Goal: Information Seeking & Learning: Learn about a topic

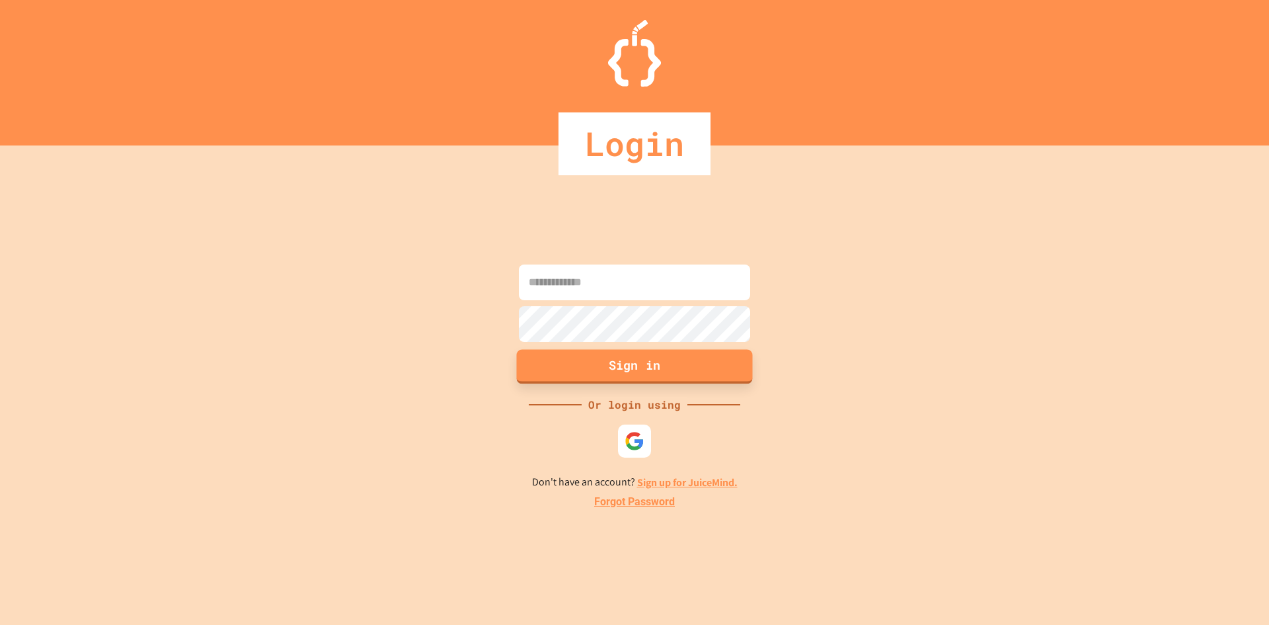
click at [612, 352] on button "Sign in" at bounding box center [635, 366] width 236 height 34
type input "**********"
click at [647, 375] on button "Sign in" at bounding box center [635, 366] width 236 height 34
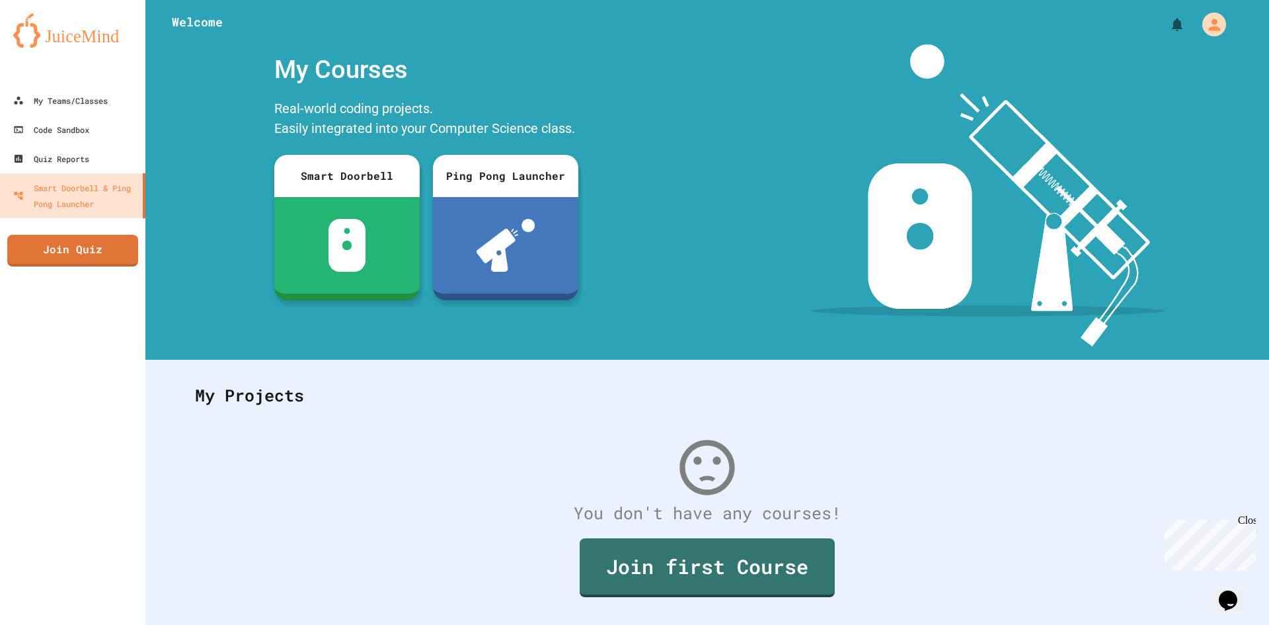
click at [1248, 518] on div "Close" at bounding box center [1246, 522] width 17 height 17
click at [58, 113] on link "My Teams/Classes" at bounding box center [73, 100] width 150 height 30
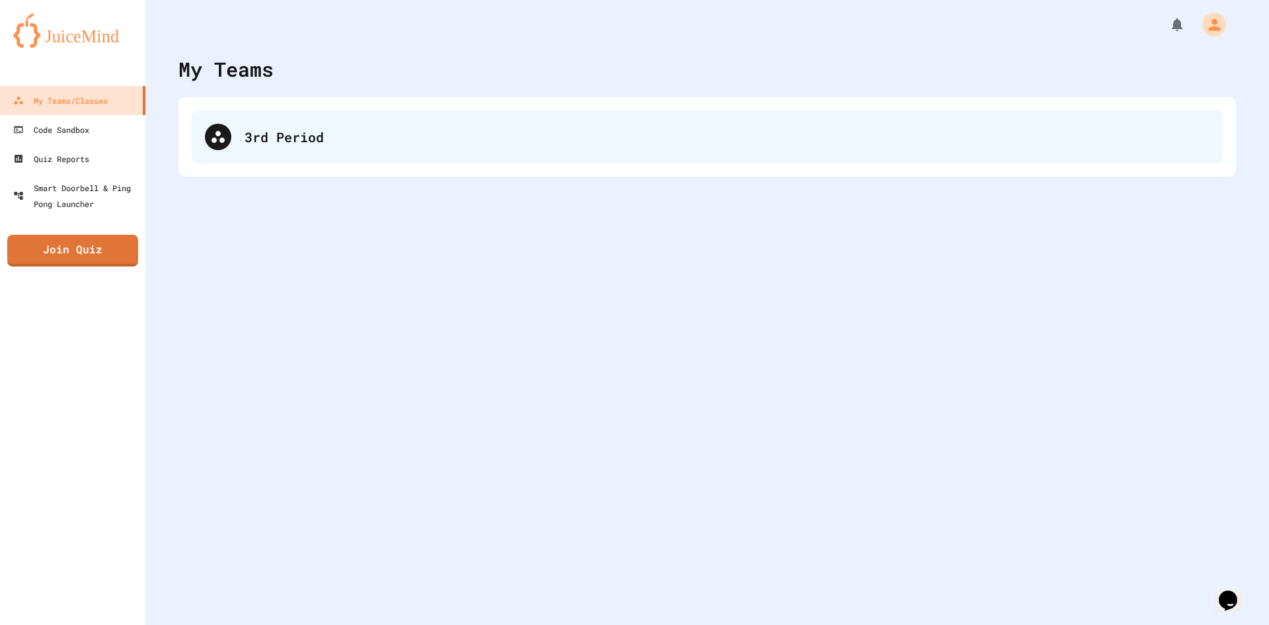
click at [321, 134] on div "3rd Period" at bounding box center [727, 137] width 965 height 20
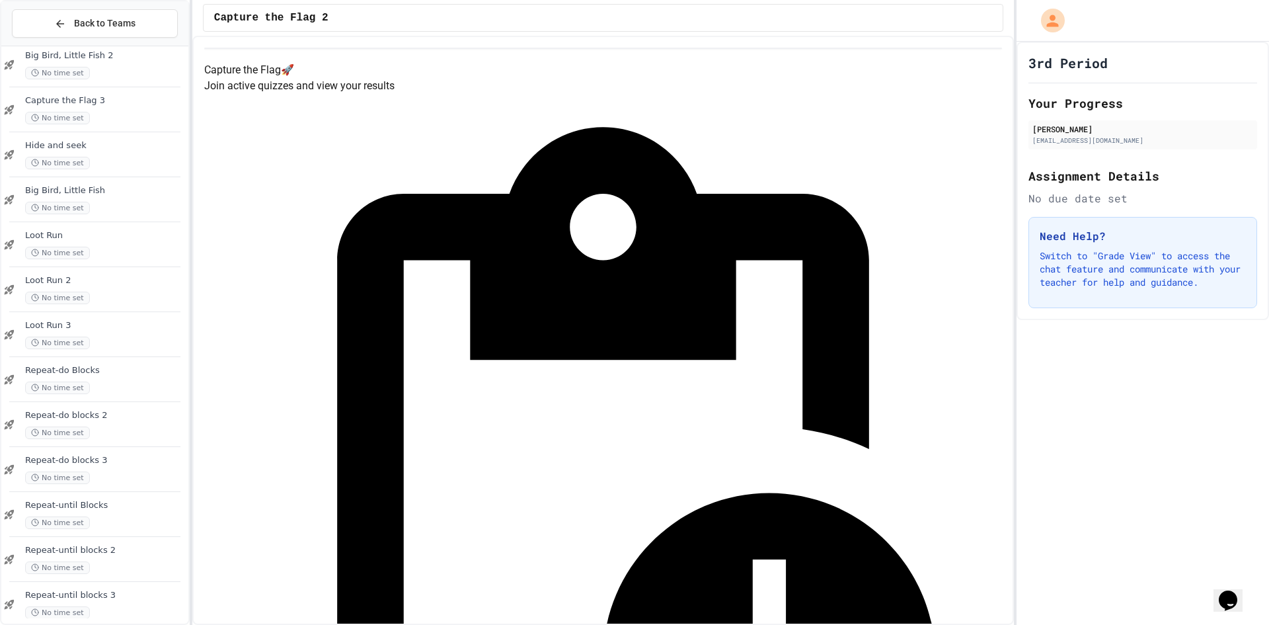
scroll to position [264, 0]
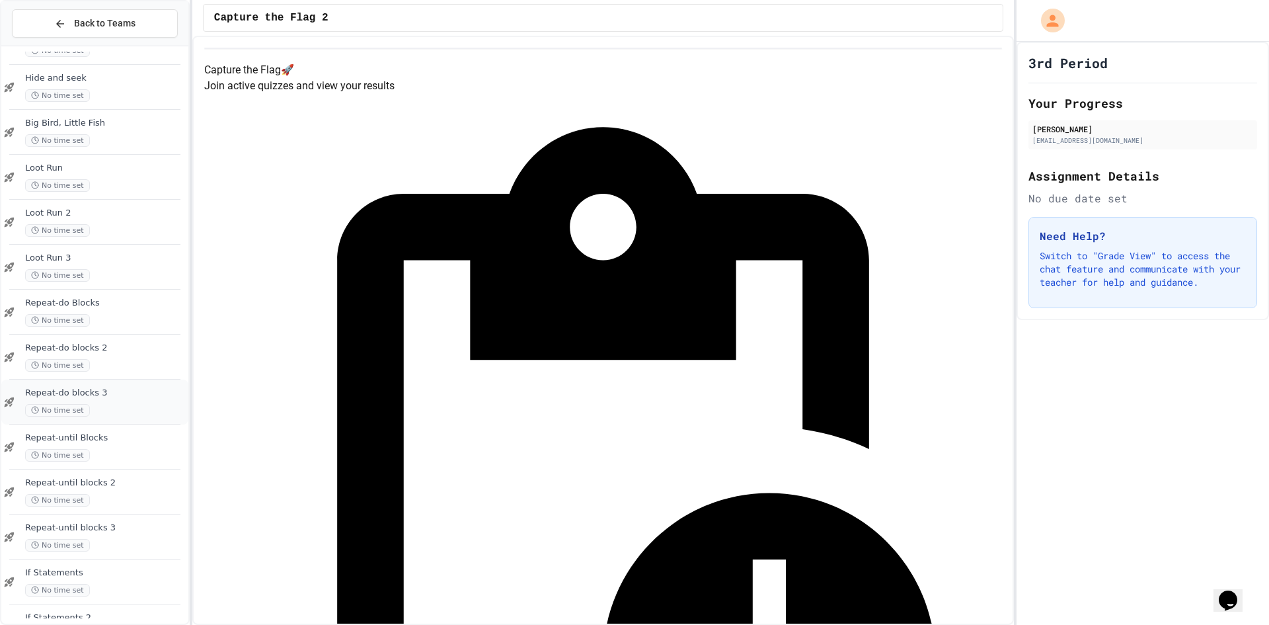
click at [118, 406] on div "No time set" at bounding box center [105, 410] width 161 height 13
click at [78, 451] on span "No time set" at bounding box center [57, 455] width 65 height 13
click at [73, 482] on span "Repeat-until blocks 2" at bounding box center [105, 482] width 161 height 11
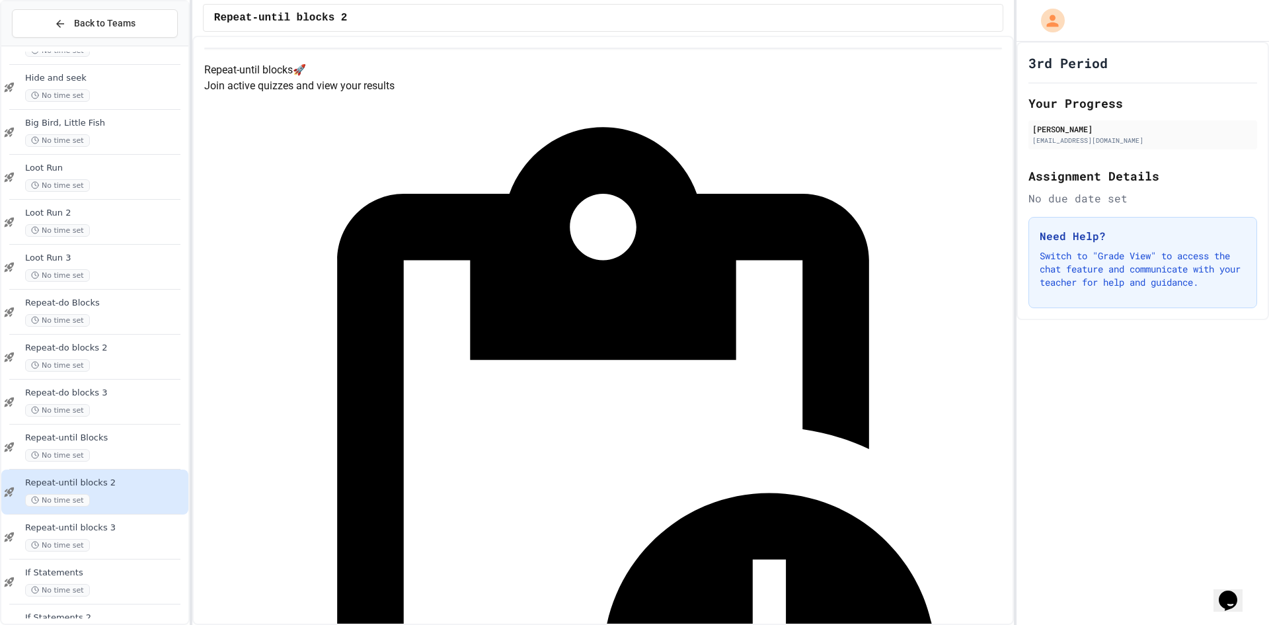
click at [95, 545] on div "No time set" at bounding box center [105, 545] width 161 height 13
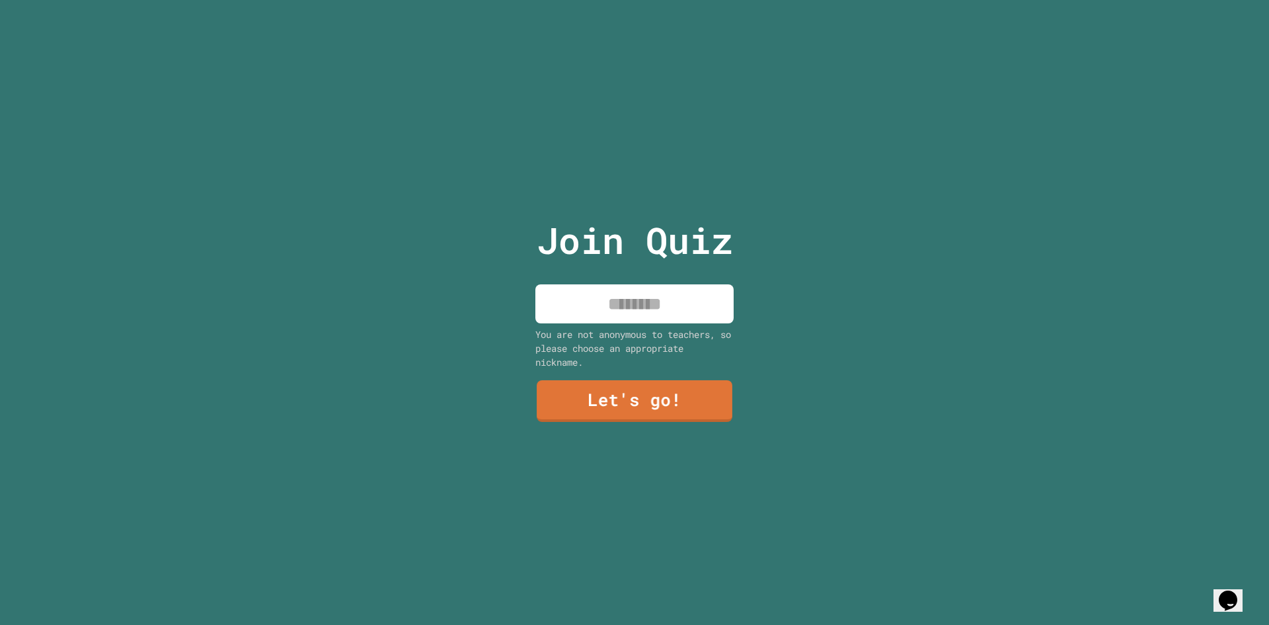
click at [614, 301] on input at bounding box center [634, 303] width 198 height 39
type input "**********"
click at [593, 381] on link "Let's go!" at bounding box center [635, 399] width 192 height 44
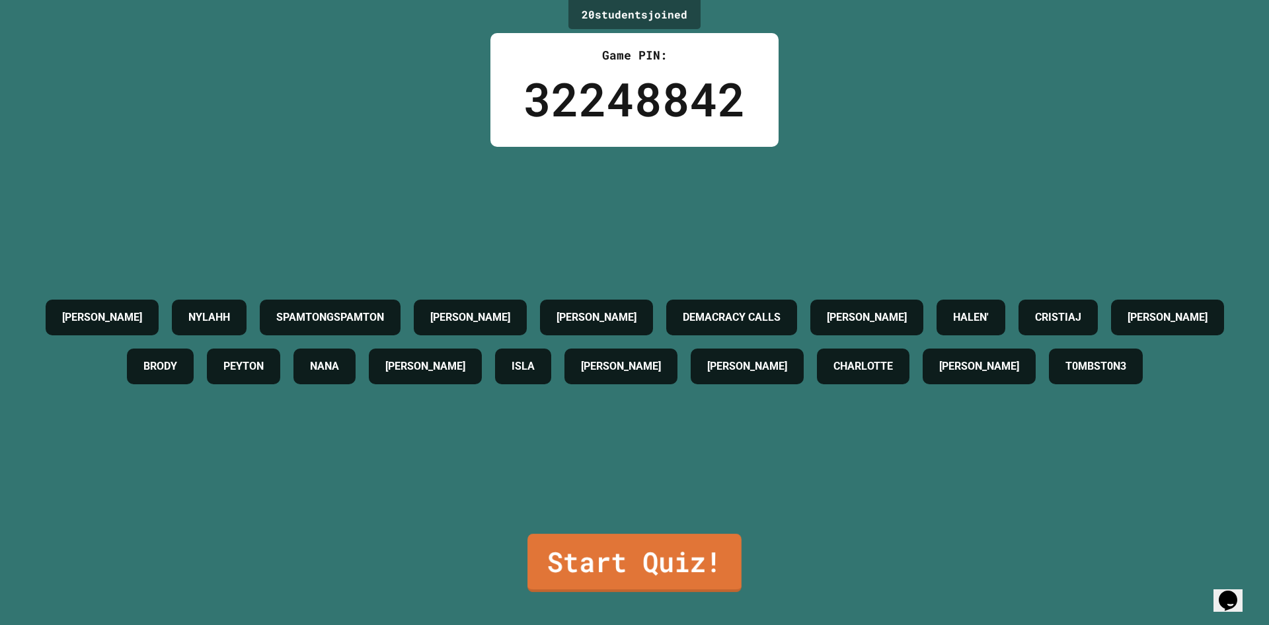
click at [679, 553] on link "Start Quiz!" at bounding box center [634, 562] width 214 height 58
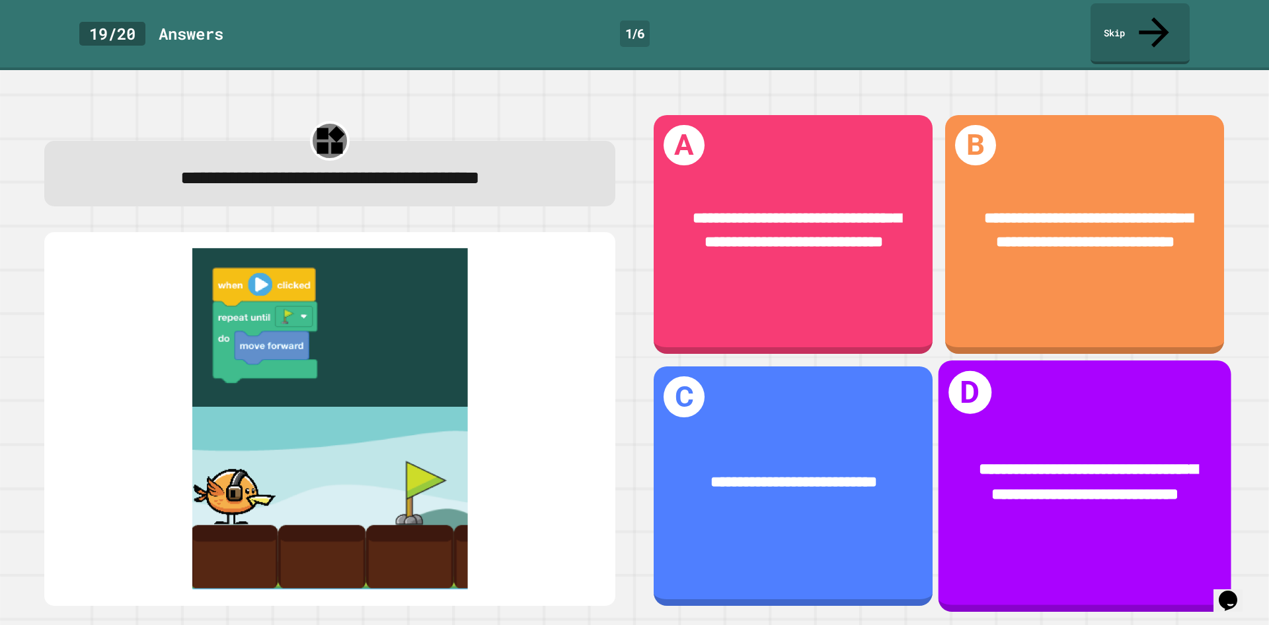
click at [1102, 383] on div "**********" at bounding box center [1085, 485] width 293 height 251
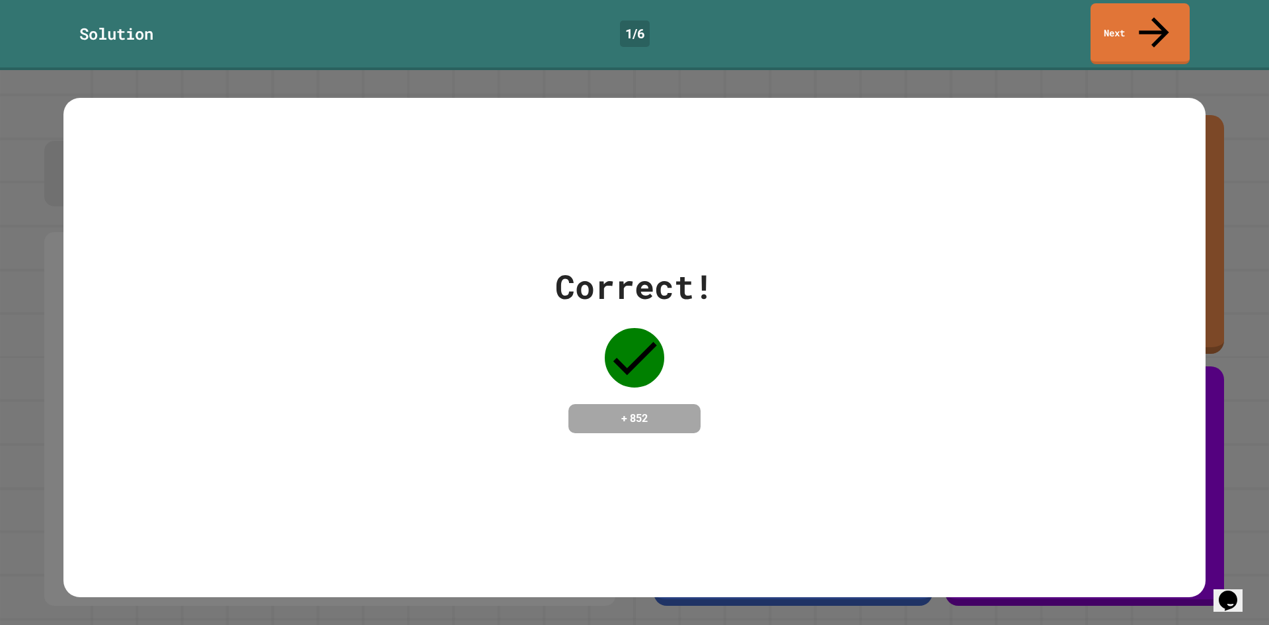
click at [1144, 0] on div "Solution 1 / 6 Next" at bounding box center [634, 35] width 1269 height 70
click at [1138, 12] on link "Next" at bounding box center [1140, 32] width 91 height 64
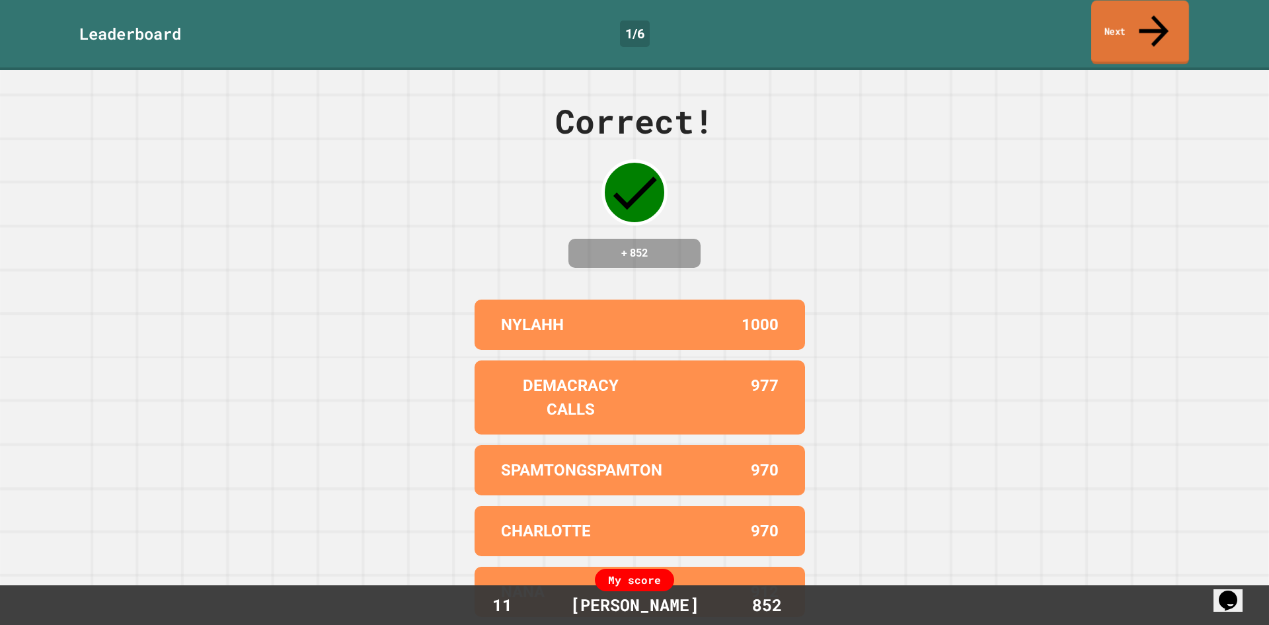
click at [1112, 21] on link "Next" at bounding box center [1140, 33] width 98 height 64
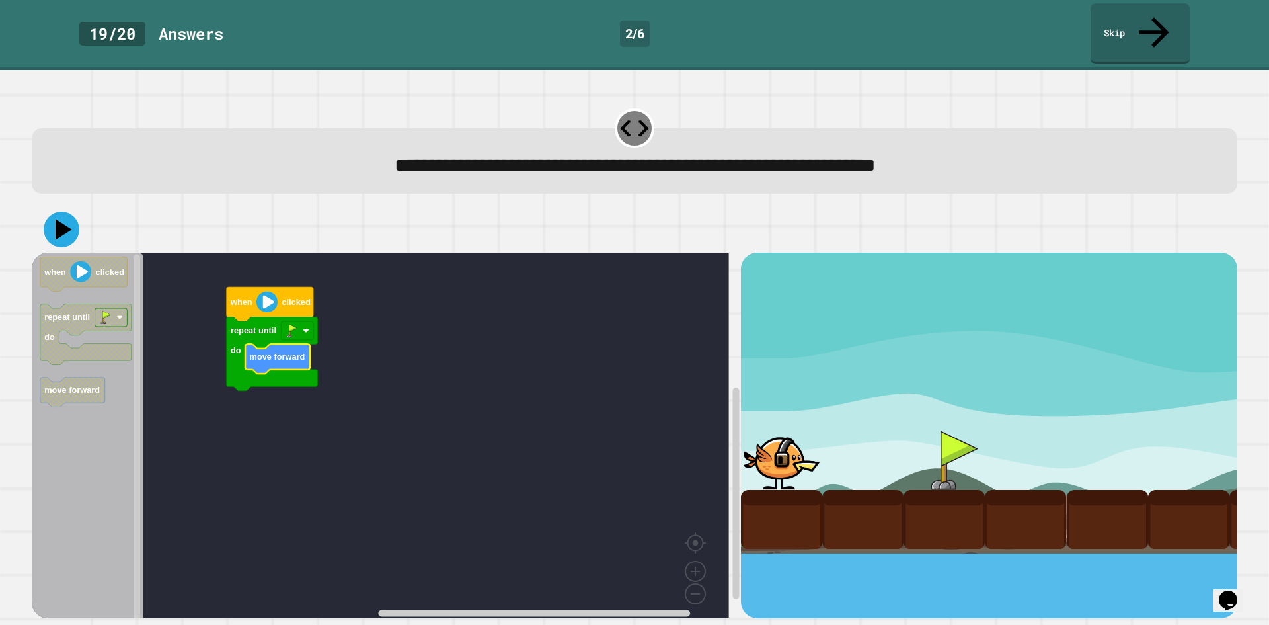
click at [64, 219] on icon at bounding box center [64, 229] width 17 height 20
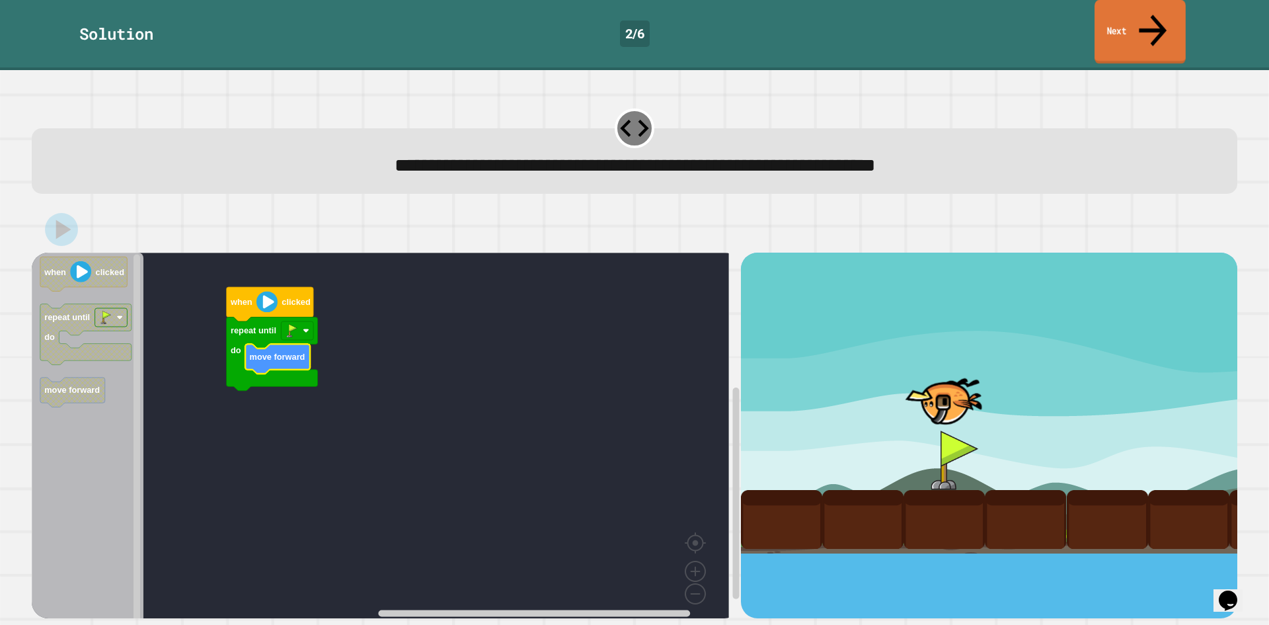
click at [1178, 17] on link "Next" at bounding box center [1140, 32] width 91 height 64
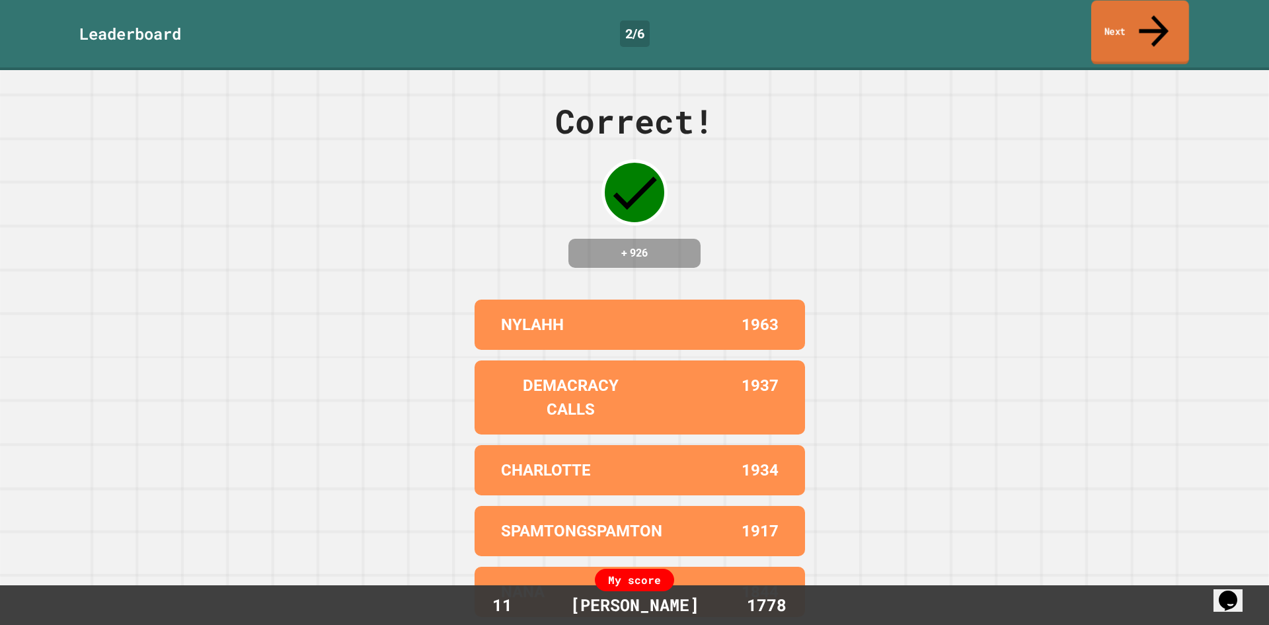
click at [1173, 17] on link "Next" at bounding box center [1140, 33] width 98 height 64
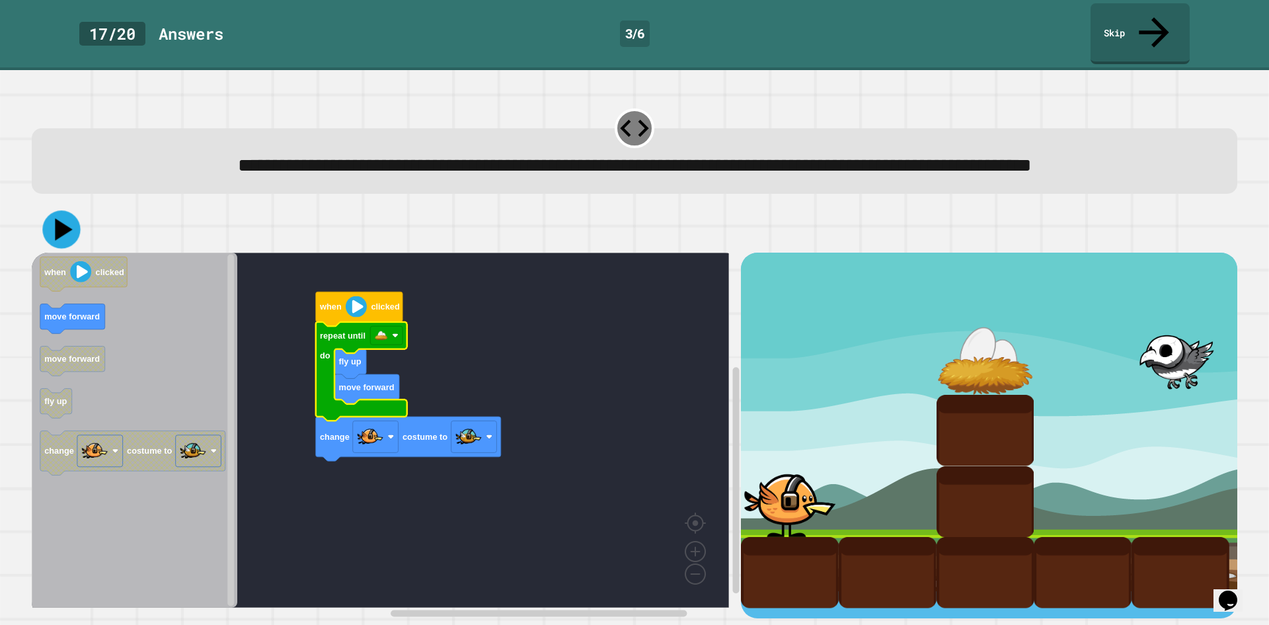
click at [58, 229] on icon at bounding box center [63, 230] width 17 height 22
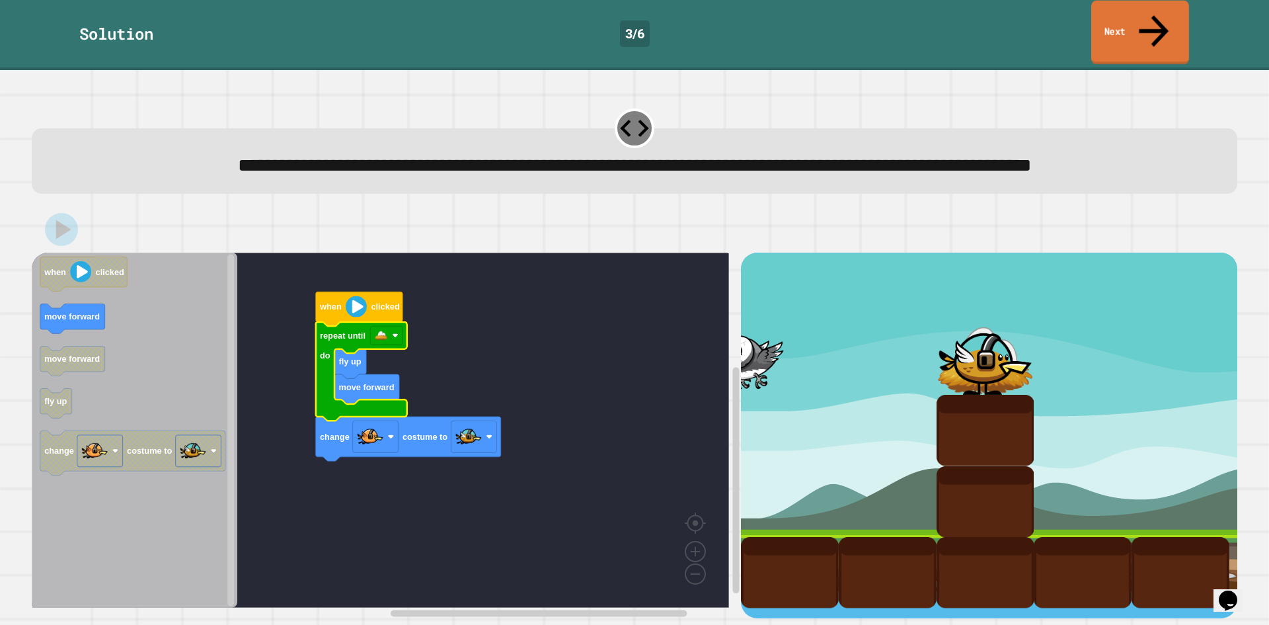
click at [1173, 15] on link "Next" at bounding box center [1140, 33] width 98 height 64
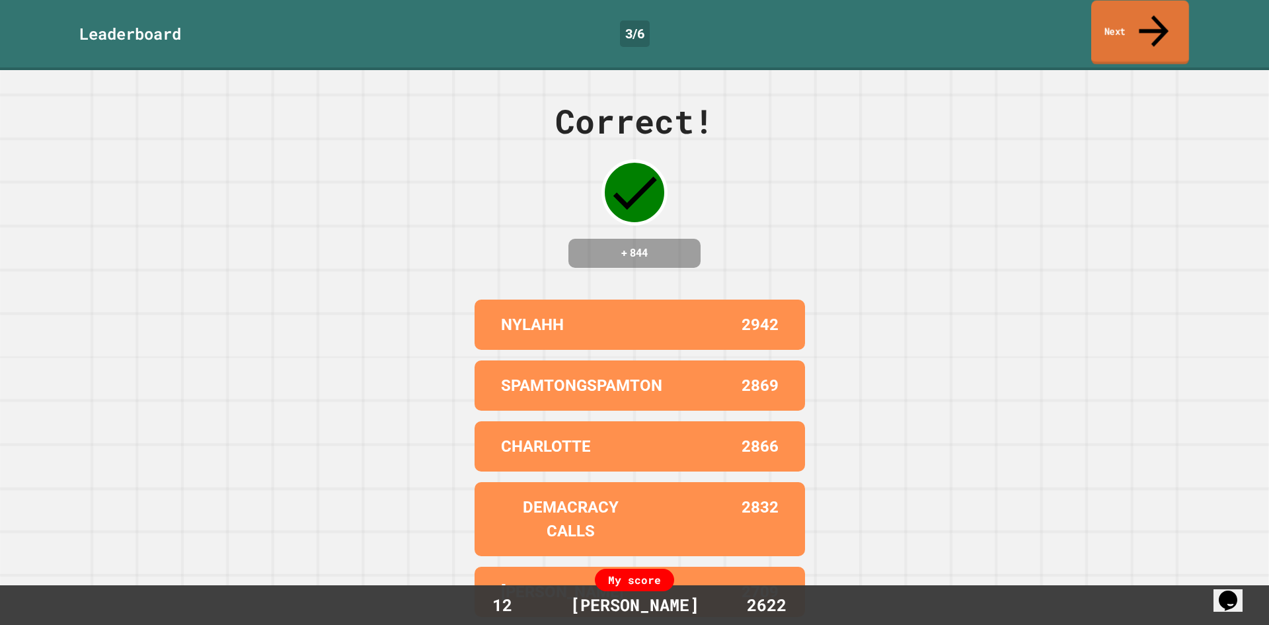
click at [1171, 15] on link "Next" at bounding box center [1140, 33] width 98 height 64
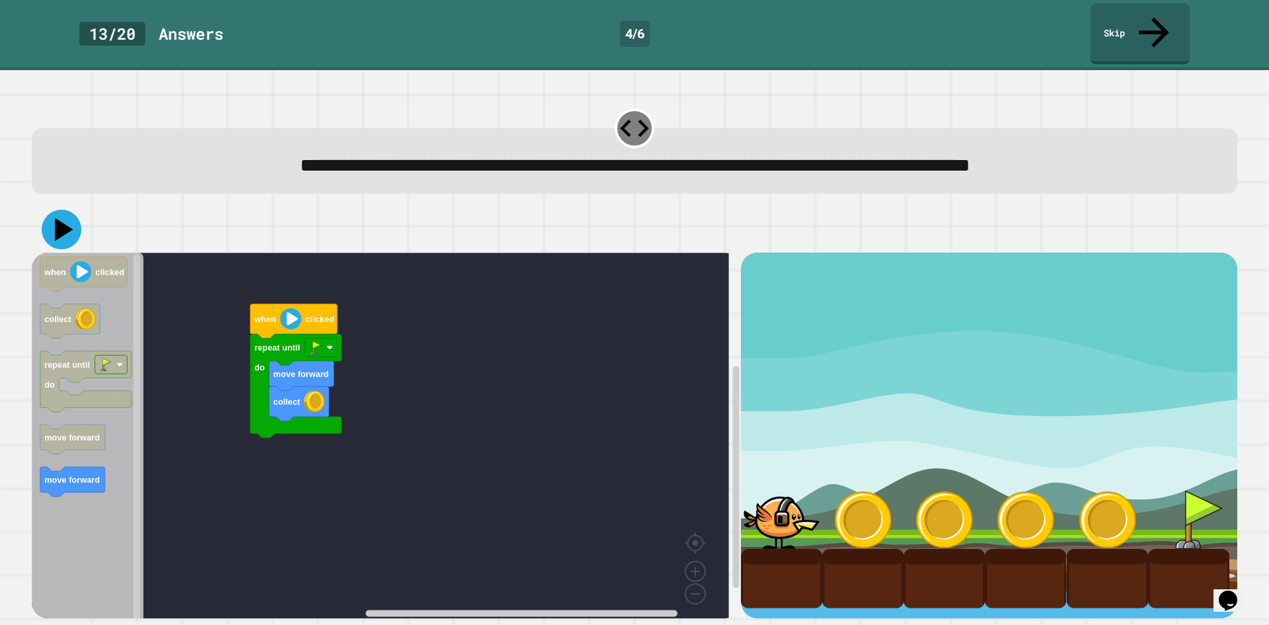
click at [69, 210] on icon at bounding box center [62, 230] width 40 height 40
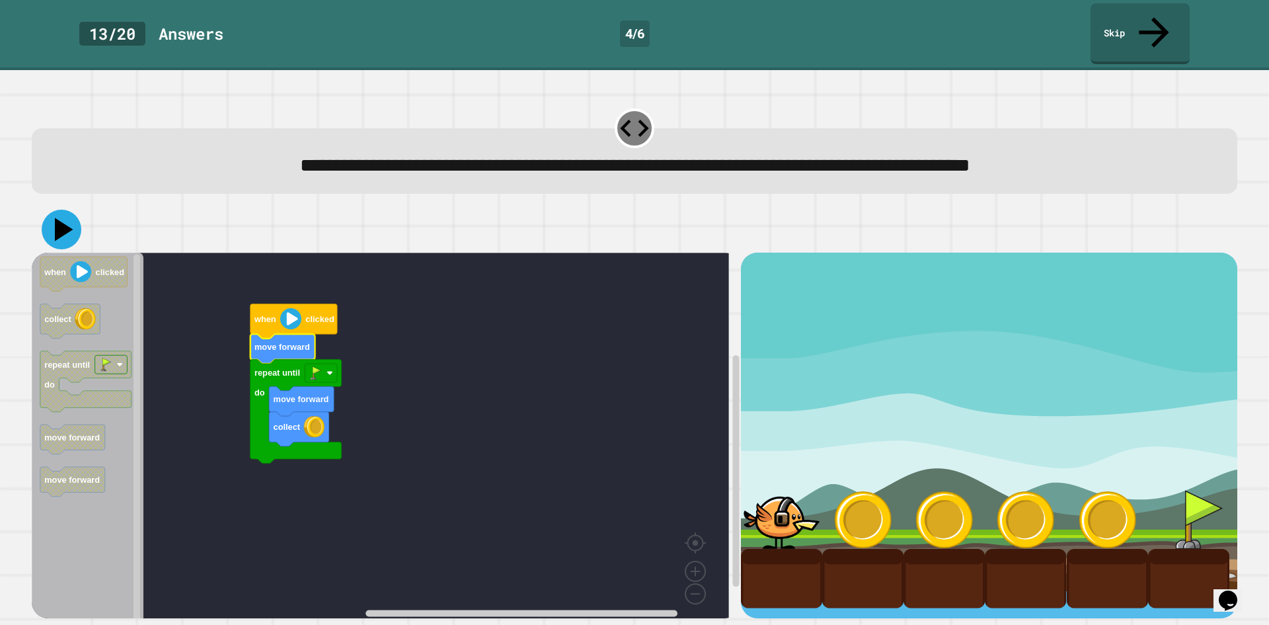
click at [59, 218] on icon at bounding box center [64, 229] width 19 height 23
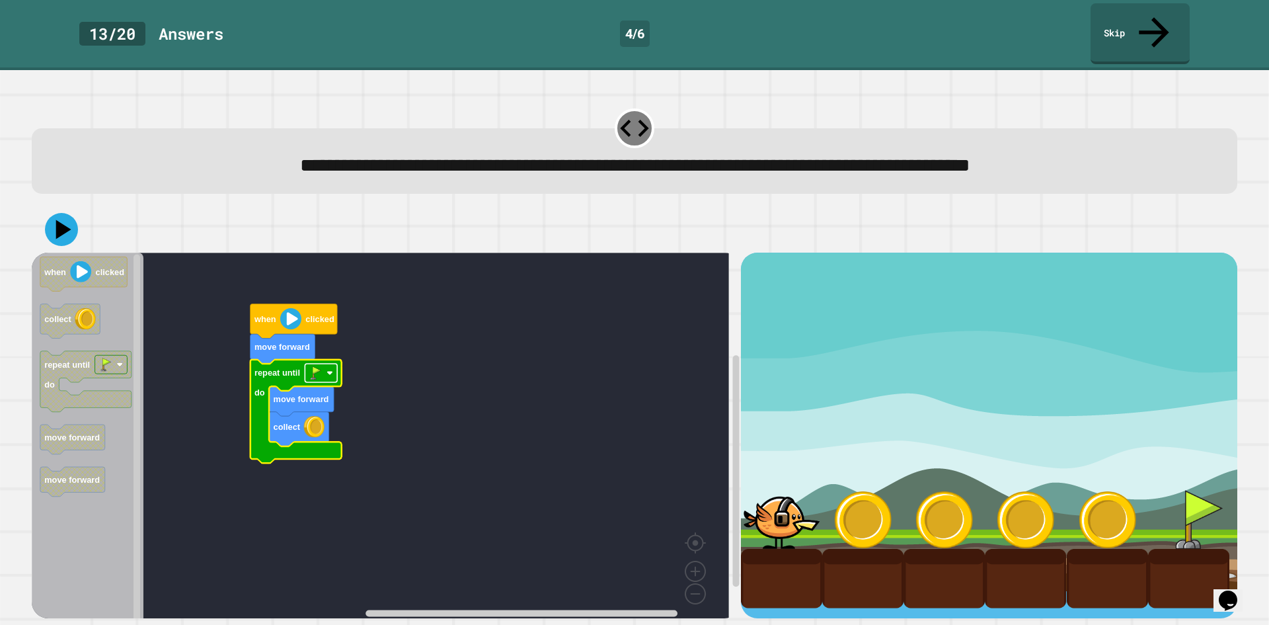
click at [332, 364] on rect "Blockly Workspace" at bounding box center [321, 373] width 32 height 19
click at [335, 364] on rect "Blockly Workspace" at bounding box center [321, 373] width 32 height 19
click at [381, 405] on rect "Blockly Workspace" at bounding box center [380, 439] width 697 height 375
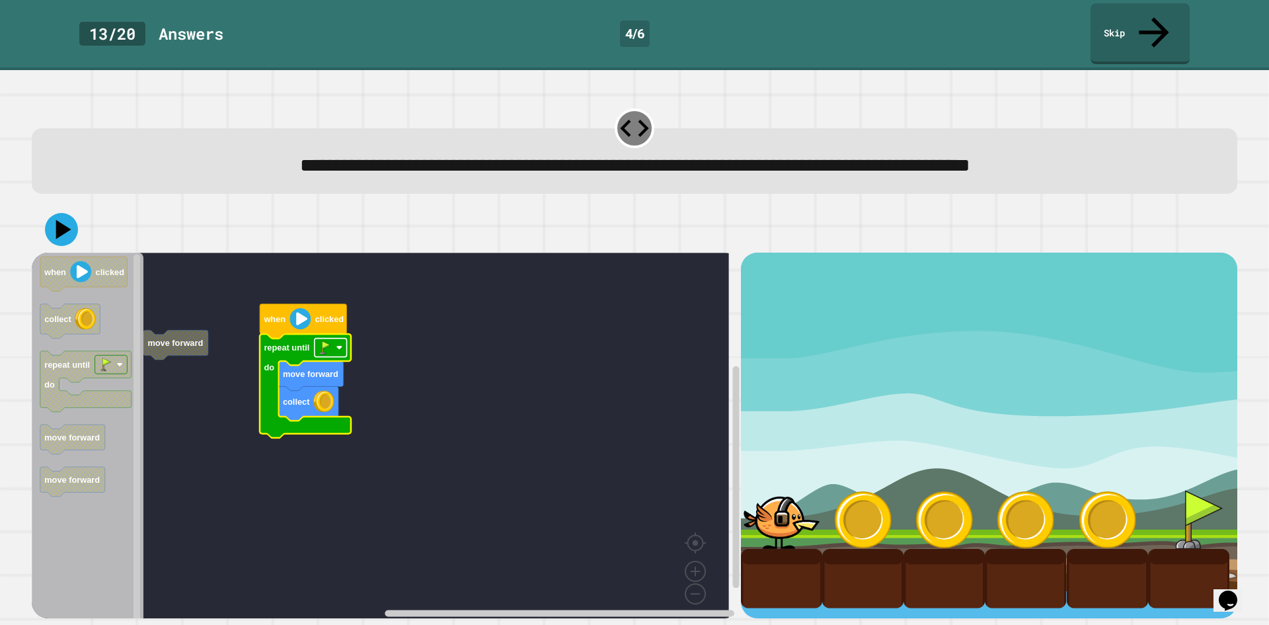
click at [335, 338] on rect "Blockly Workspace" at bounding box center [331, 347] width 32 height 19
click at [360, 330] on rect "Blockly Workspace" at bounding box center [380, 439] width 697 height 375
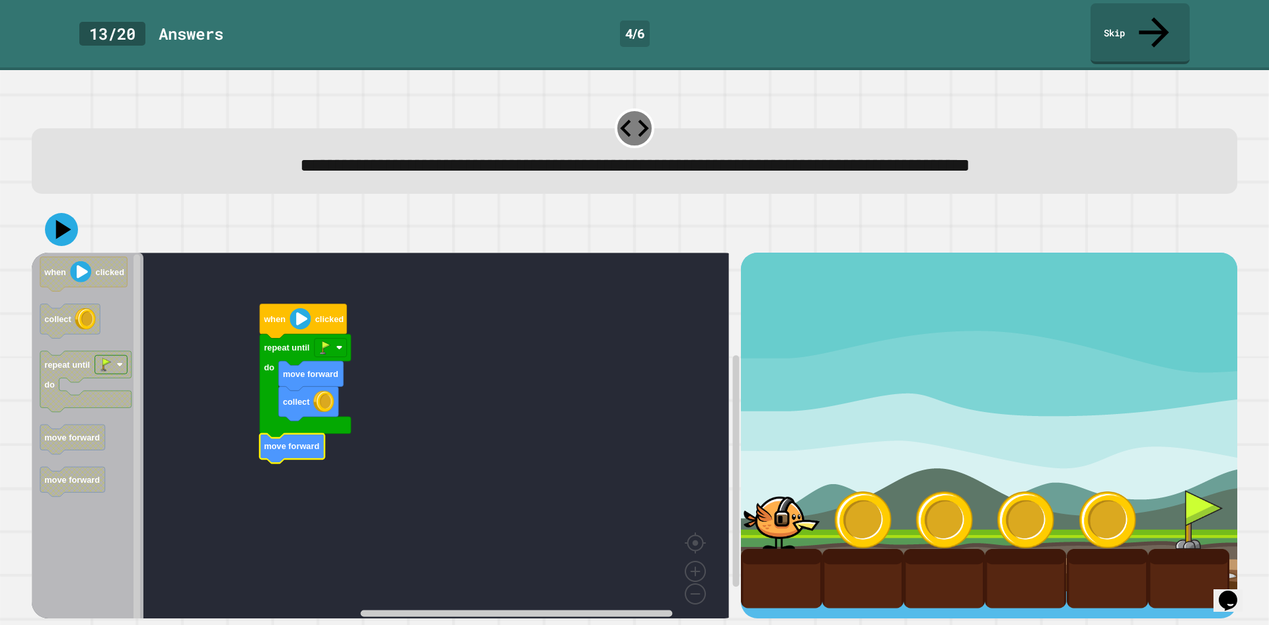
click at [494, 330] on rect "Blockly Workspace" at bounding box center [380, 439] width 697 height 375
click at [54, 210] on icon at bounding box center [62, 230] width 40 height 40
click at [334, 338] on rect "Blockly Workspace" at bounding box center [331, 347] width 32 height 19
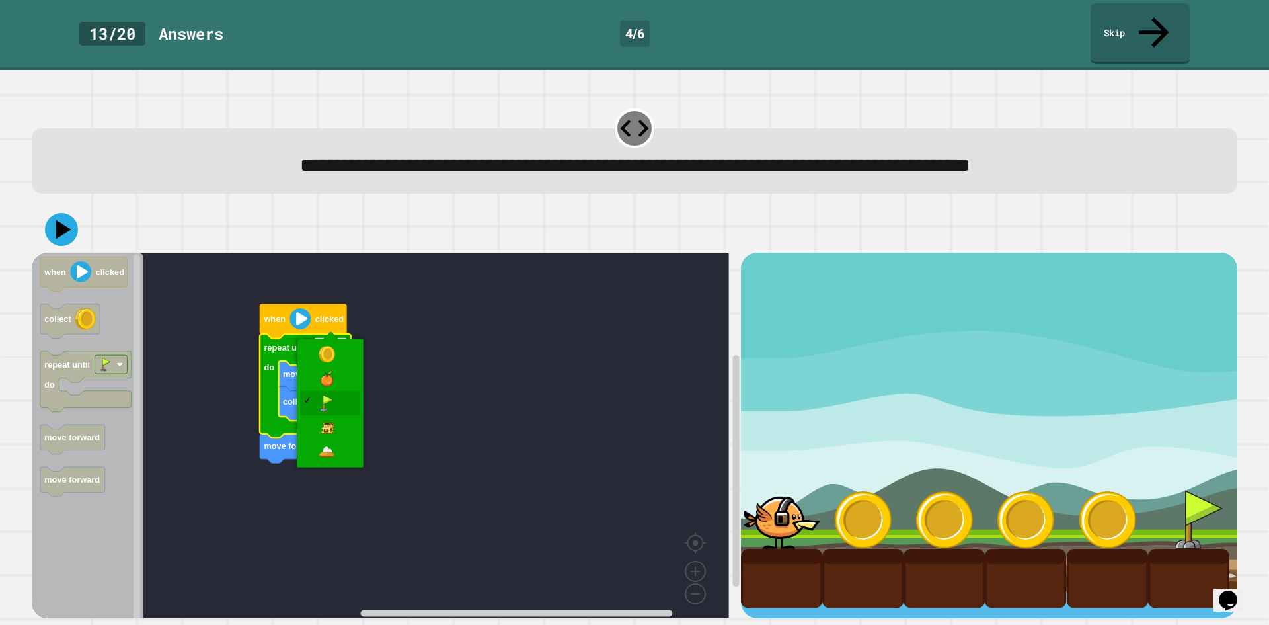
click at [334, 338] on rect "Blockly Workspace" at bounding box center [331, 347] width 32 height 19
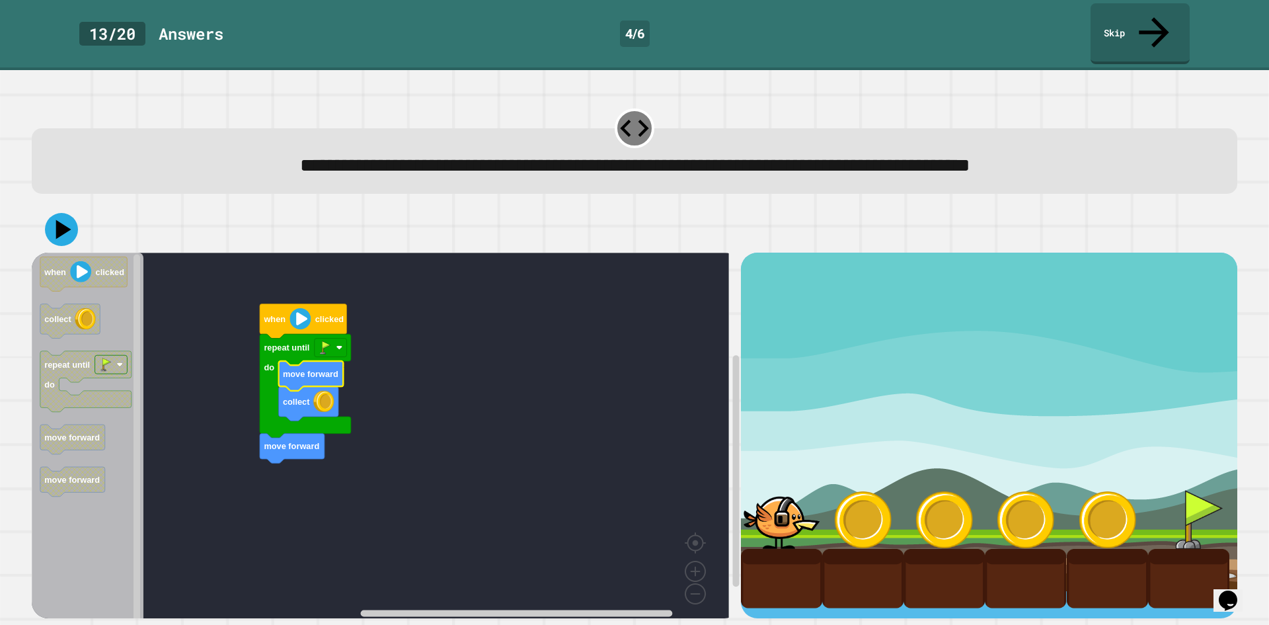
click at [350, 334] on icon "Blockly Workspace" at bounding box center [305, 386] width 91 height 104
click at [340, 338] on rect "Blockly Workspace" at bounding box center [331, 347] width 32 height 19
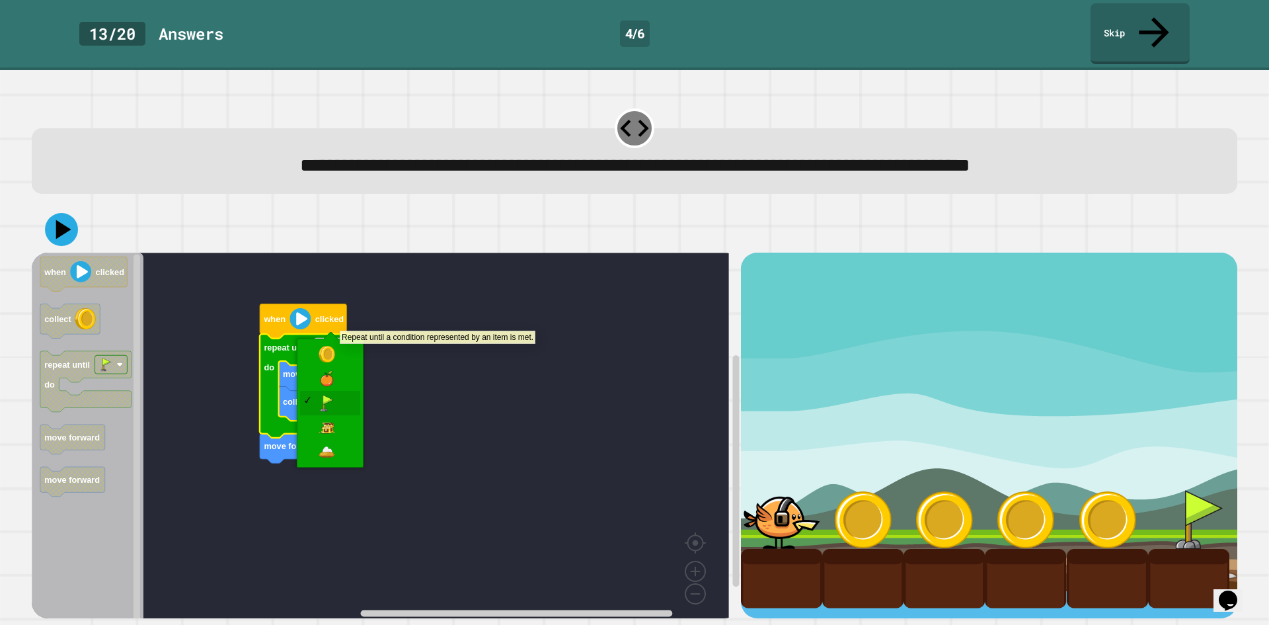
click at [340, 338] on rect "Blockly Workspace" at bounding box center [331, 347] width 32 height 19
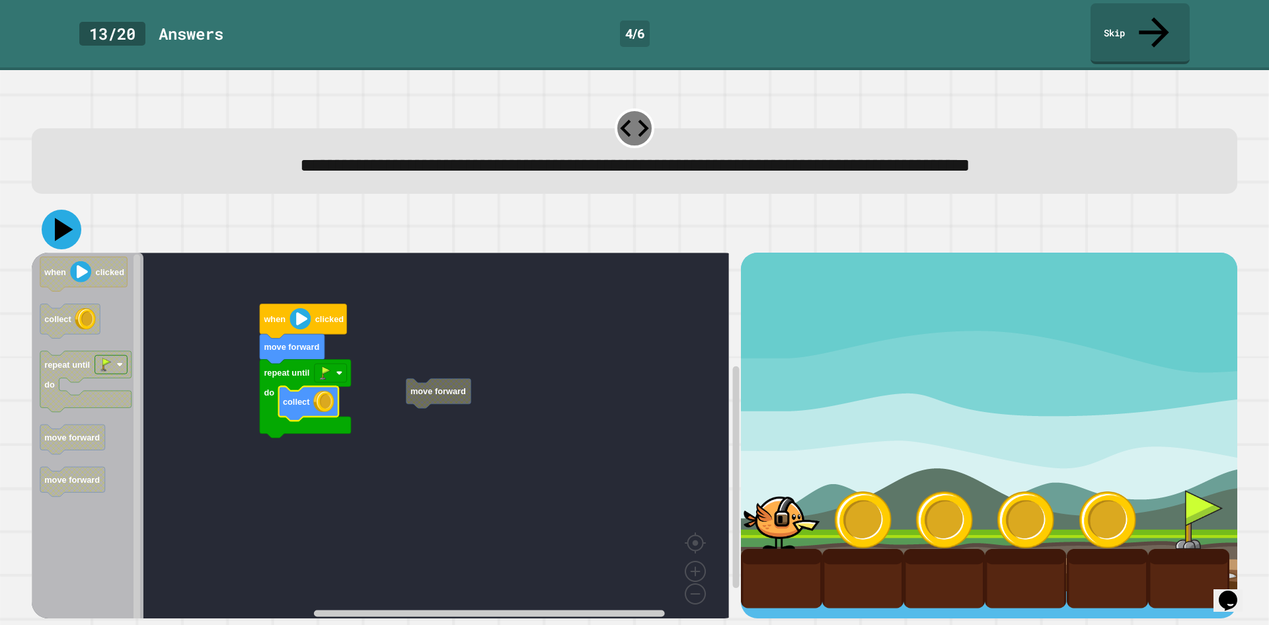
click at [66, 210] on icon at bounding box center [62, 230] width 40 height 40
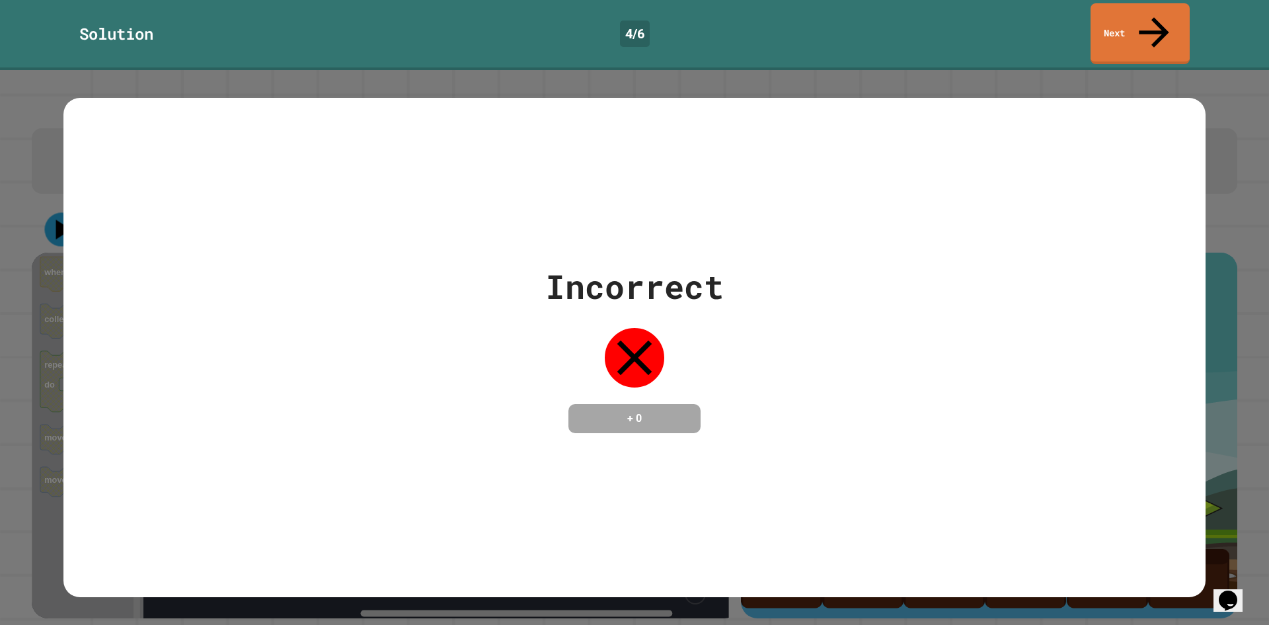
click at [59, 199] on div "Incorrect + 0" at bounding box center [634, 347] width 1269 height 555
click at [1167, 22] on link "Next" at bounding box center [1140, 33] width 100 height 64
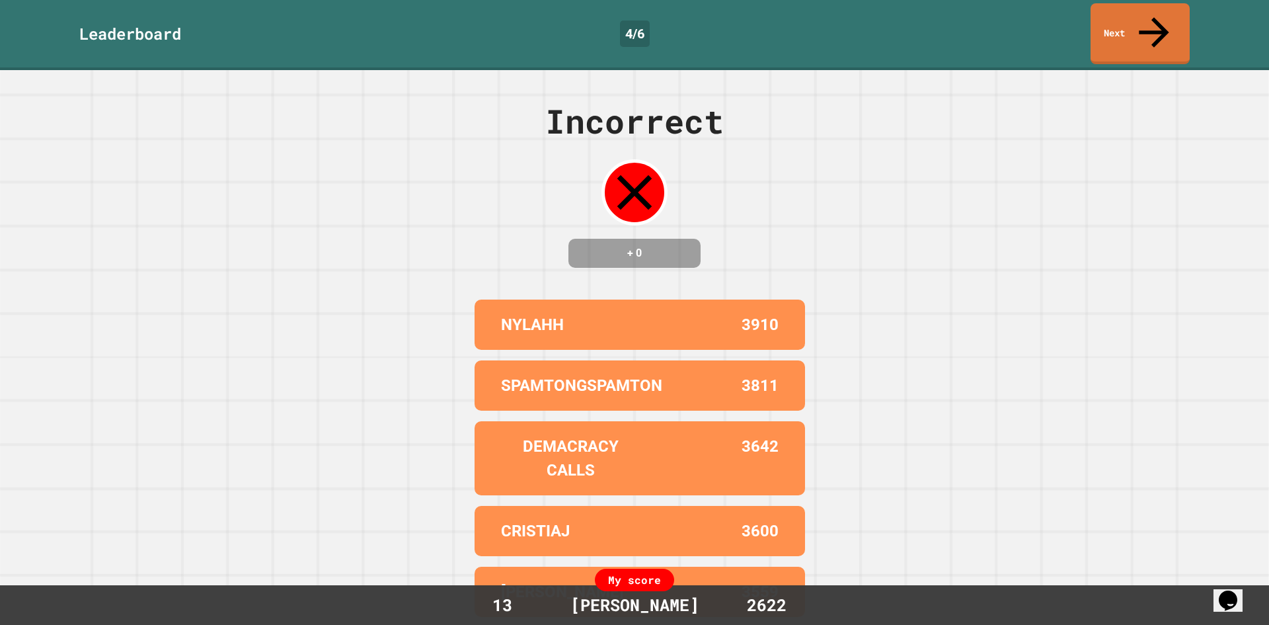
click at [503, 605] on div "13" at bounding box center [502, 604] width 99 height 25
click at [1166, 11] on link "Next" at bounding box center [1139, 32] width 89 height 64
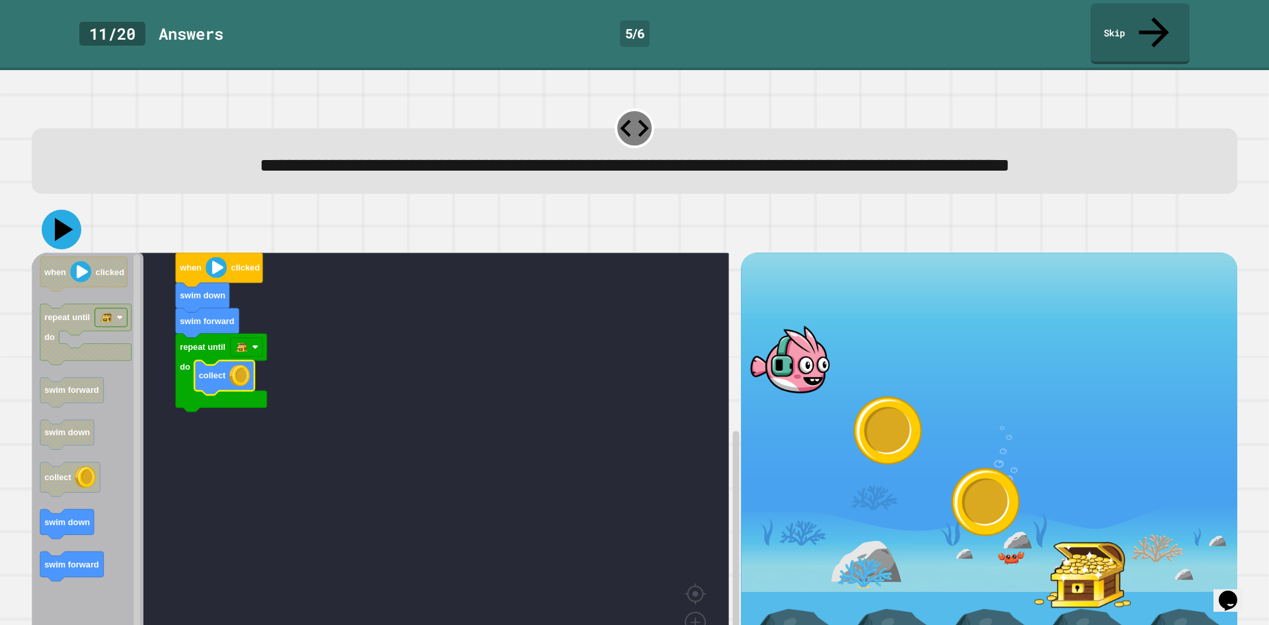
click at [55, 238] on icon at bounding box center [62, 230] width 40 height 40
click at [93, 520] on icon "when clicked repeat until do swim forward swim down collect swim down swim forw…" at bounding box center [88, 465] width 112 height 426
click at [56, 234] on icon at bounding box center [62, 230] width 40 height 40
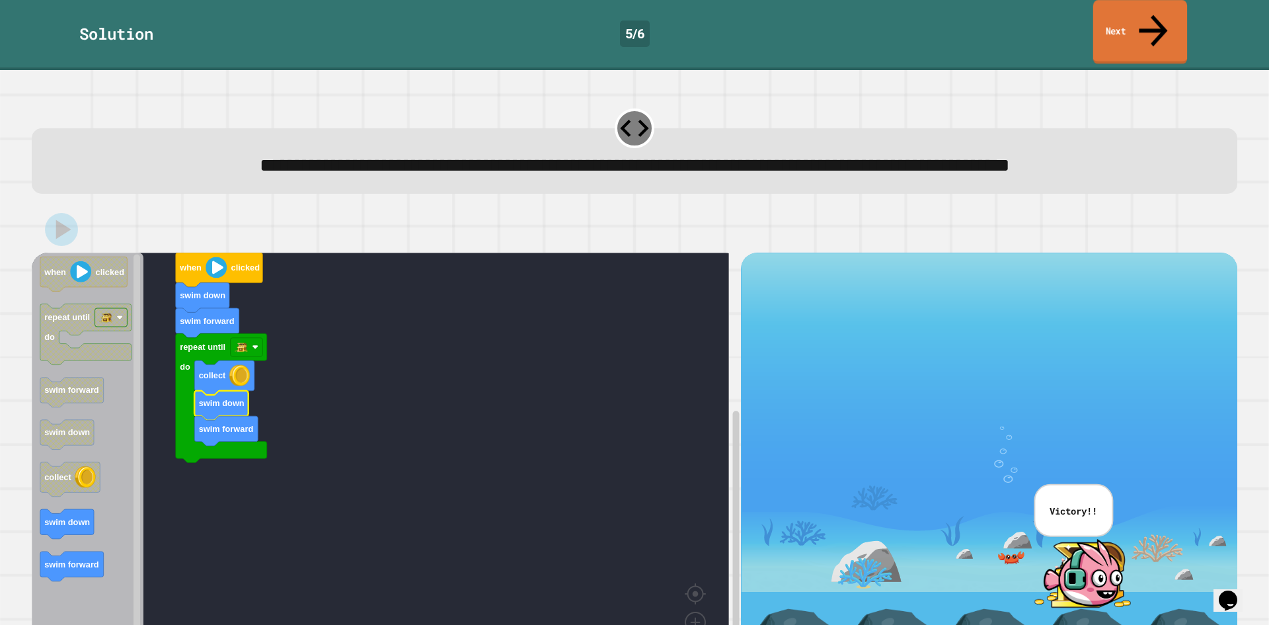
click at [1146, 11] on link "Next" at bounding box center [1140, 32] width 94 height 64
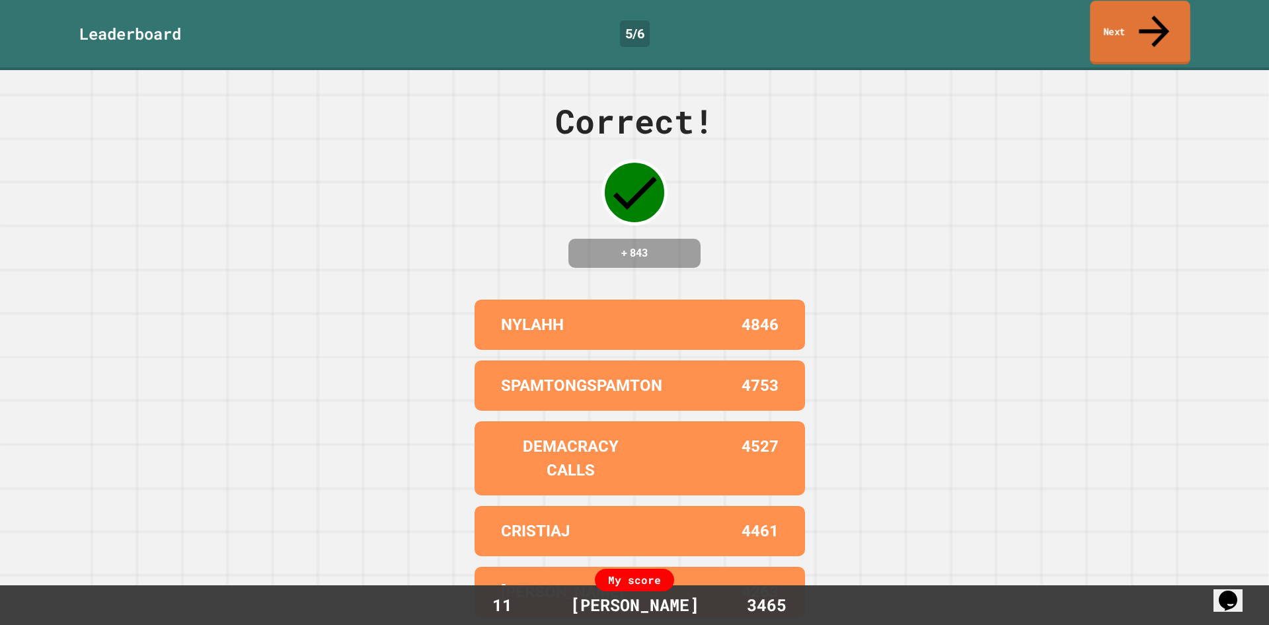
click at [1147, 25] on link "Next" at bounding box center [1140, 33] width 100 height 64
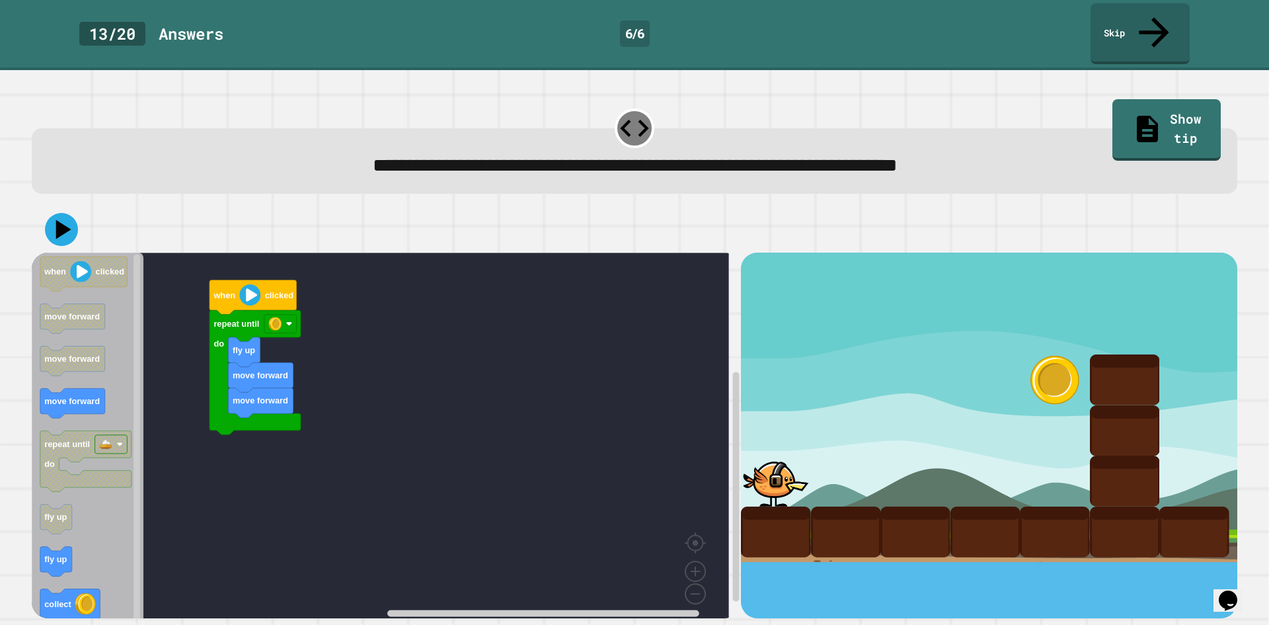
click at [200, 443] on div "repeat until do fly up move forward move forward when clicked when clicked move…" at bounding box center [386, 435] width 709 height 366
click at [63, 210] on icon at bounding box center [62, 230] width 40 height 40
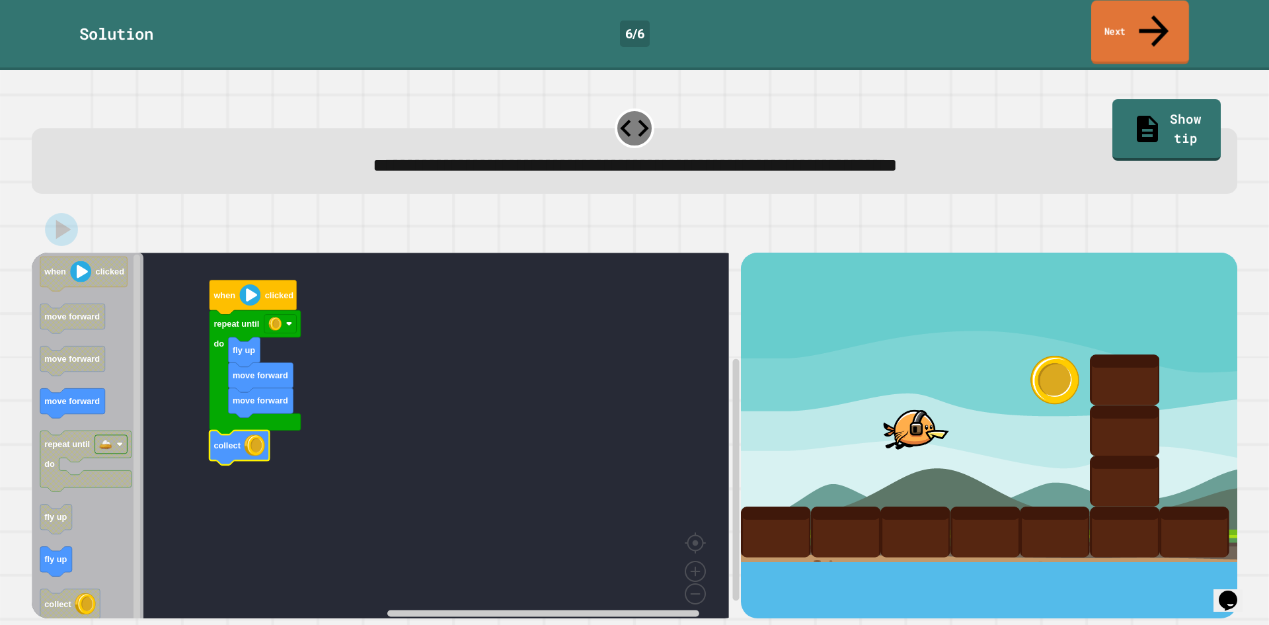
click at [1169, 19] on link "Next" at bounding box center [1140, 33] width 98 height 64
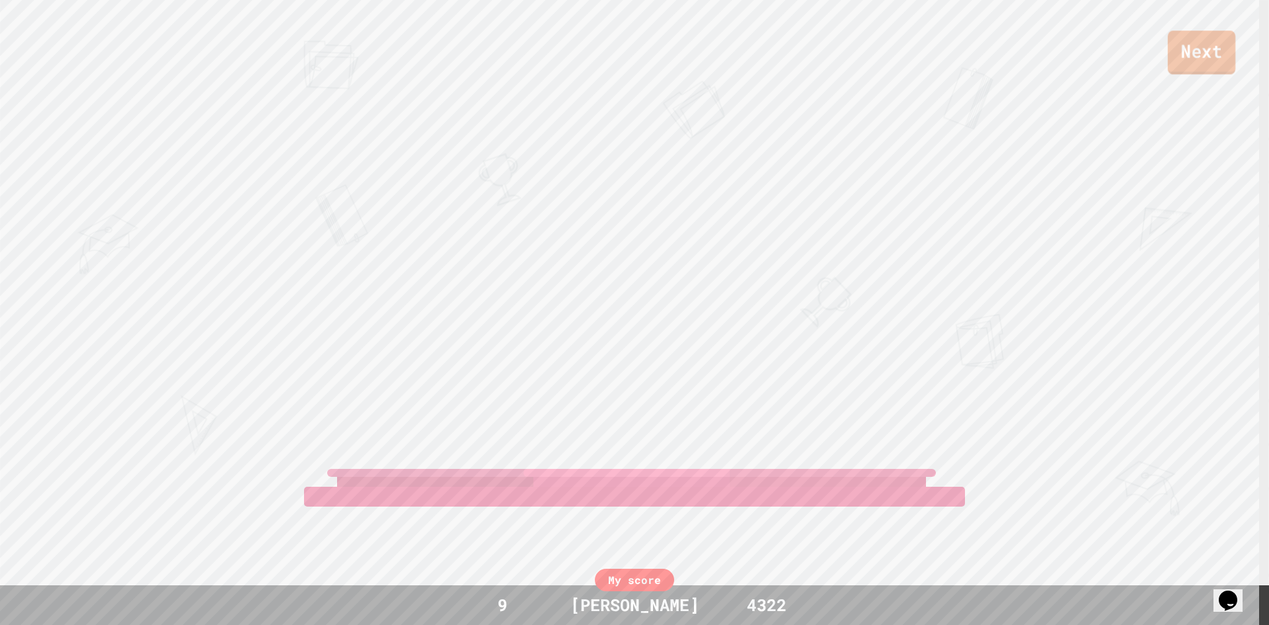
click at [1195, 59] on link "Next" at bounding box center [1201, 52] width 67 height 44
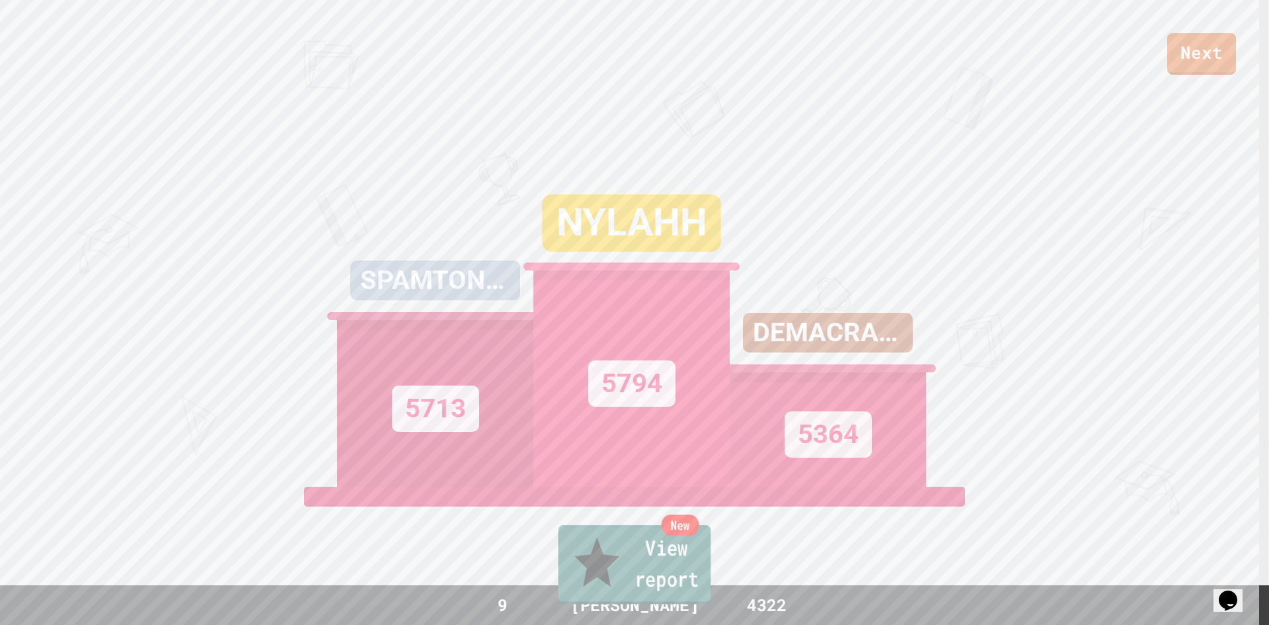
click at [674, 561] on link "New View report" at bounding box center [635, 564] width 153 height 79
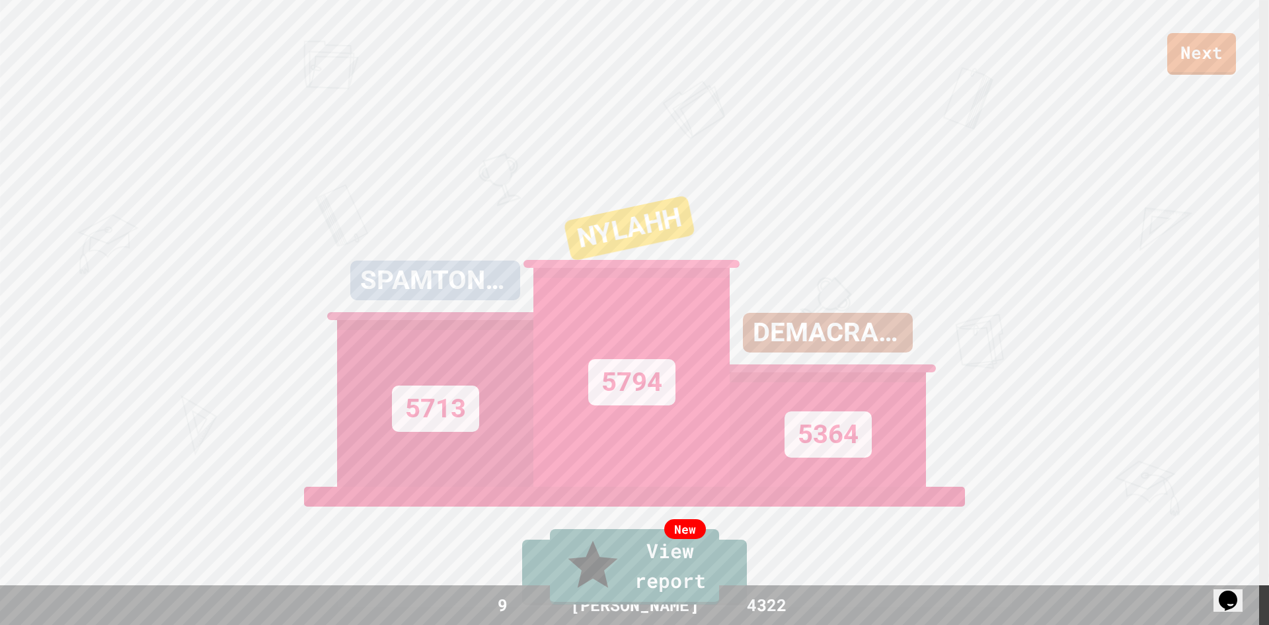
drag, startPoint x: 635, startPoint y: 390, endPoint x: 632, endPoint y: 378, distance: 12.2
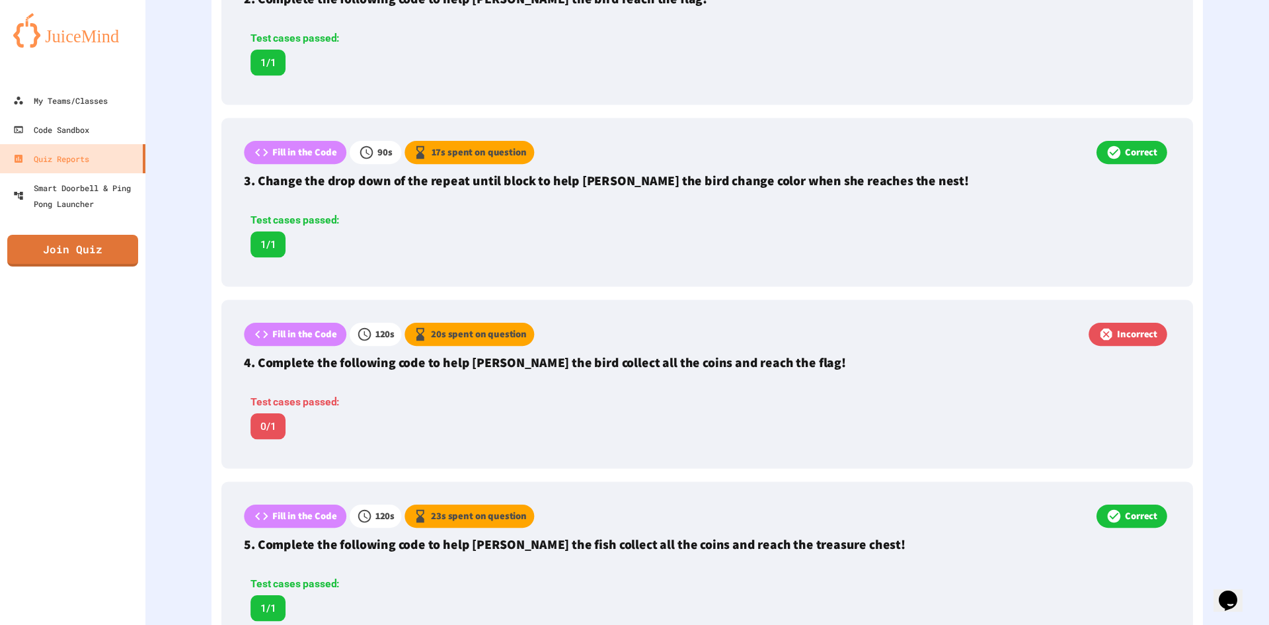
scroll to position [727, 0]
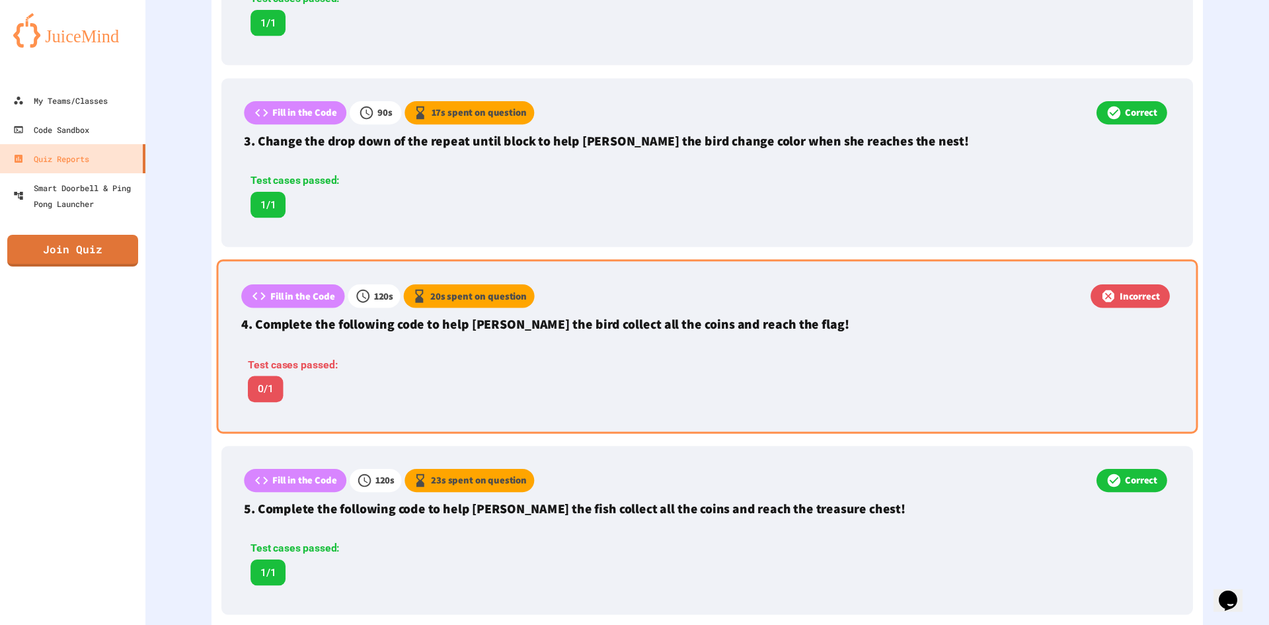
click at [1019, 331] on p "4. Complete the following code to help Ollie the bird collect all the coins and…" at bounding box center [707, 324] width 932 height 20
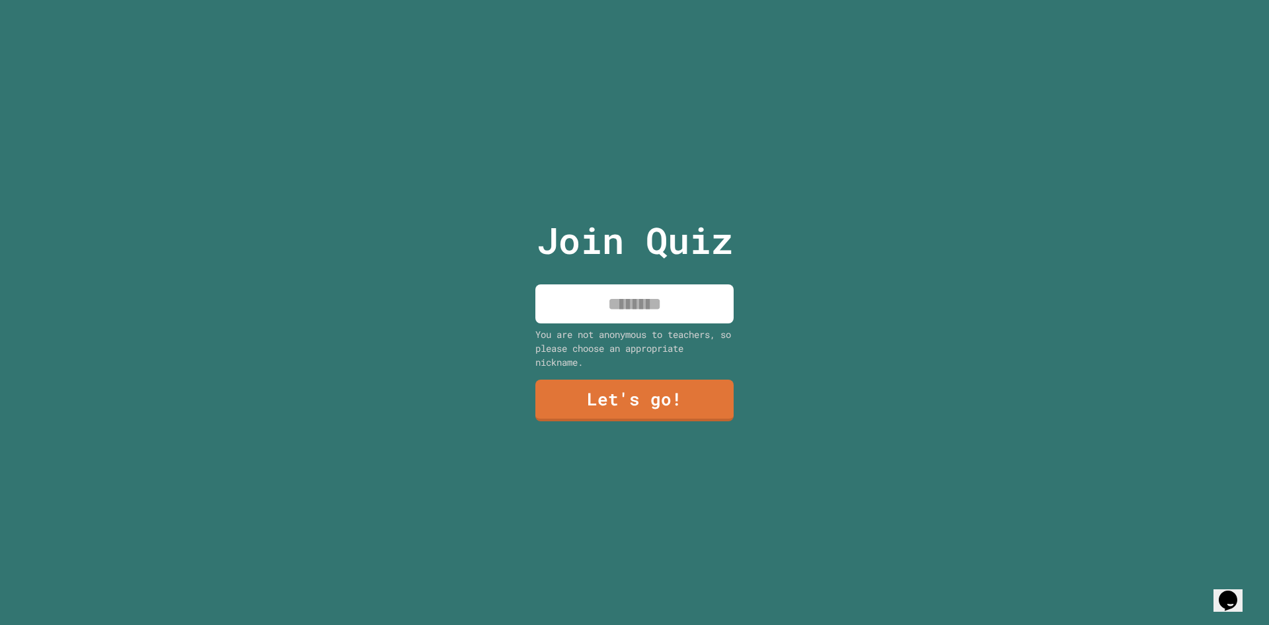
click at [675, 294] on input at bounding box center [634, 303] width 198 height 39
type input "**********"
click at [636, 401] on link "Let's go!" at bounding box center [634, 399] width 182 height 44
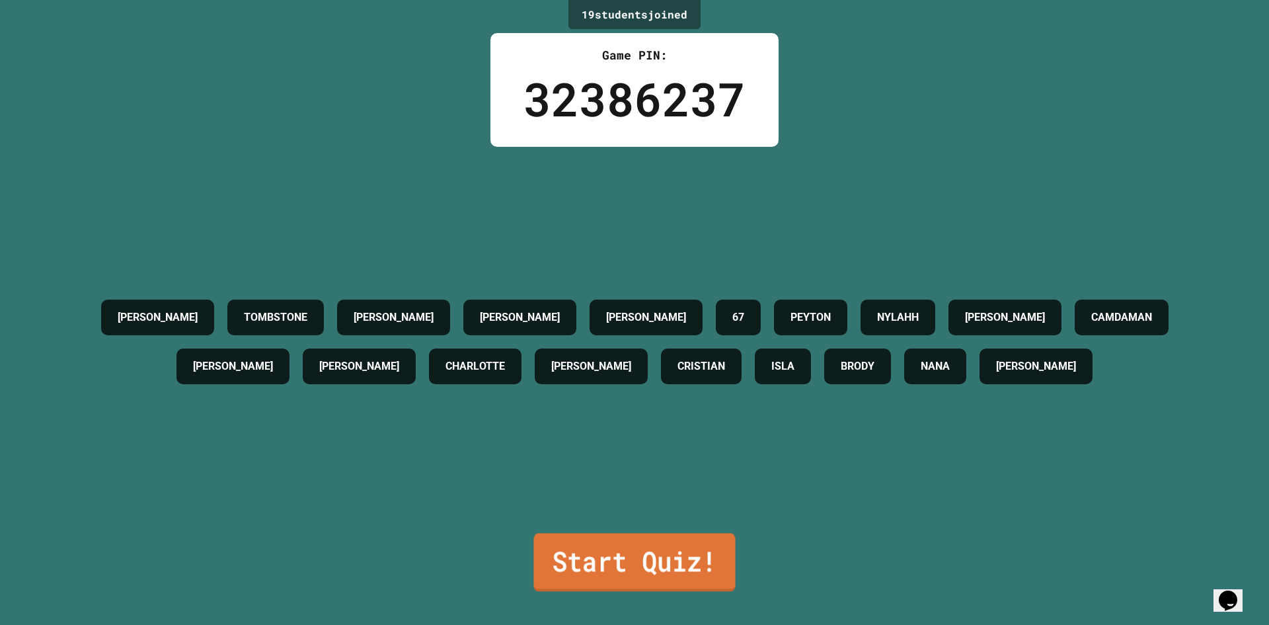
click at [611, 533] on link "Start Quiz!" at bounding box center [634, 562] width 202 height 58
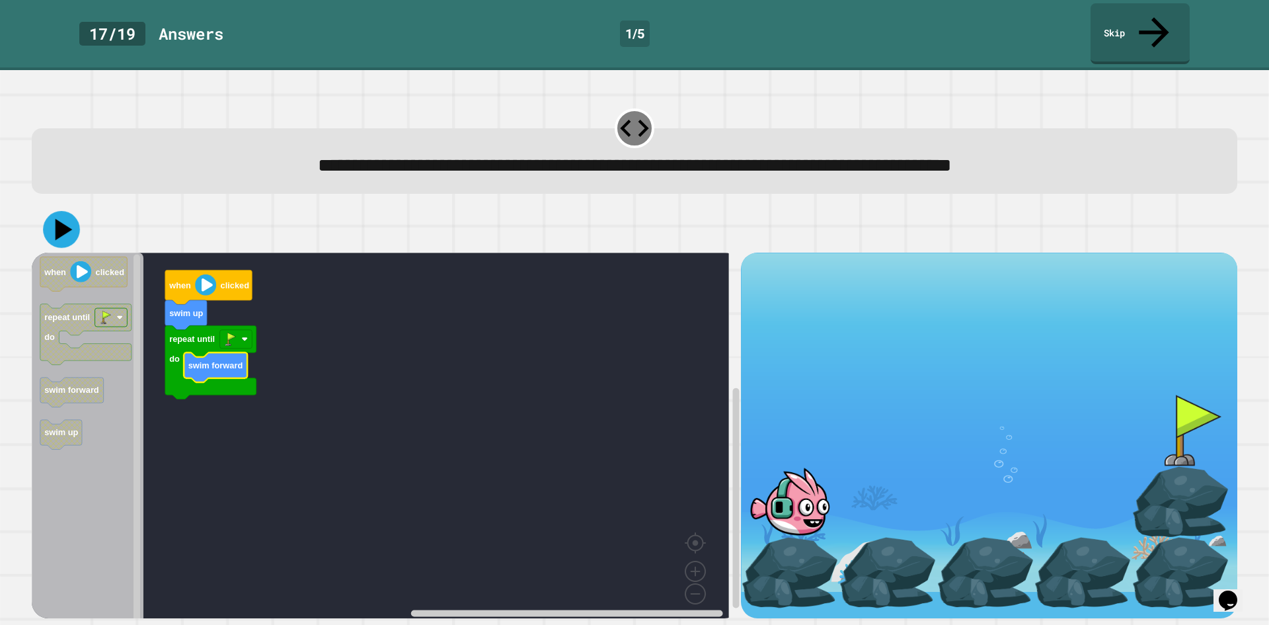
click at [59, 211] on icon at bounding box center [61, 229] width 37 height 37
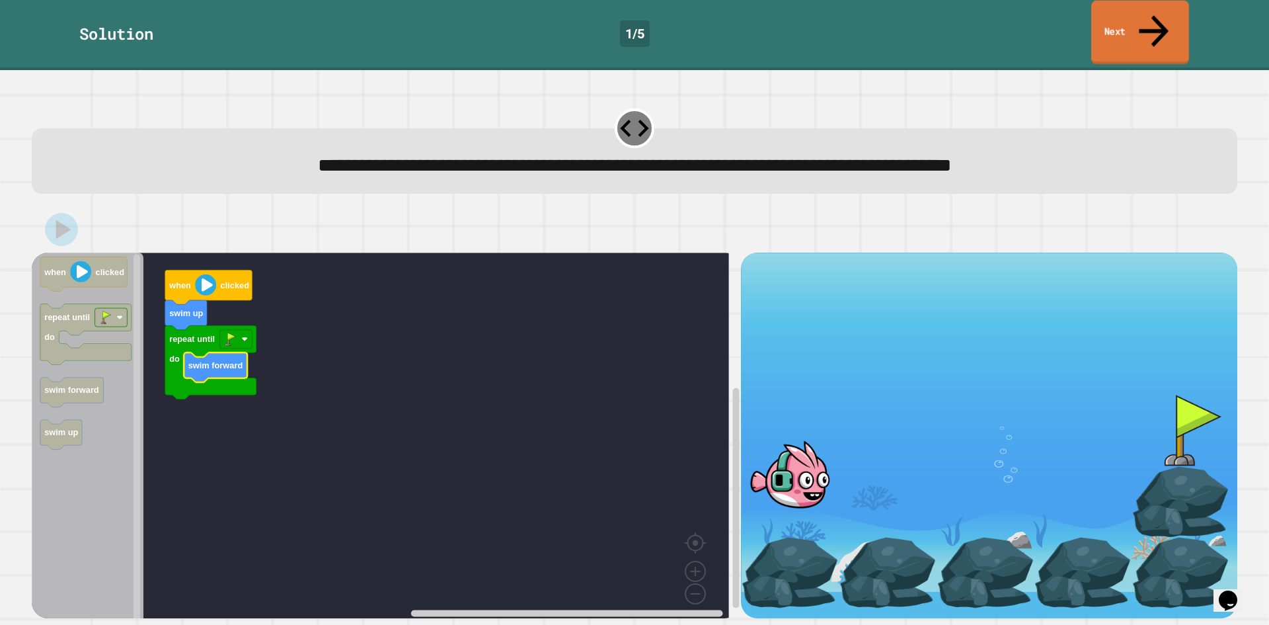
click at [1163, 24] on link "Next" at bounding box center [1140, 33] width 98 height 64
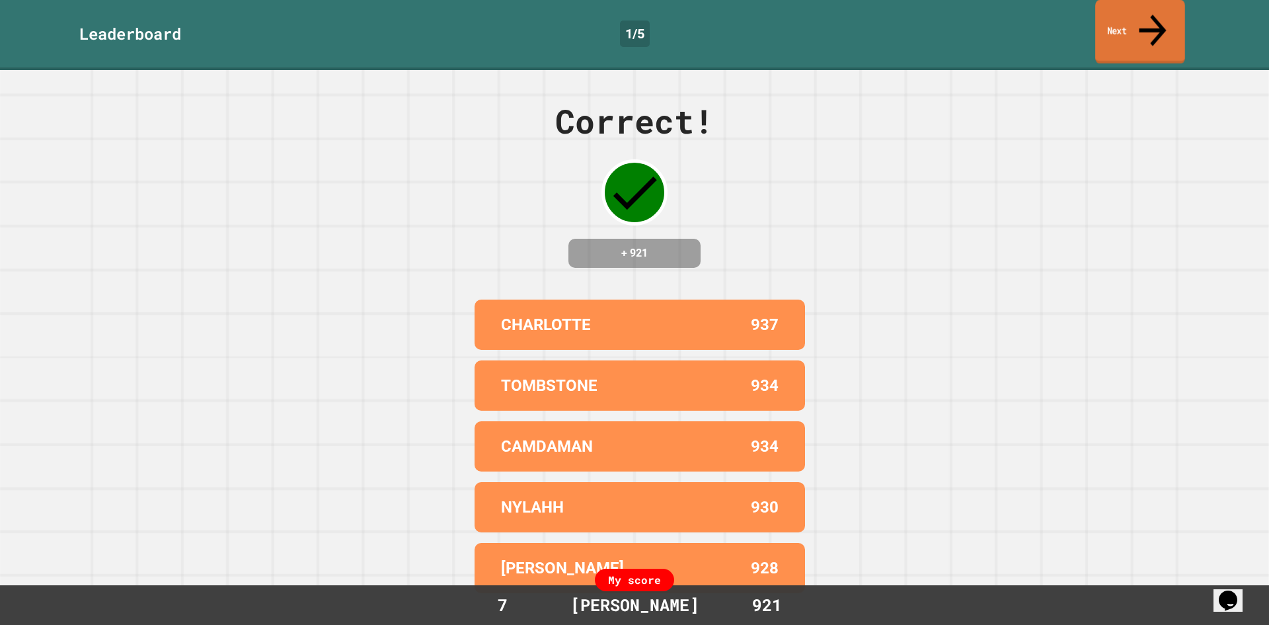
click at [1151, 16] on icon at bounding box center [1152, 30] width 41 height 47
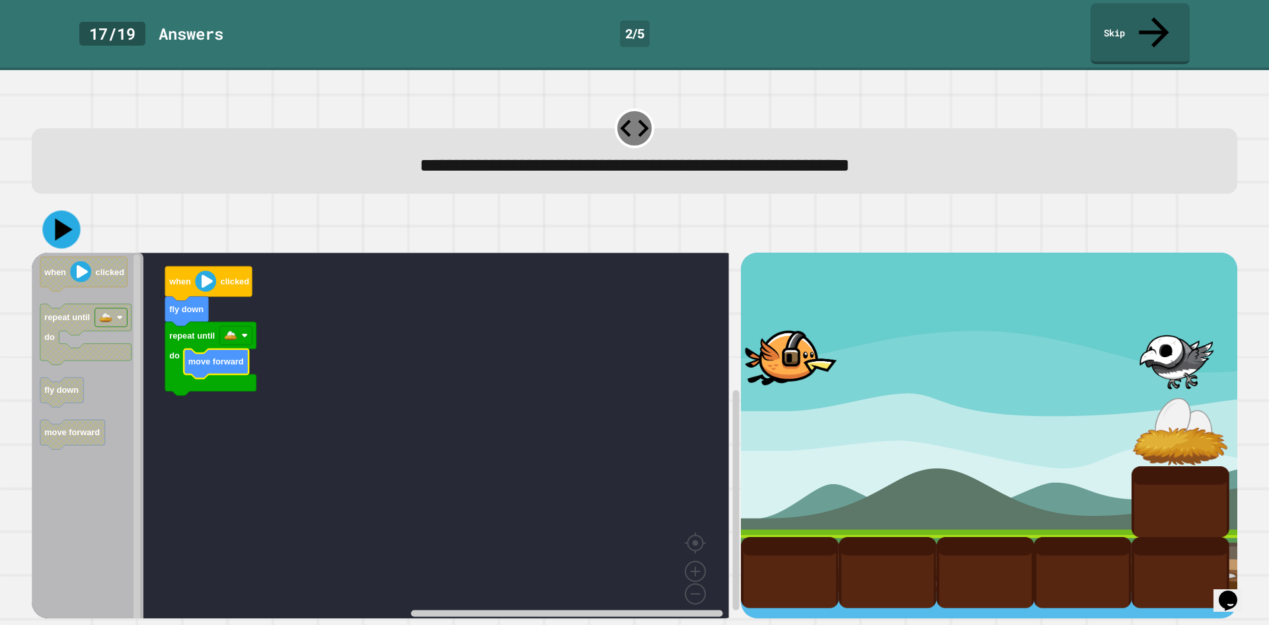
drag, startPoint x: 56, startPoint y: 198, endPoint x: 67, endPoint y: 204, distance: 11.8
click at [61, 211] on icon at bounding box center [61, 230] width 38 height 38
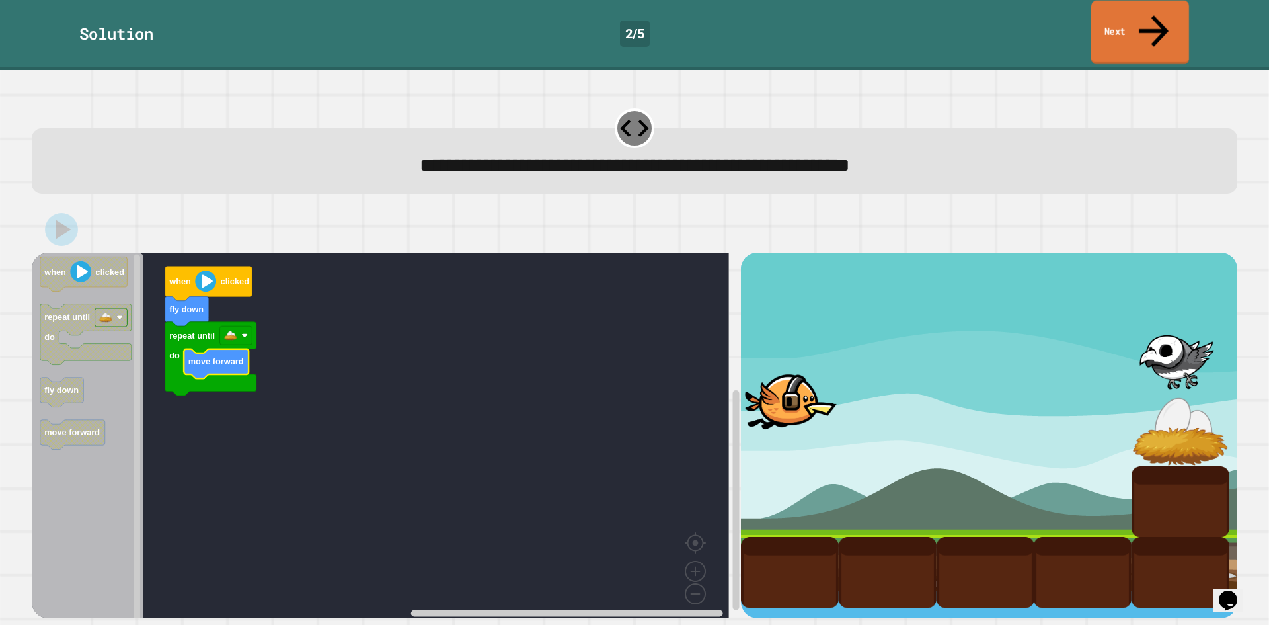
click at [1147, 16] on link "Next" at bounding box center [1140, 33] width 98 height 64
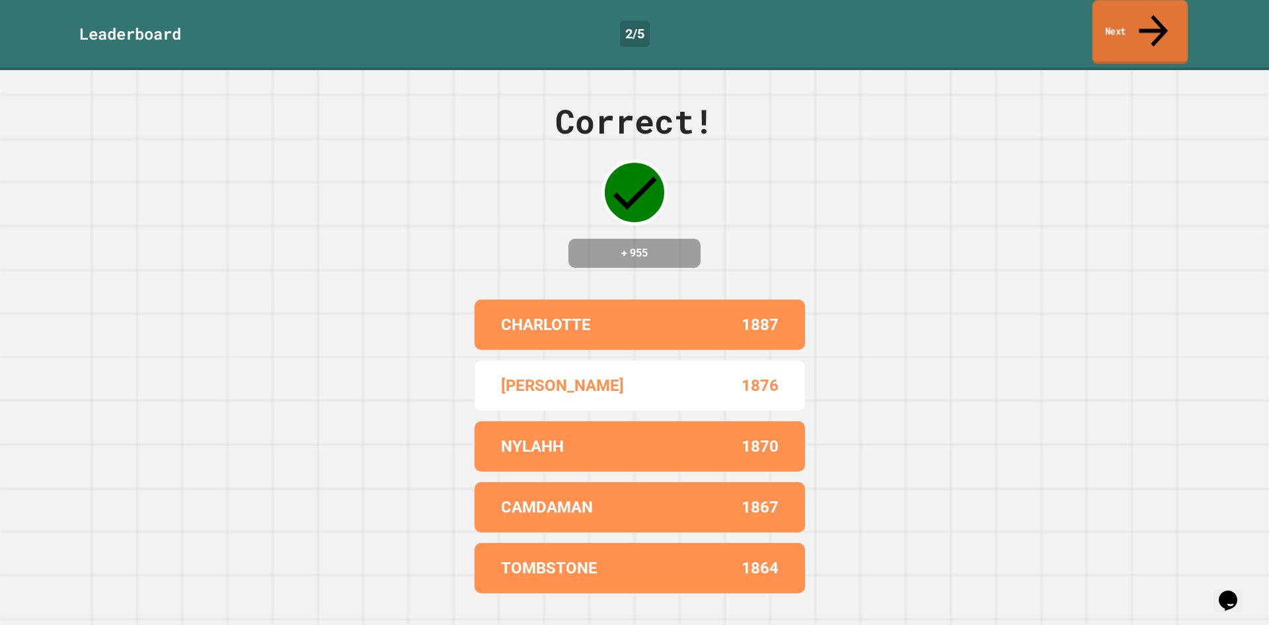
click at [1148, 11] on icon at bounding box center [1153, 30] width 43 height 47
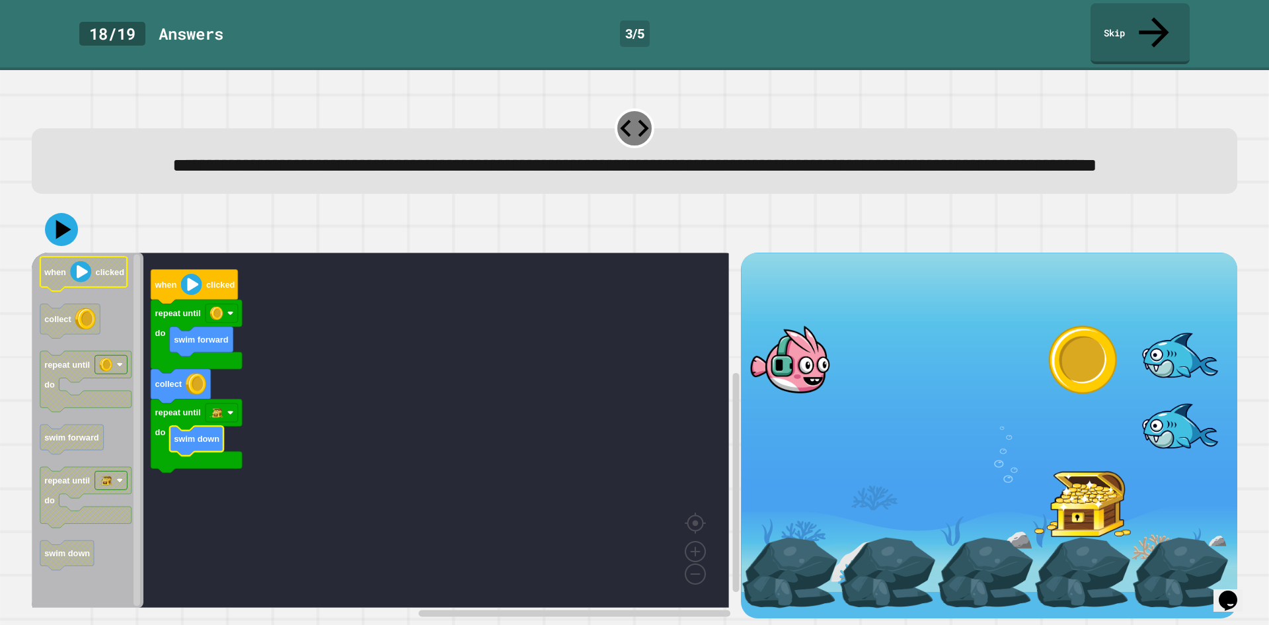
click at [80, 252] on div at bounding box center [635, 229] width 1206 height 46
click at [64, 235] on icon at bounding box center [64, 229] width 18 height 22
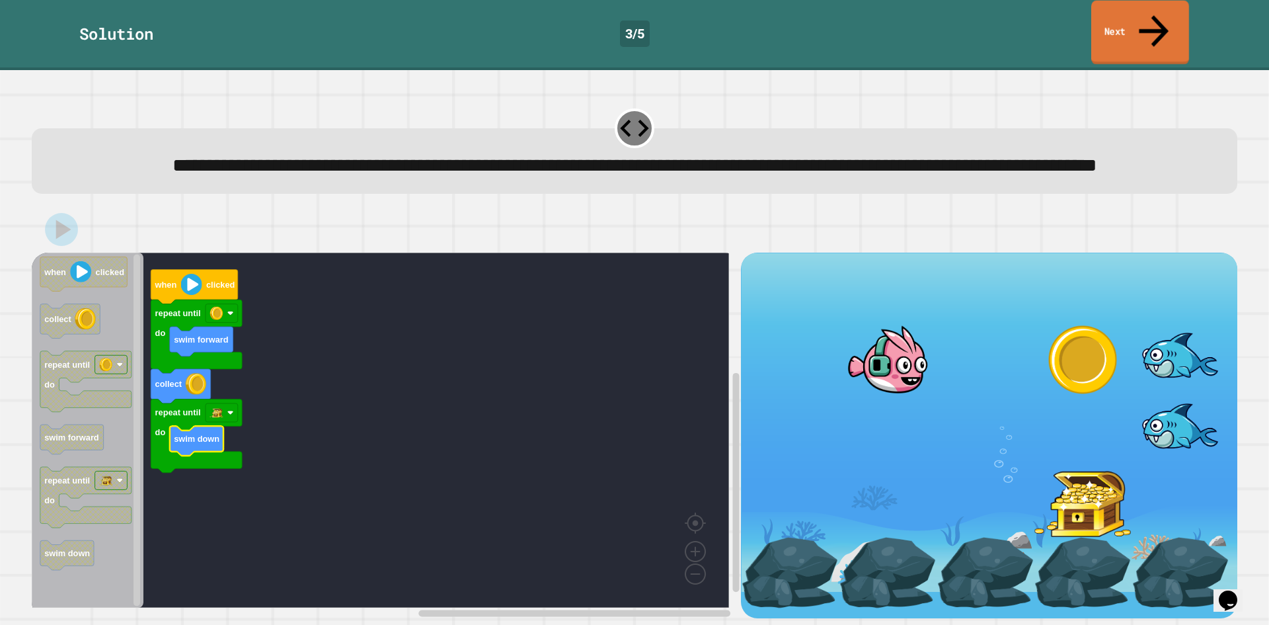
click at [1145, 10] on link "Next" at bounding box center [1140, 33] width 98 height 64
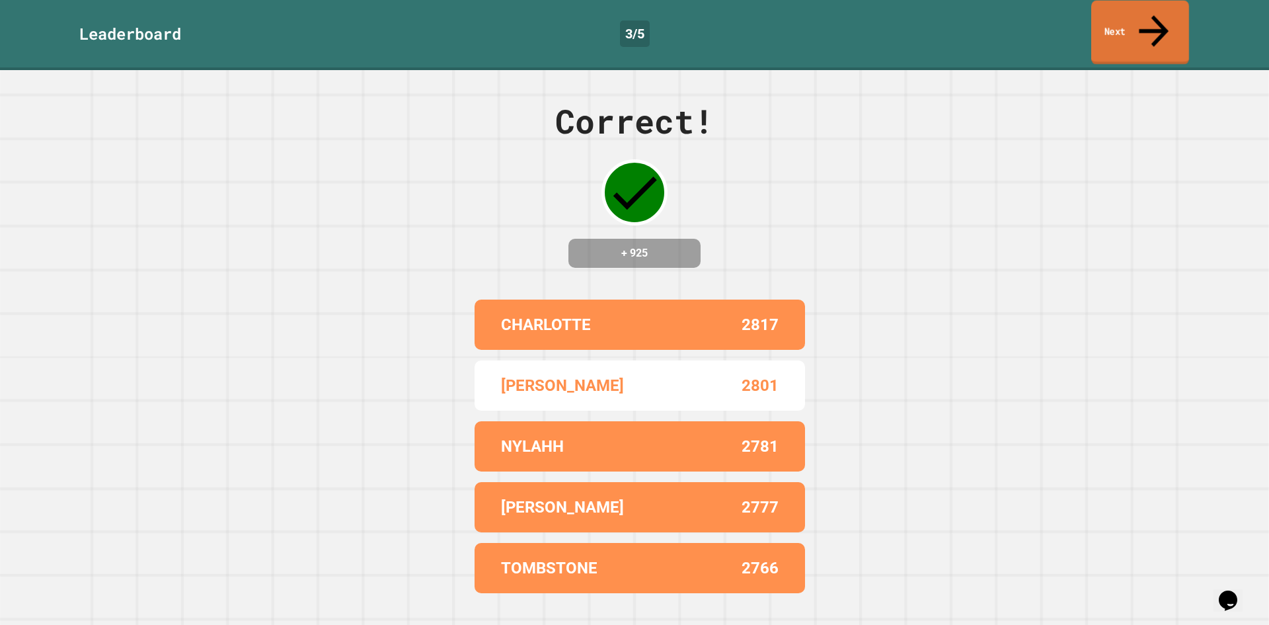
click at [1145, 10] on link "Next" at bounding box center [1140, 33] width 98 height 64
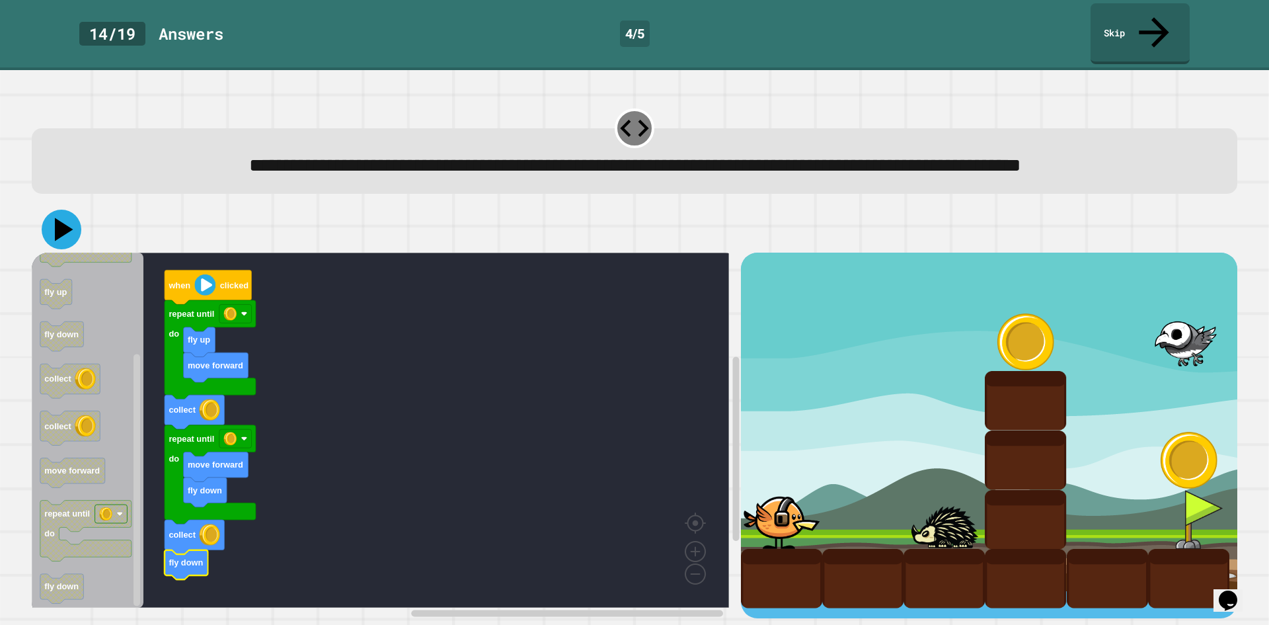
click at [63, 239] on icon at bounding box center [62, 230] width 40 height 40
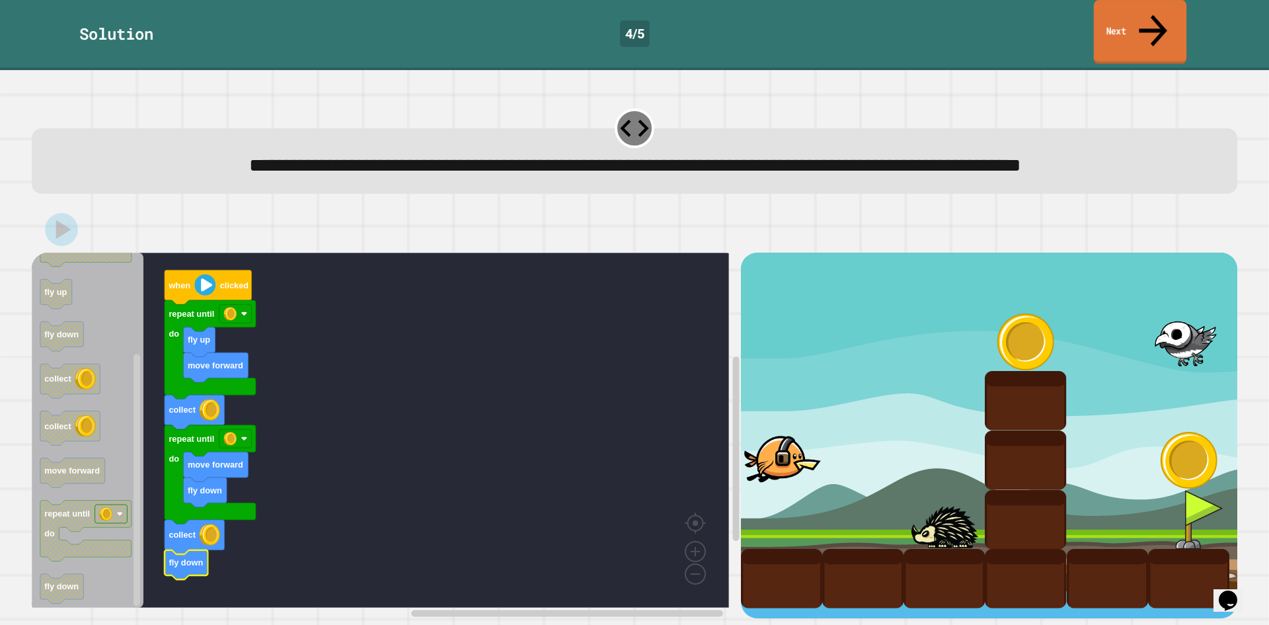
click at [1126, 17] on link "Next" at bounding box center [1140, 32] width 93 height 64
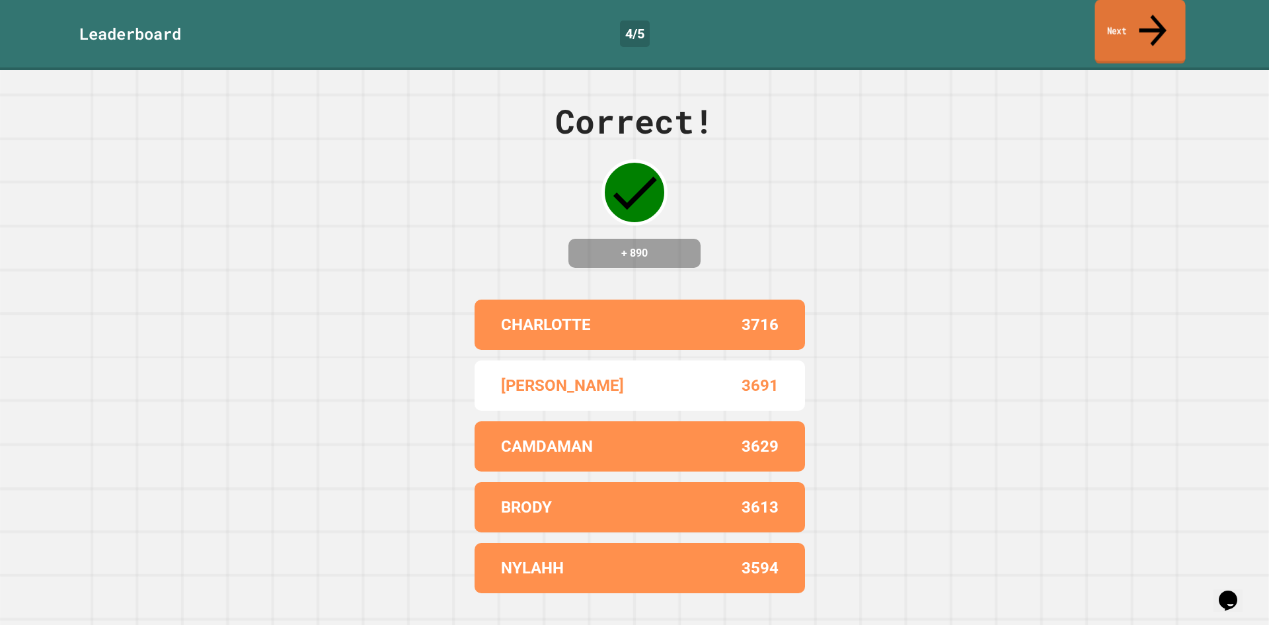
click at [1139, 17] on link "Next" at bounding box center [1140, 32] width 91 height 64
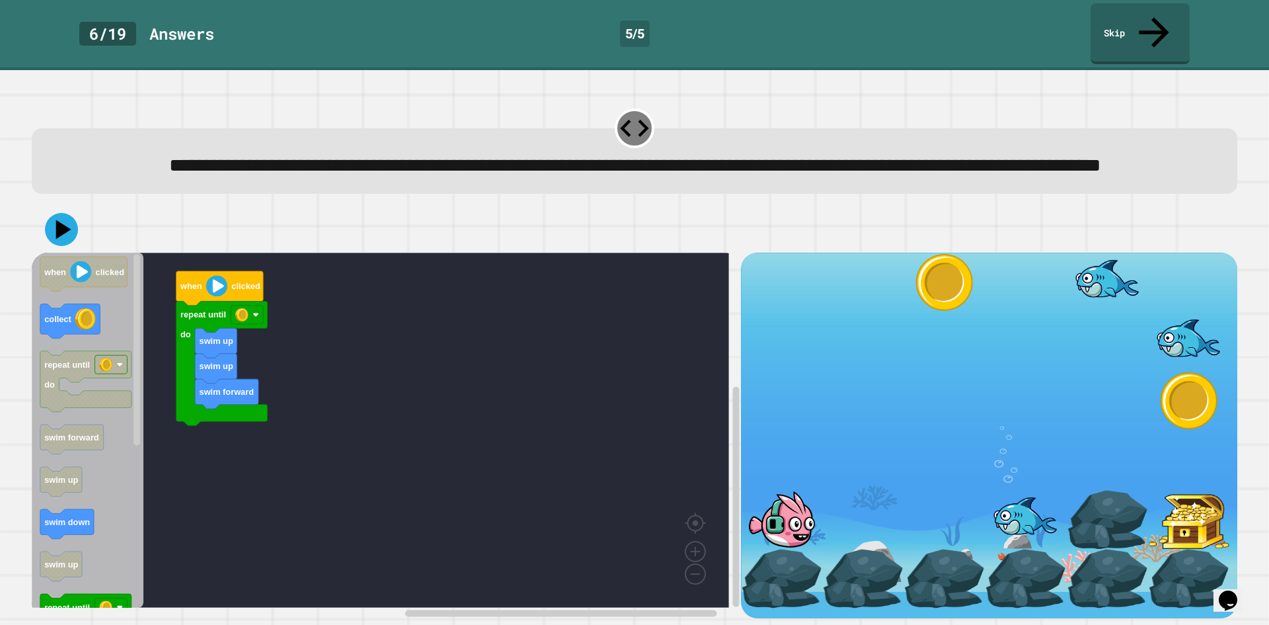
click at [157, 417] on div "swim forward swim up swim up repeat until do when clicked when clicked collect …" at bounding box center [386, 435] width 709 height 366
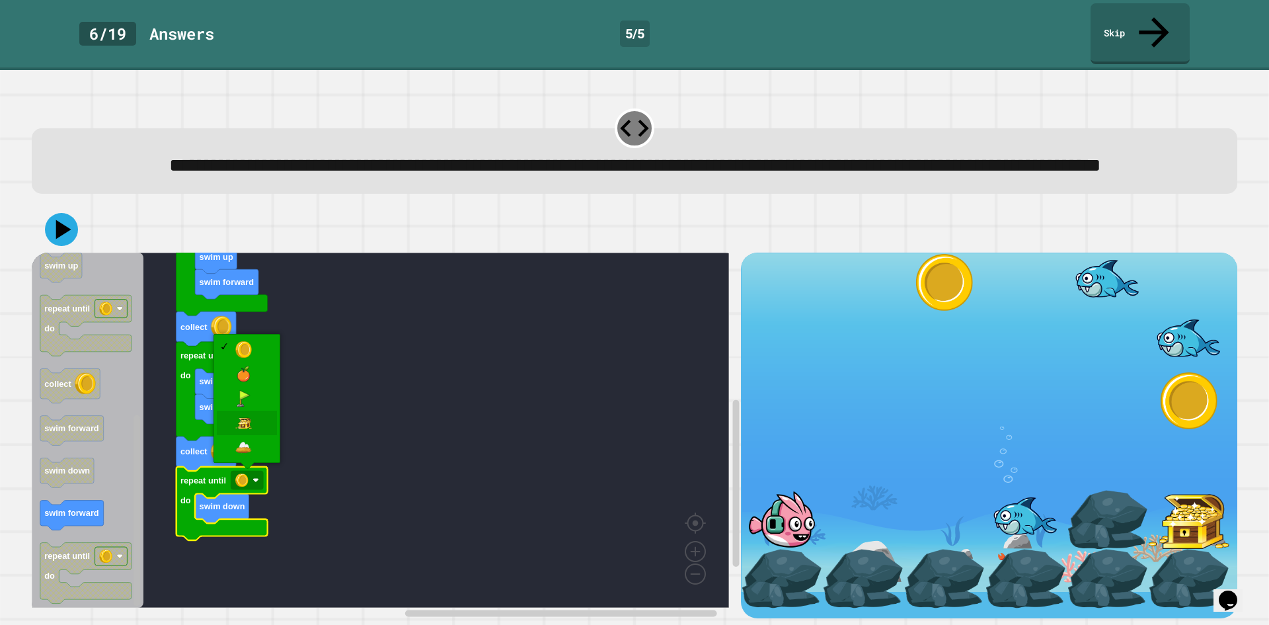
drag, startPoint x: 252, startPoint y: 415, endPoint x: 134, endPoint y: 324, distance: 149.4
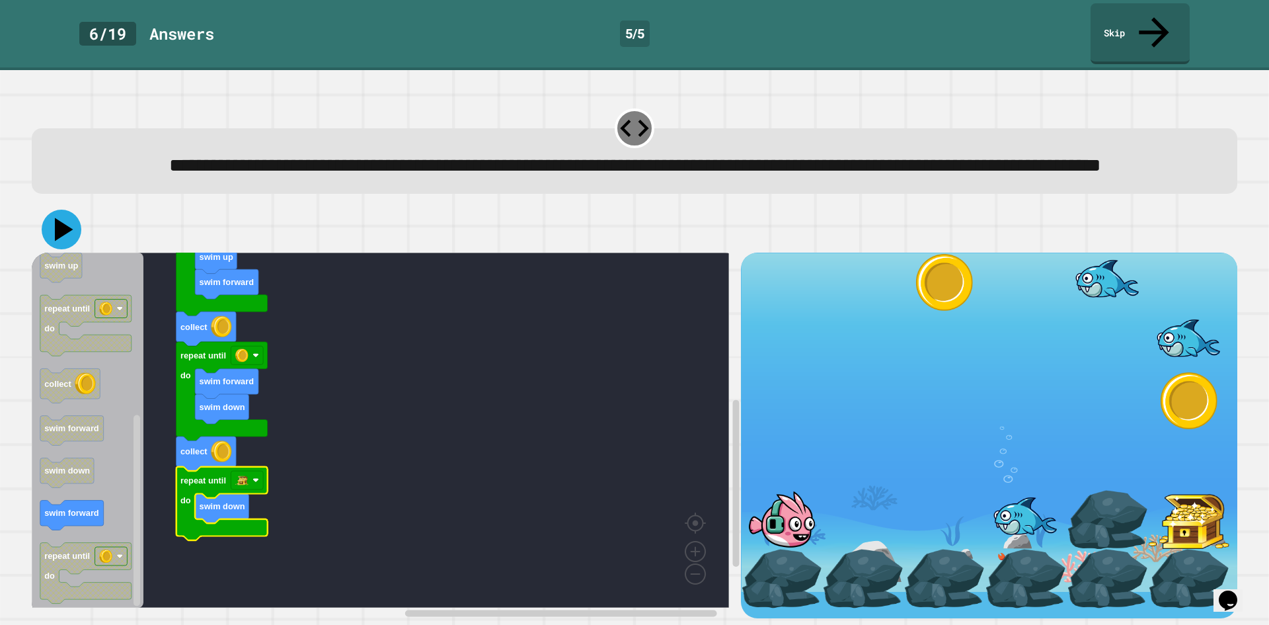
drag, startPoint x: 51, startPoint y: 219, endPoint x: 112, endPoint y: 231, distance: 61.8
click at [52, 219] on icon at bounding box center [62, 230] width 40 height 40
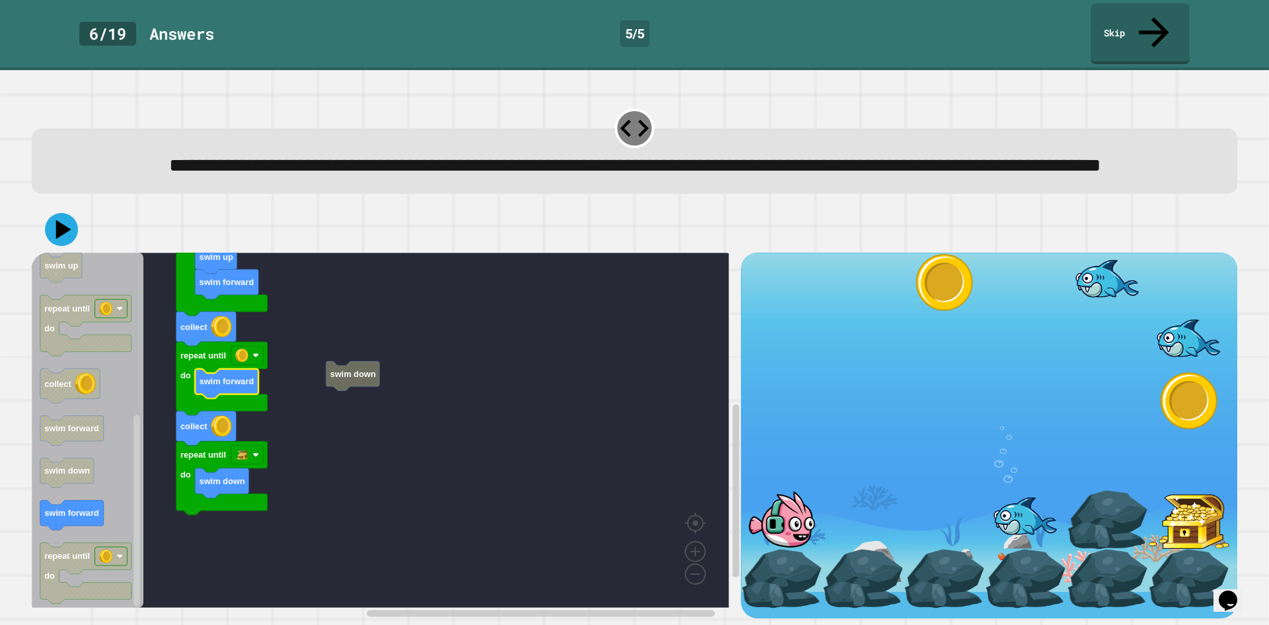
click at [371, 389] on g "swim down when clicked swim forward swim up swim up repeat until do collect rep…" at bounding box center [390, 384] width 716 height 446
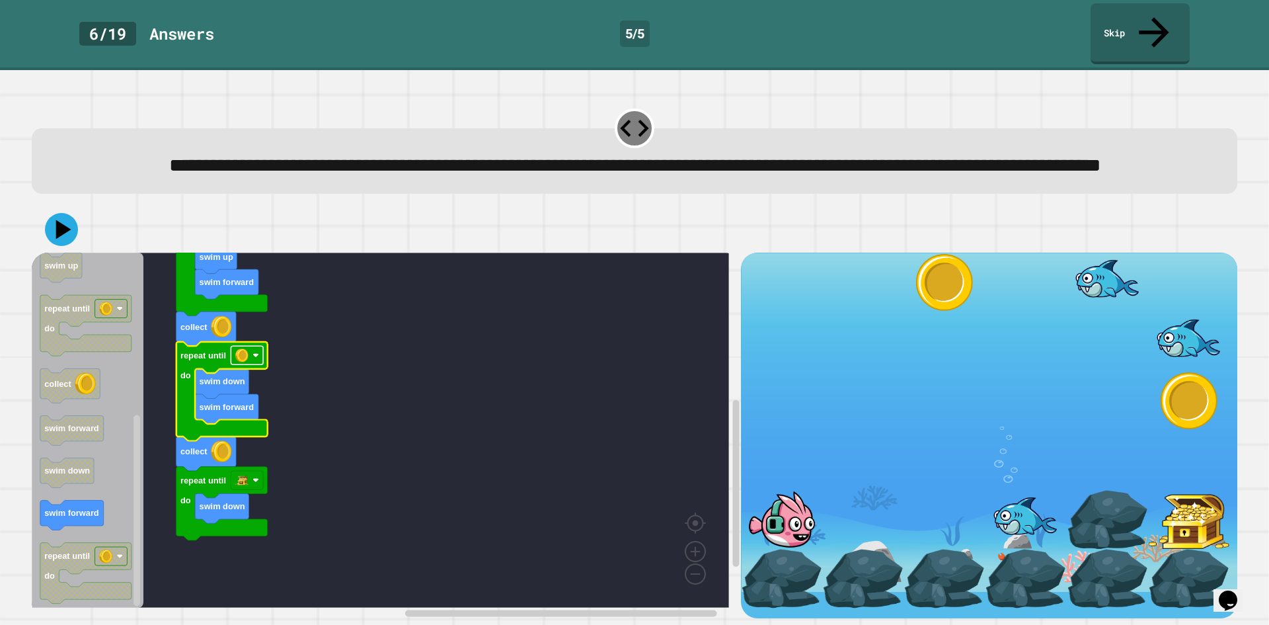
click at [260, 357] on rect "Blockly Workspace" at bounding box center [247, 355] width 32 height 19
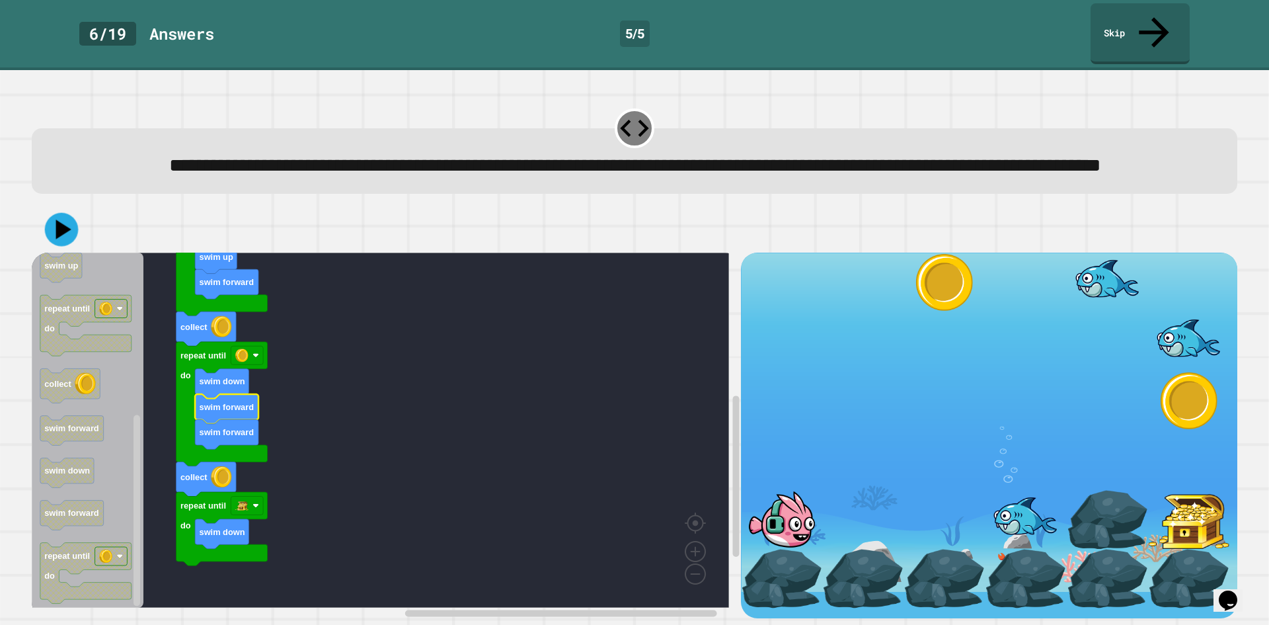
click at [54, 221] on icon at bounding box center [62, 230] width 34 height 34
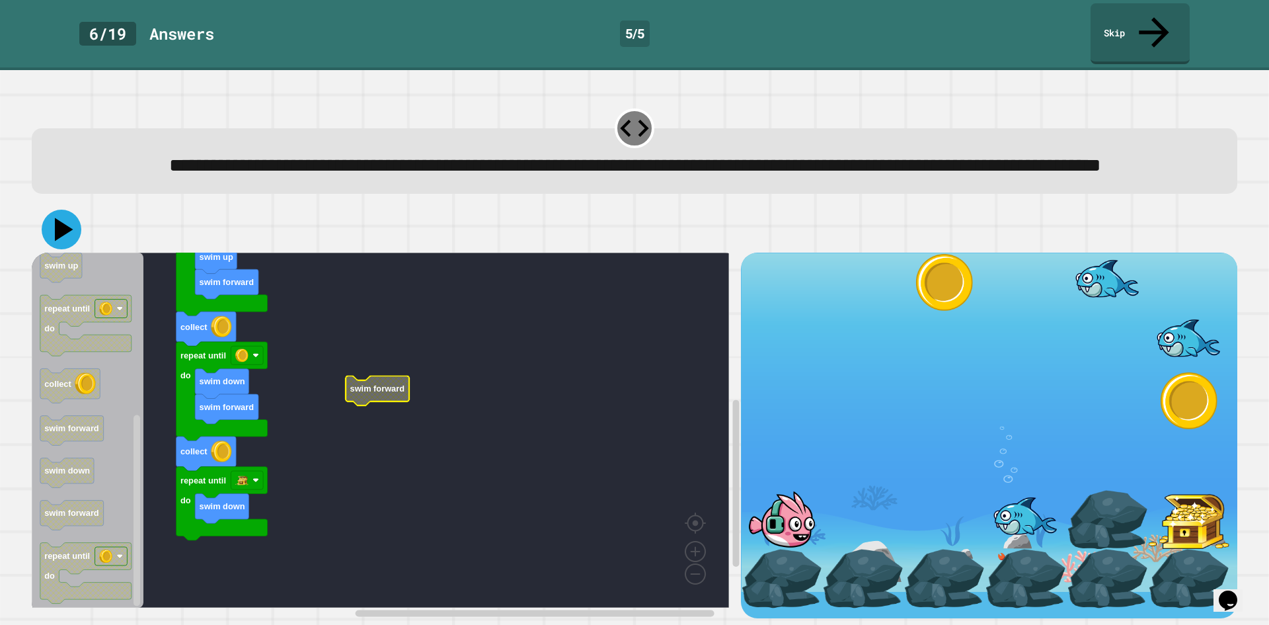
click at [67, 237] on icon at bounding box center [62, 230] width 40 height 40
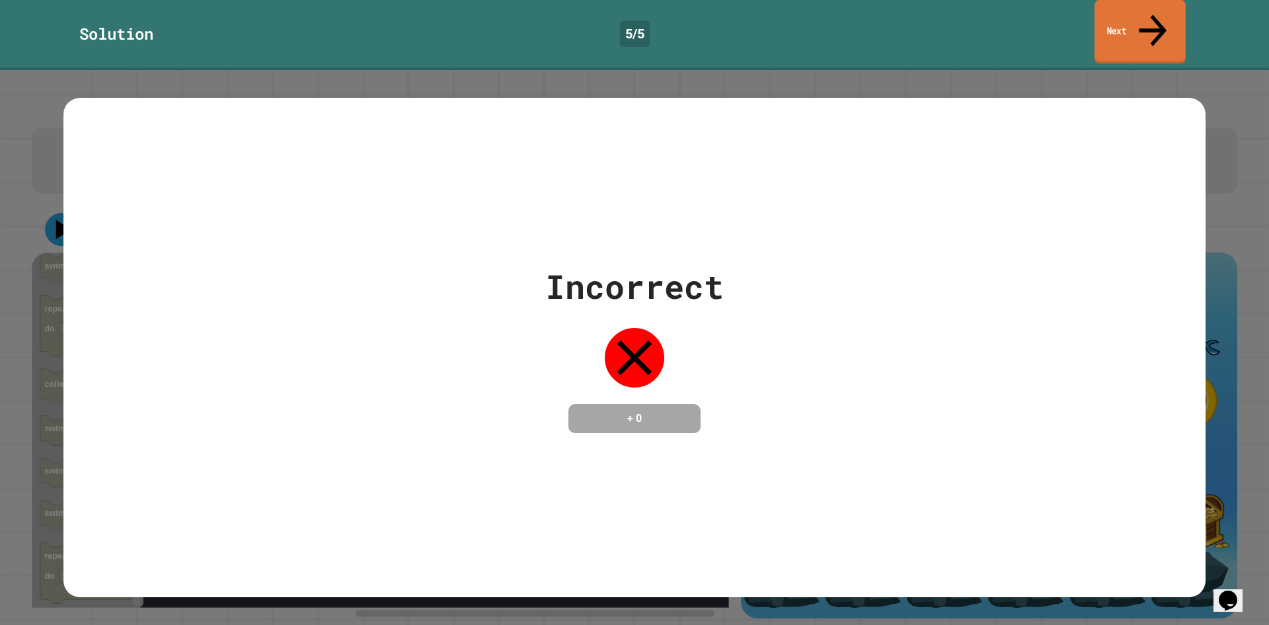
click at [1172, 12] on link "Next" at bounding box center [1140, 32] width 91 height 64
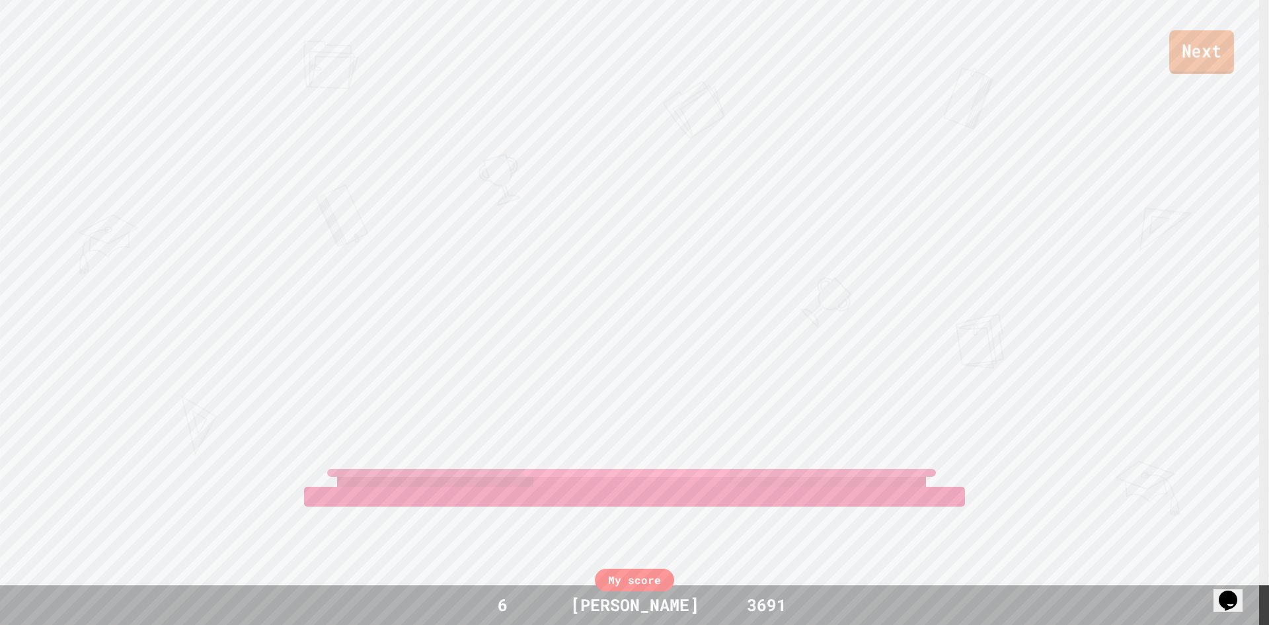
click at [1197, 67] on link "Next" at bounding box center [1201, 52] width 65 height 44
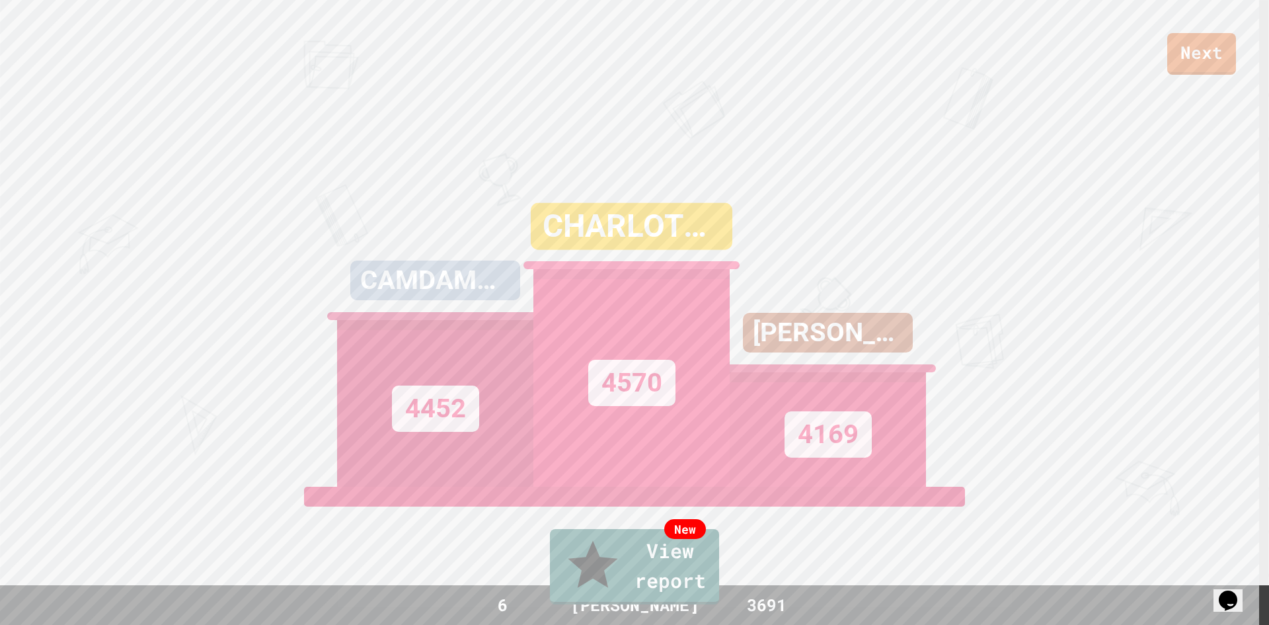
drag, startPoint x: 637, startPoint y: 383, endPoint x: 675, endPoint y: 394, distance: 39.8
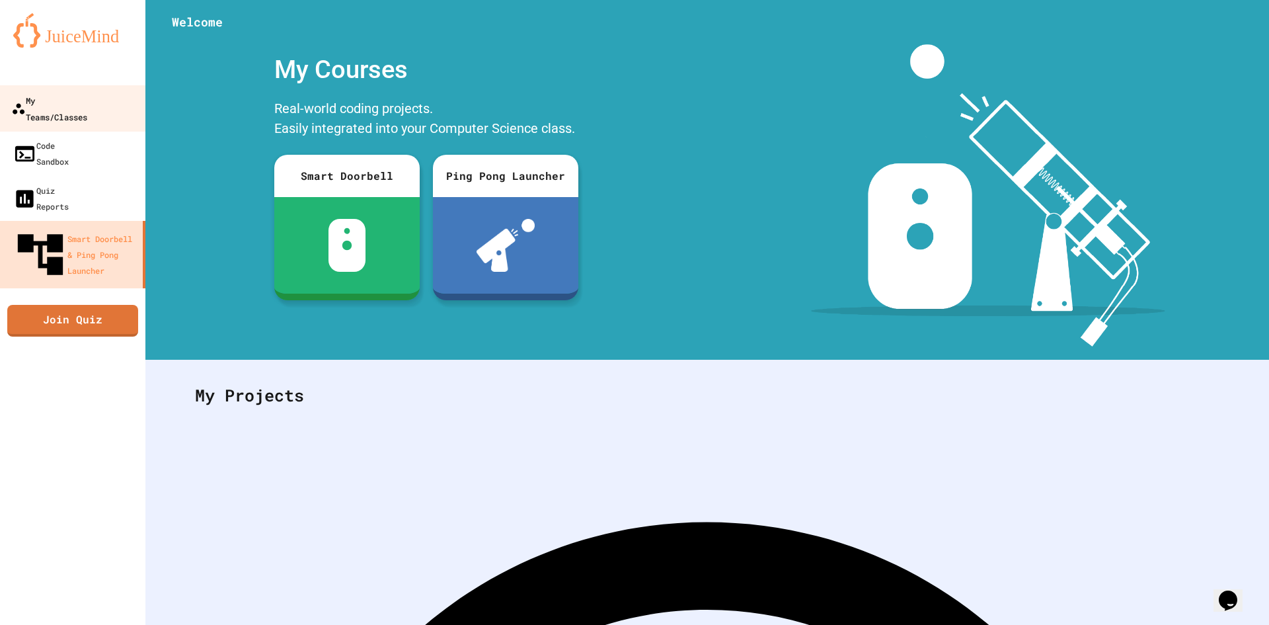
click at [96, 91] on link "My Teams/Classes" at bounding box center [73, 108] width 150 height 46
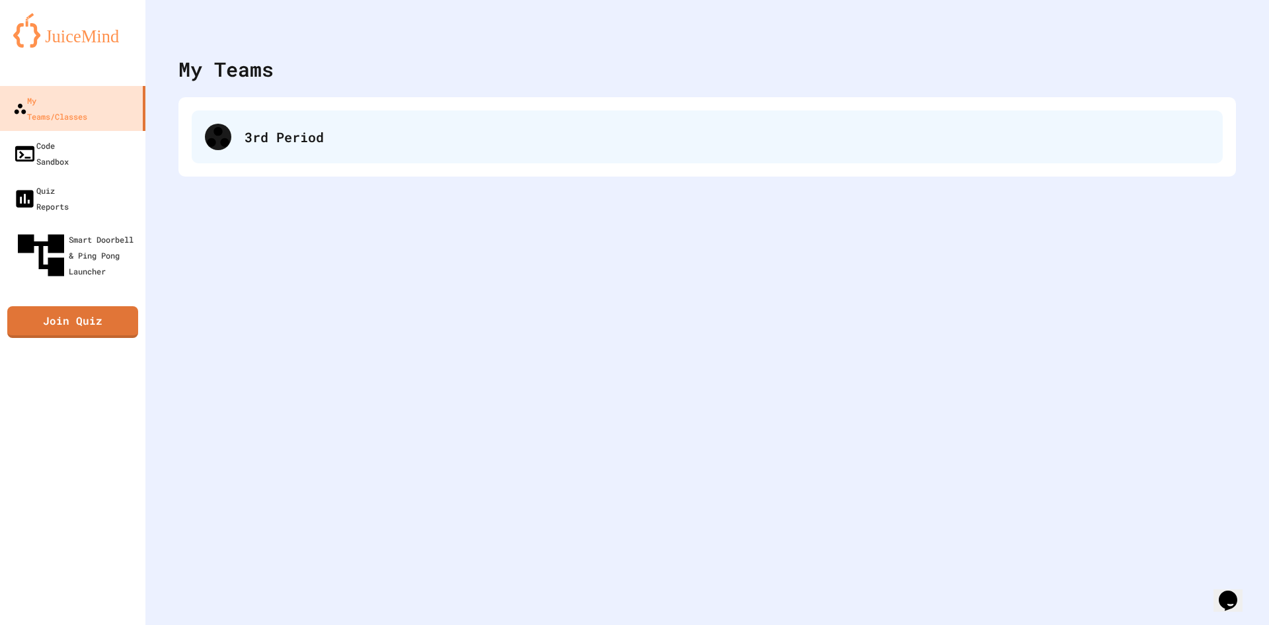
click at [347, 142] on div "3rd Period" at bounding box center [727, 137] width 965 height 20
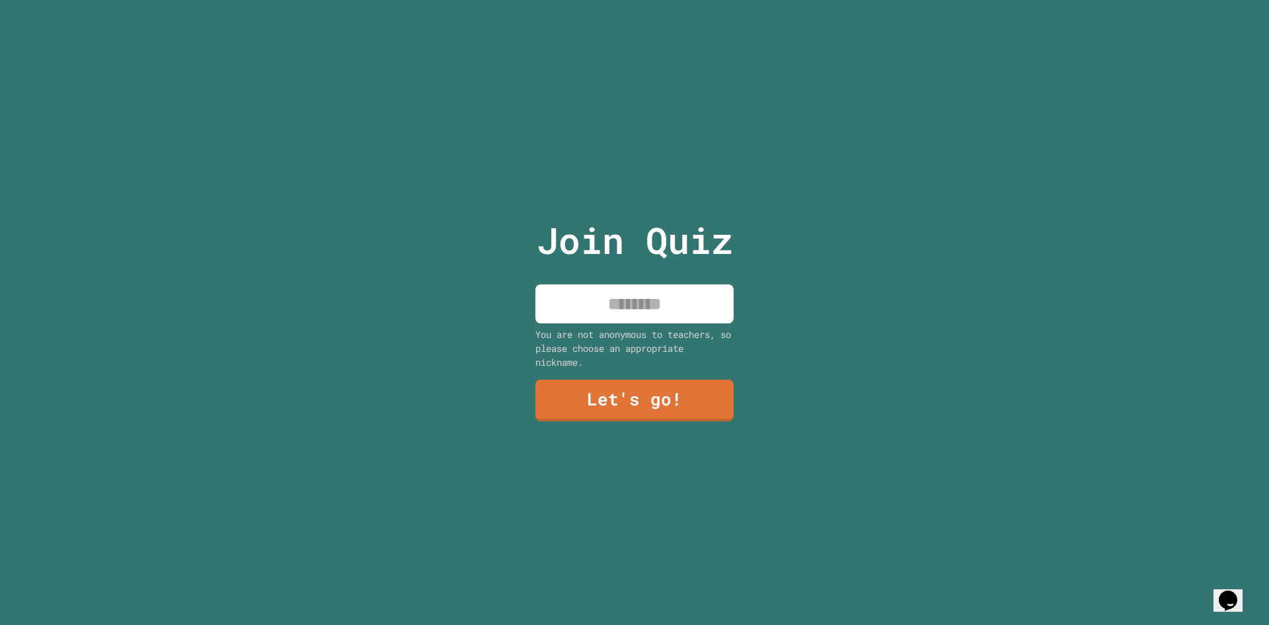
click at [674, 295] on input at bounding box center [634, 303] width 198 height 39
type input "**********"
click at [656, 383] on link "Let's go!" at bounding box center [634, 400] width 200 height 42
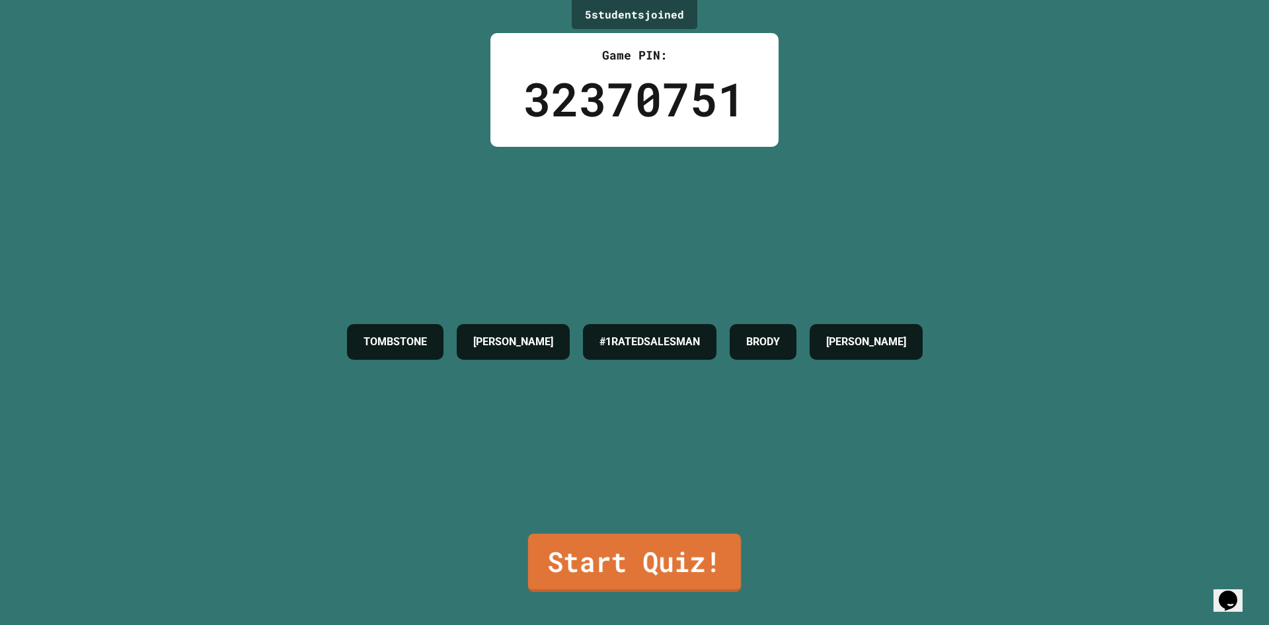
click at [700, 533] on link "Start Quiz!" at bounding box center [634, 562] width 213 height 58
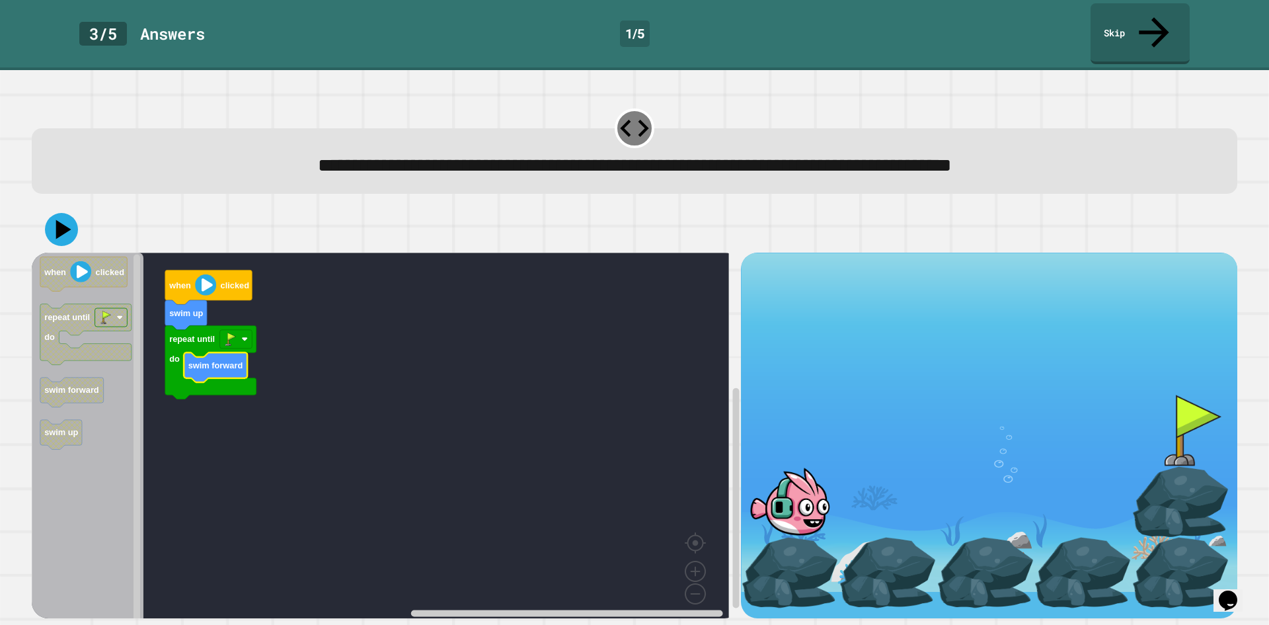
click at [65, 213] on icon at bounding box center [61, 229] width 33 height 33
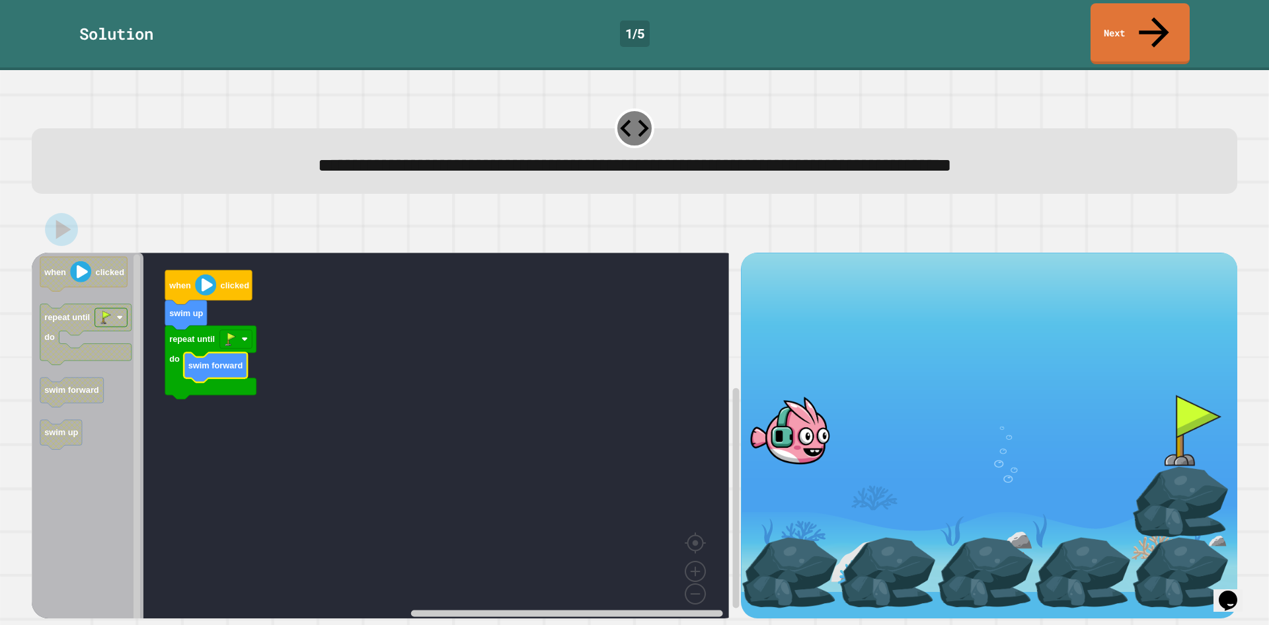
click at [1191, 18] on div "Solution 1 / 5 Next" at bounding box center [634, 33] width 1269 height 61
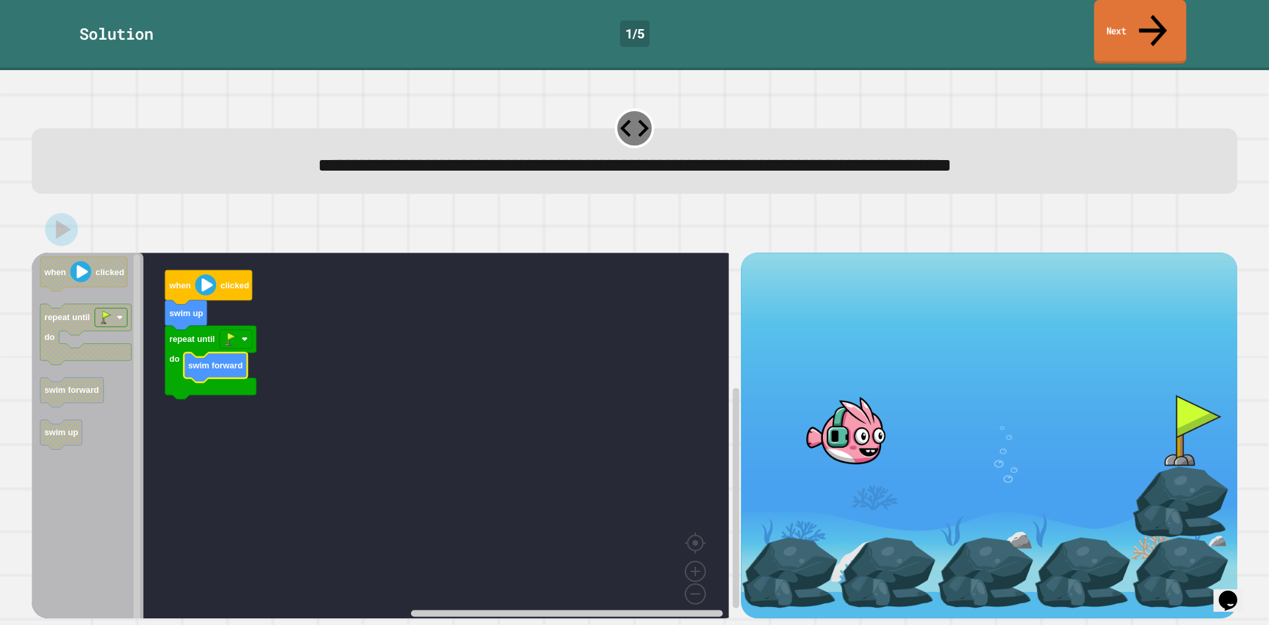
click at [1175, 22] on link "Next" at bounding box center [1140, 32] width 92 height 64
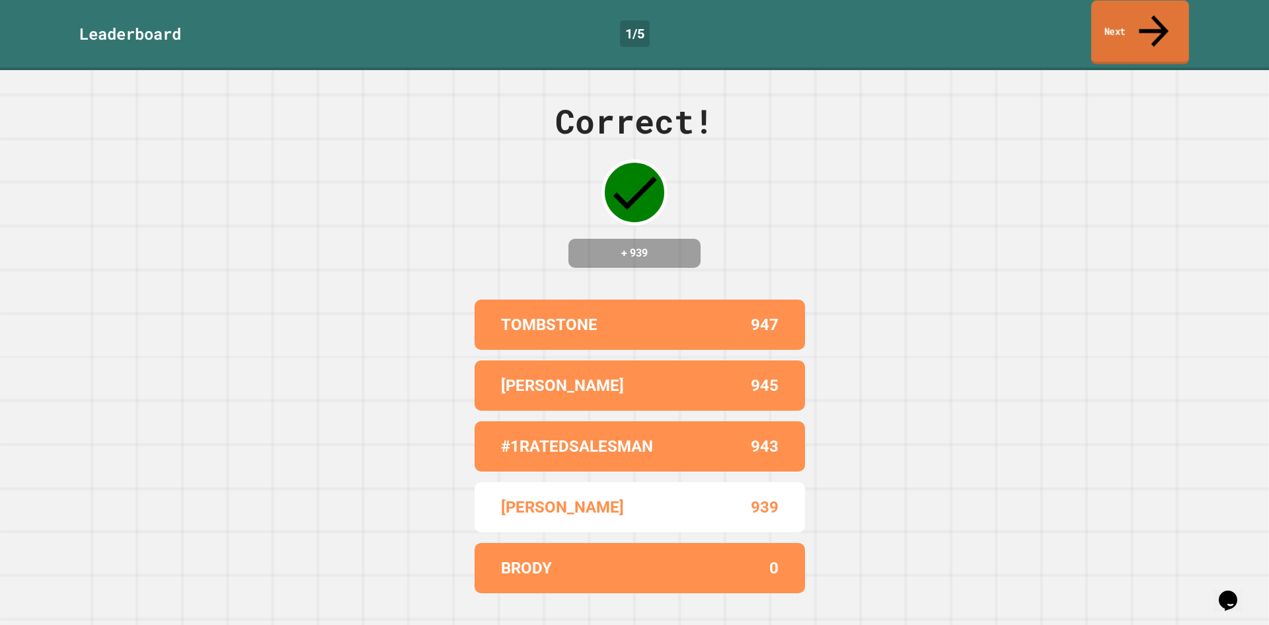
click at [1141, 24] on link "Next" at bounding box center [1140, 33] width 98 height 64
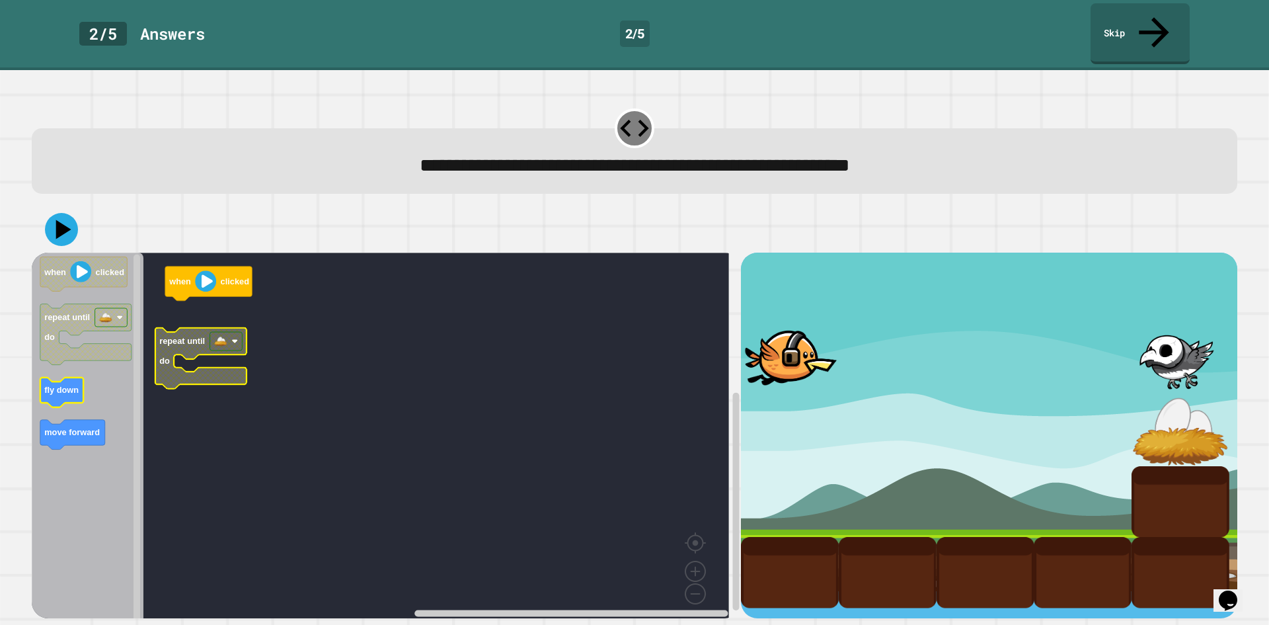
click at [81, 360] on icon "when clicked repeat until do fly down move forward" at bounding box center [88, 439] width 112 height 375
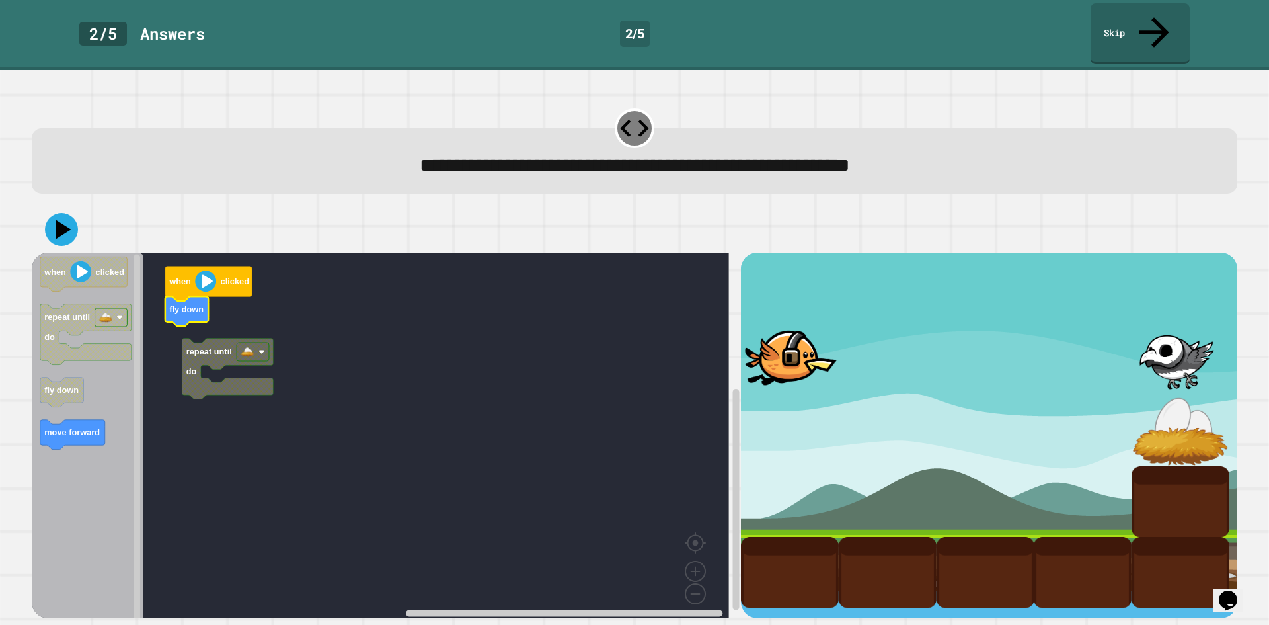
click at [193, 304] on rect "Blockly Workspace" at bounding box center [380, 439] width 697 height 375
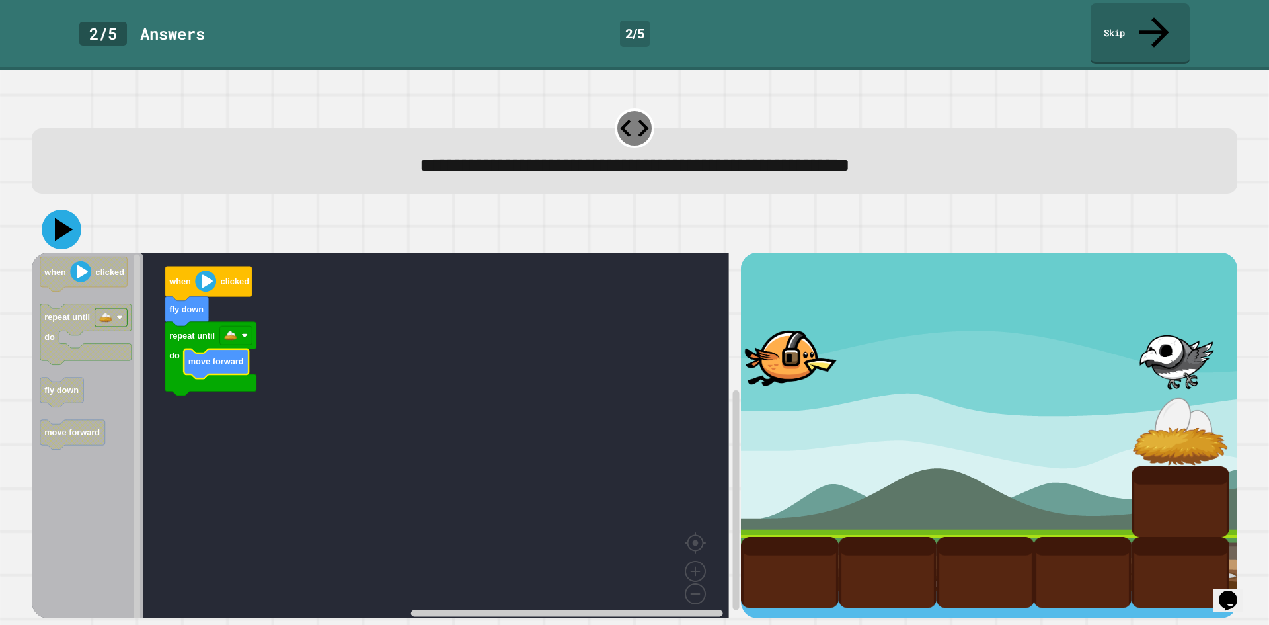
drag, startPoint x: 63, startPoint y: 196, endPoint x: 641, endPoint y: 187, distance: 577.7
click at [66, 210] on icon at bounding box center [62, 230] width 40 height 40
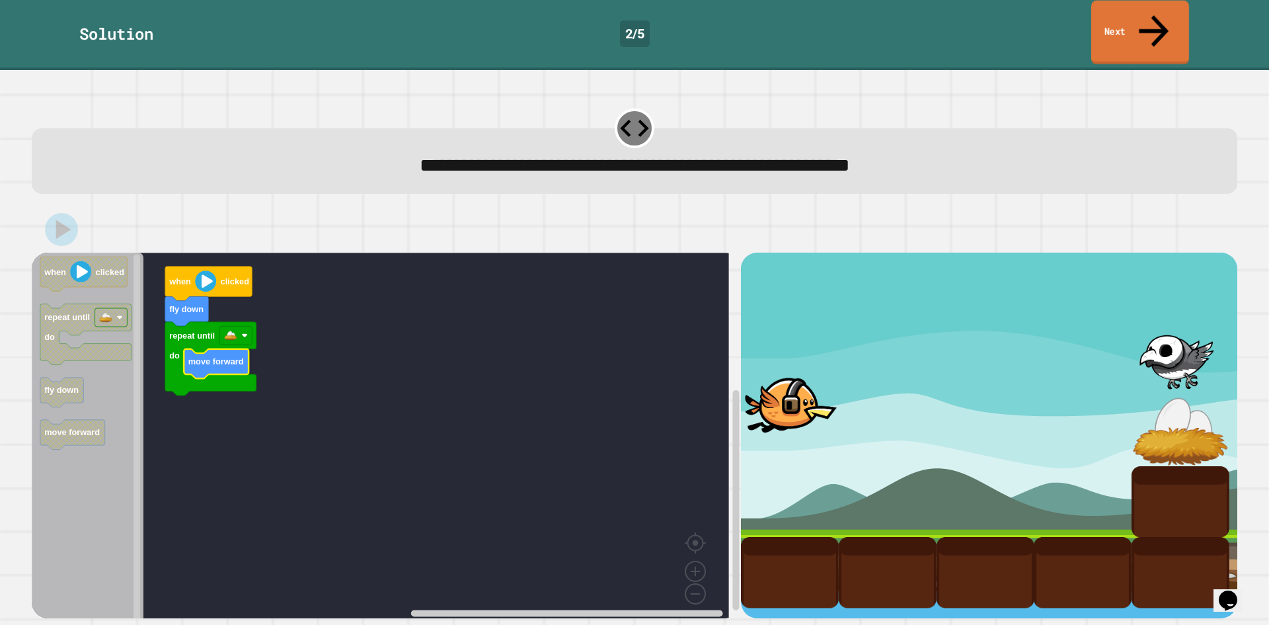
drag, startPoint x: 1180, startPoint y: 19, endPoint x: 1165, endPoint y: 23, distance: 15.7
click at [1179, 19] on link "Next" at bounding box center [1140, 33] width 98 height 64
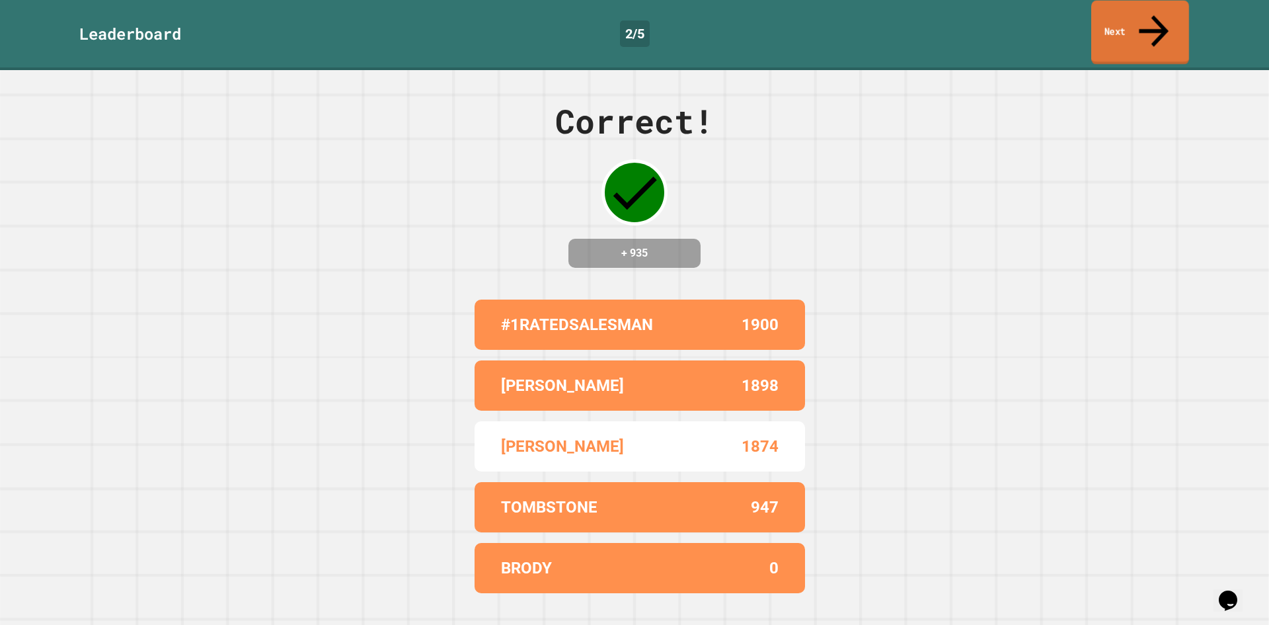
click at [1178, 14] on link "Next" at bounding box center [1140, 33] width 98 height 64
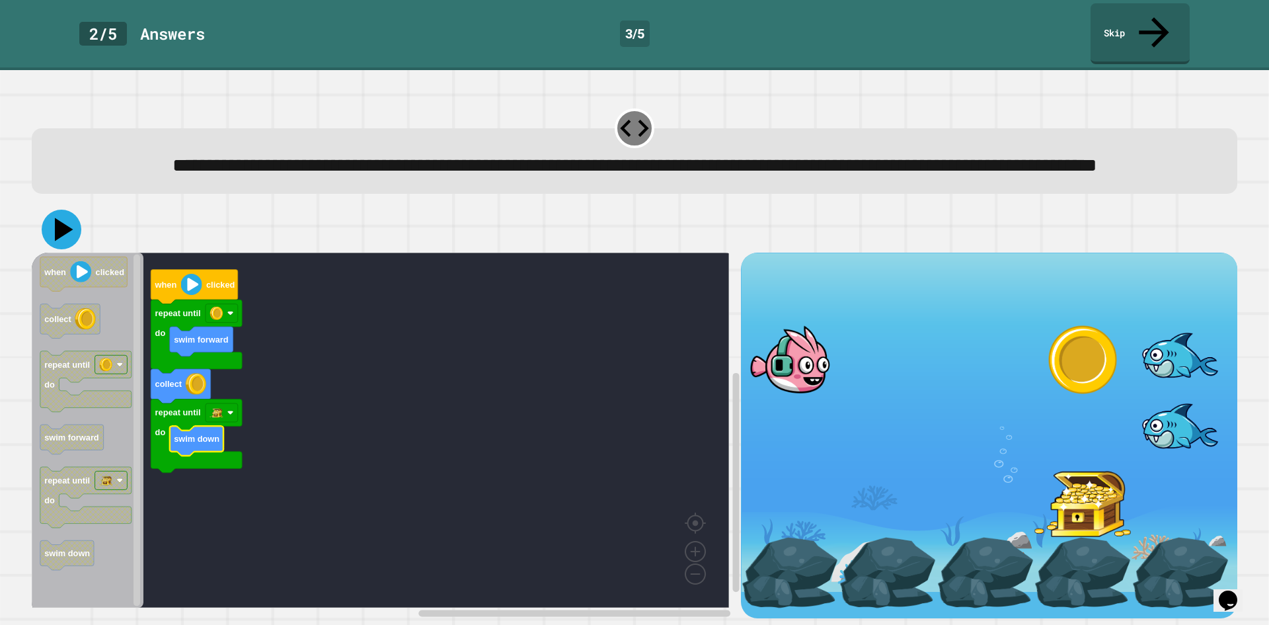
click at [68, 233] on icon at bounding box center [64, 229] width 19 height 23
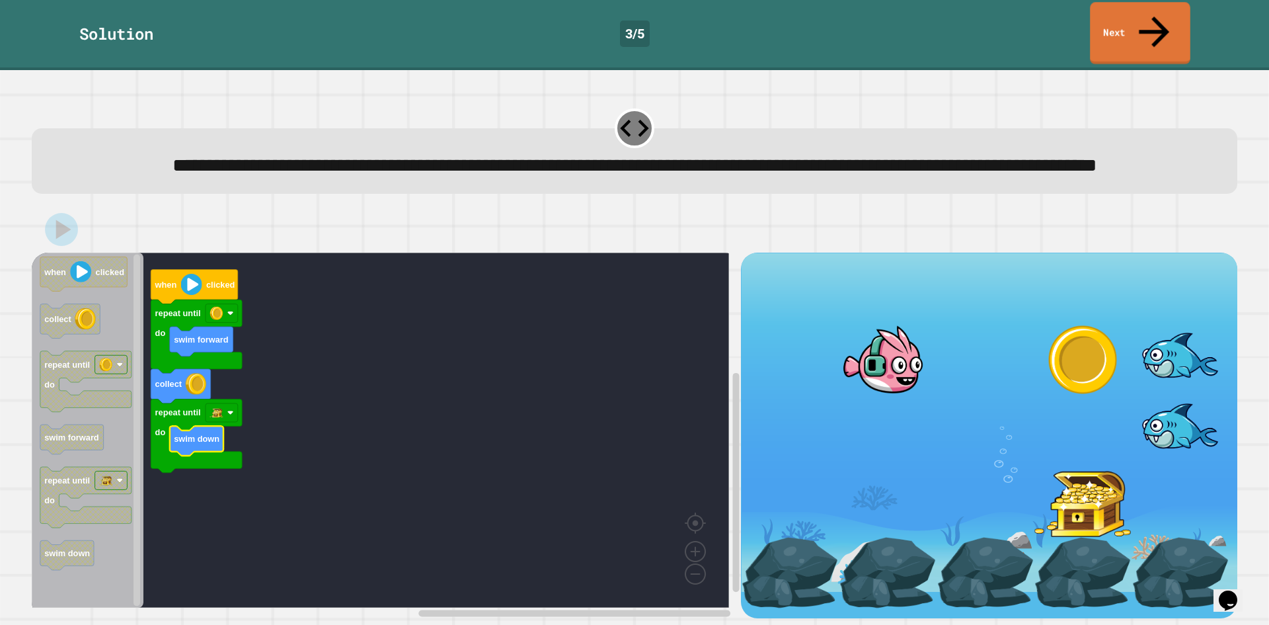
click at [1168, 11] on link "Next" at bounding box center [1140, 33] width 100 height 62
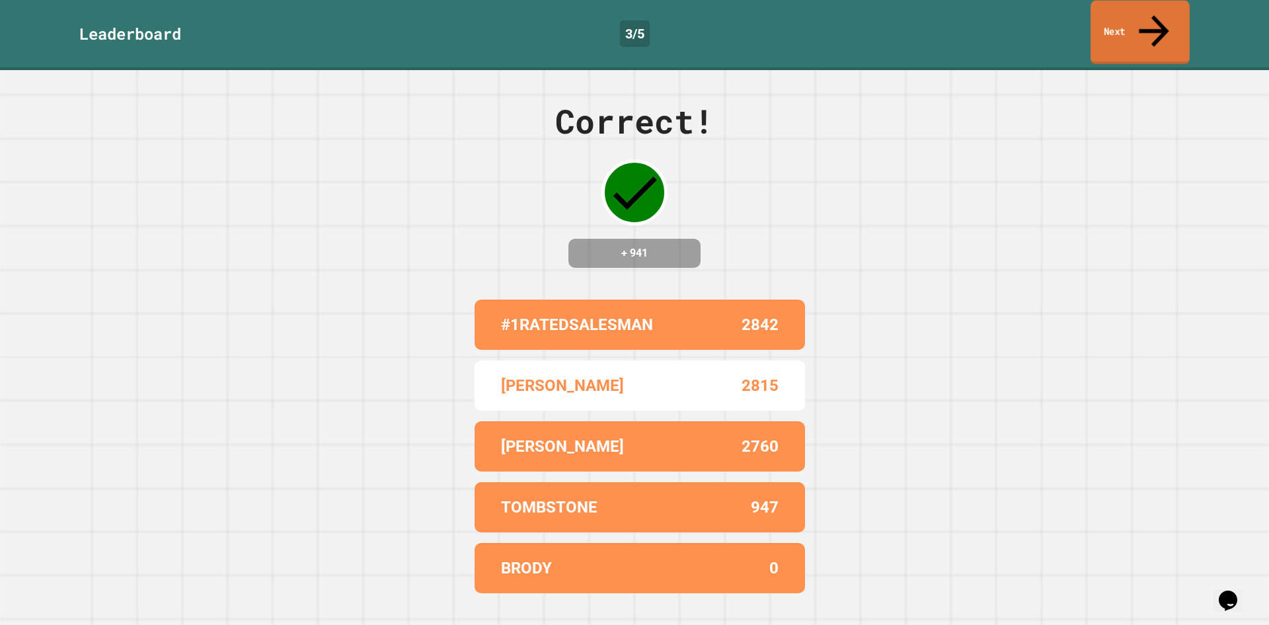
click at [1159, 15] on icon at bounding box center [1154, 30] width 45 height 47
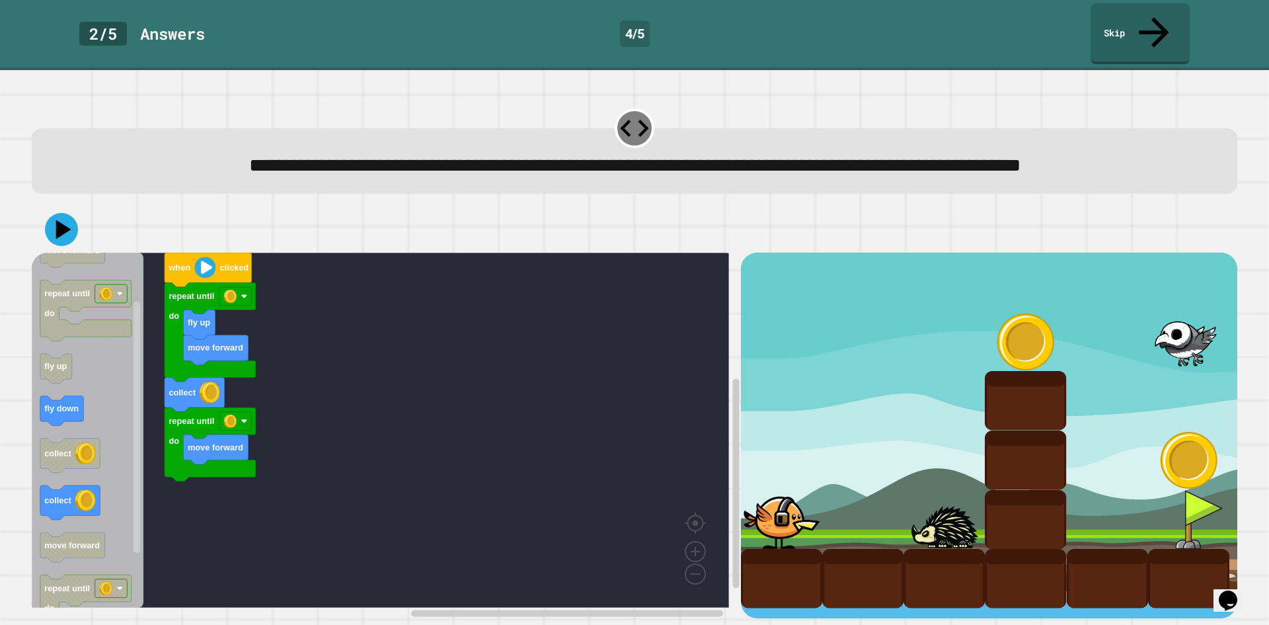
click at [233, 410] on div "move forward fly up collect repeat until do move forward repeat until do when c…" at bounding box center [386, 435] width 709 height 366
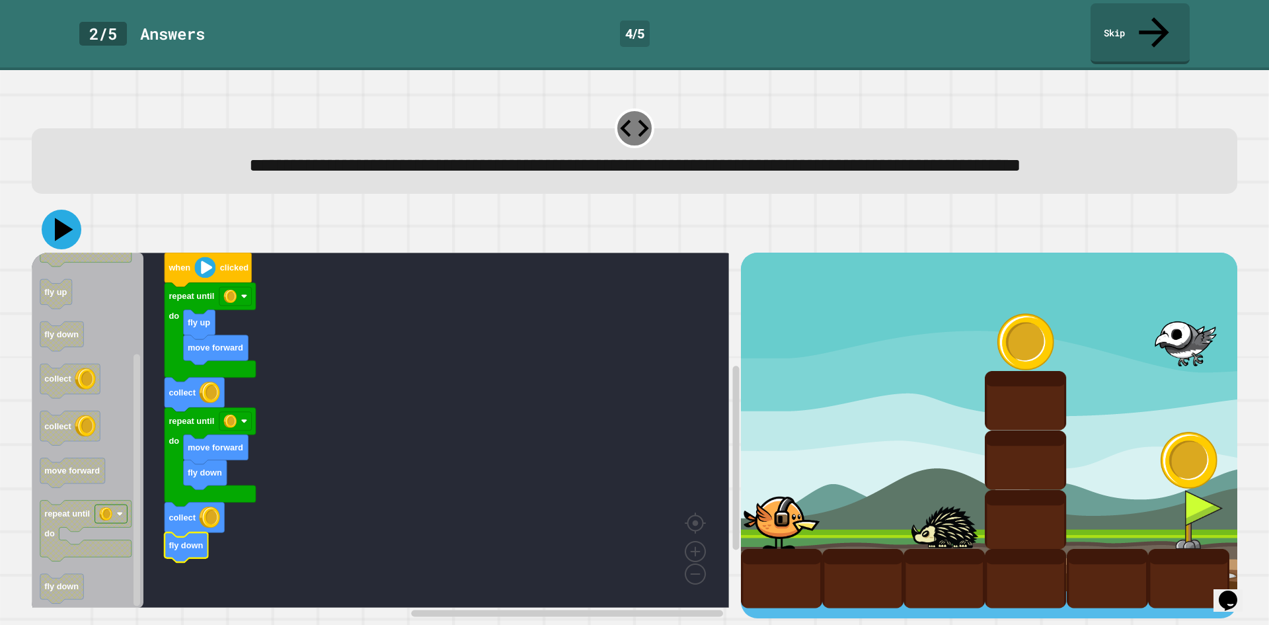
drag, startPoint x: 69, startPoint y: 240, endPoint x: 393, endPoint y: 243, distance: 323.9
click at [73, 240] on icon at bounding box center [62, 230] width 40 height 40
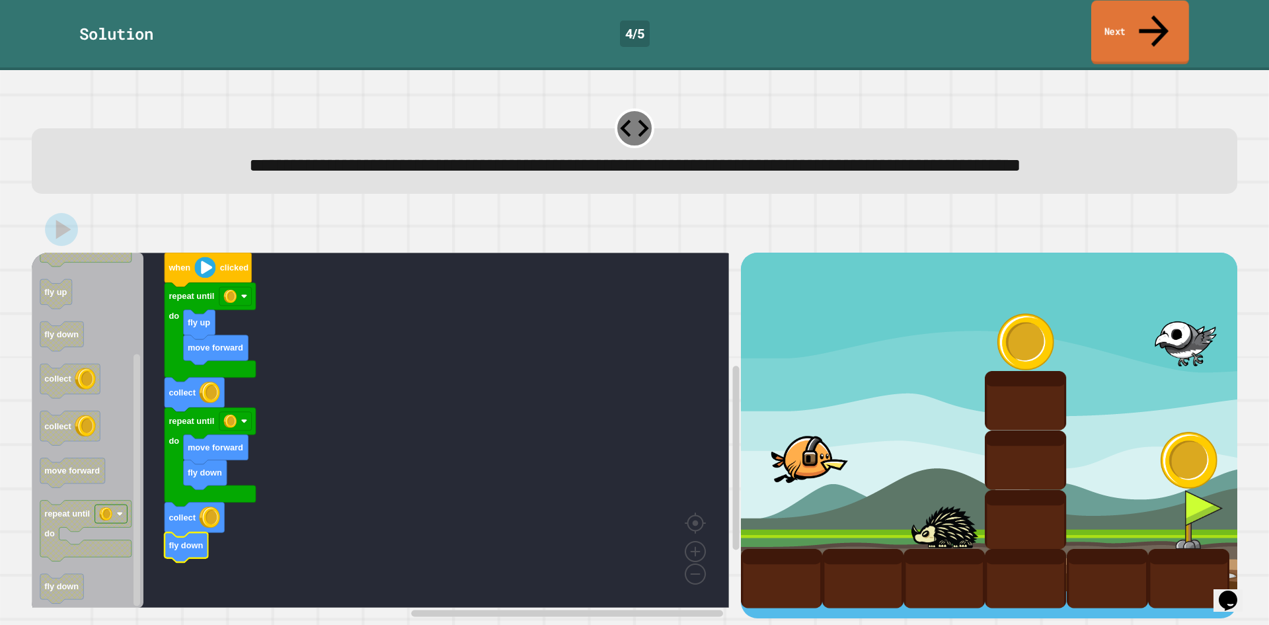
click at [1163, 19] on link "Next" at bounding box center [1140, 33] width 98 height 64
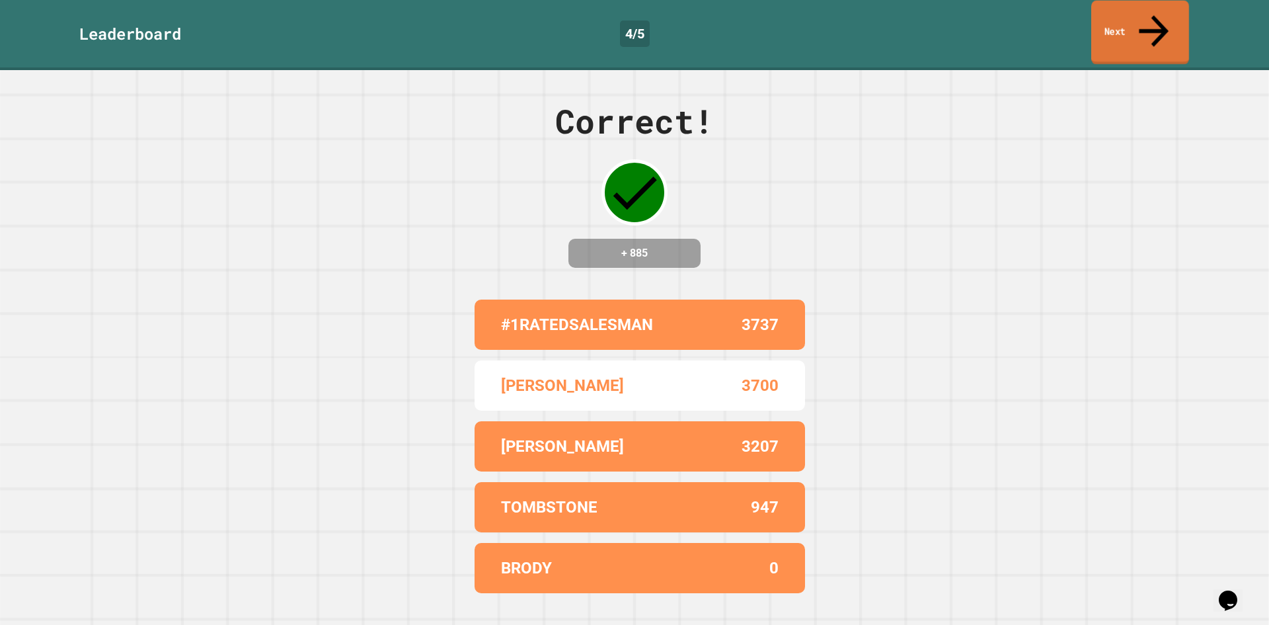
click at [1155, 14] on icon at bounding box center [1154, 30] width 44 height 47
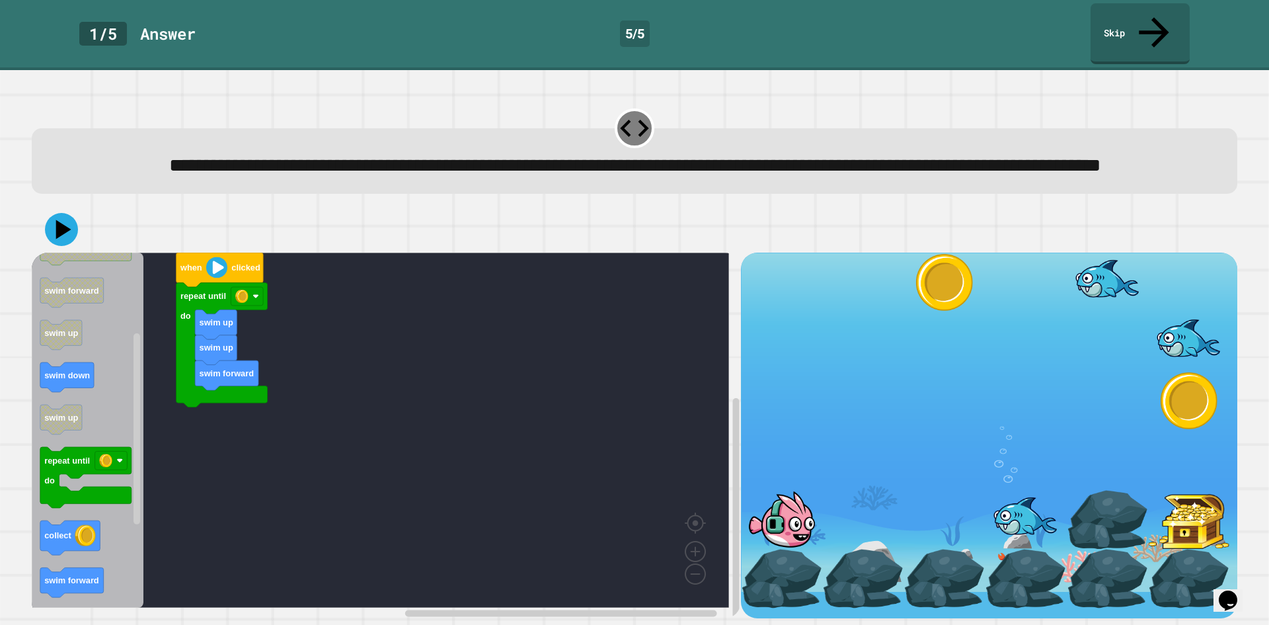
click at [213, 459] on div "swim forward swim up swim up repeat until do when clicked when clicked collect …" at bounding box center [386, 435] width 709 height 366
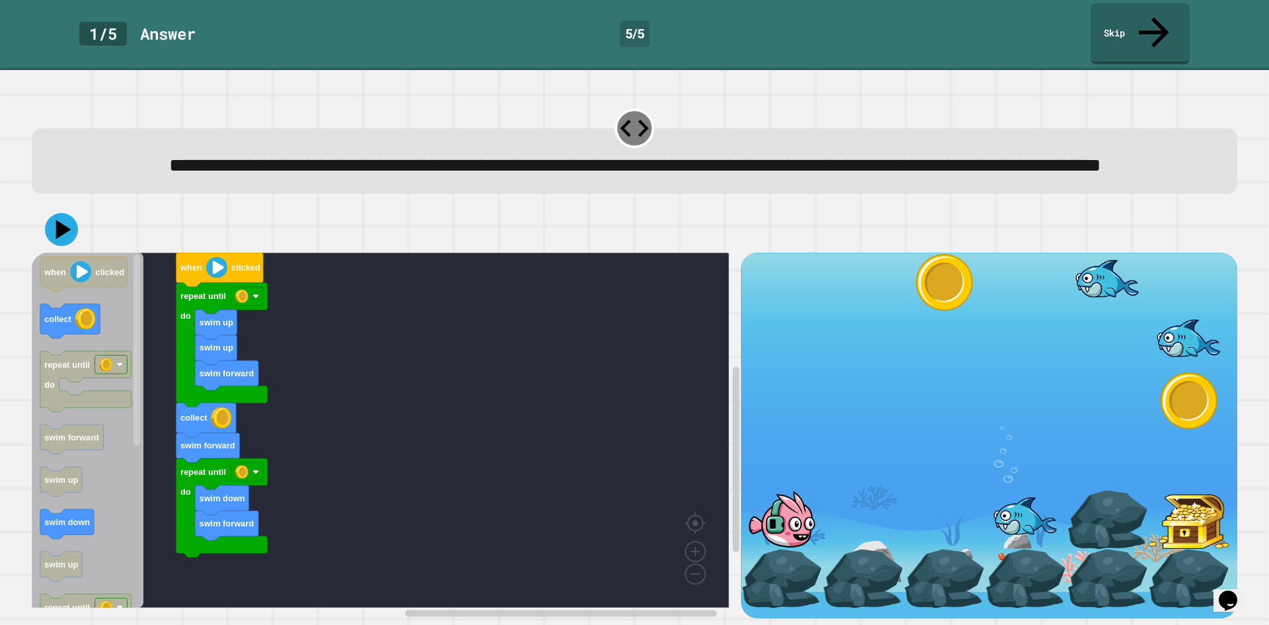
click at [192, 518] on div "swim forward swim up swim up repeat until do collect swim forward repeat until …" at bounding box center [386, 435] width 709 height 366
click at [213, 523] on div "swim forward swim up swim up repeat until do collect swim forward repeat until …" at bounding box center [386, 435] width 709 height 366
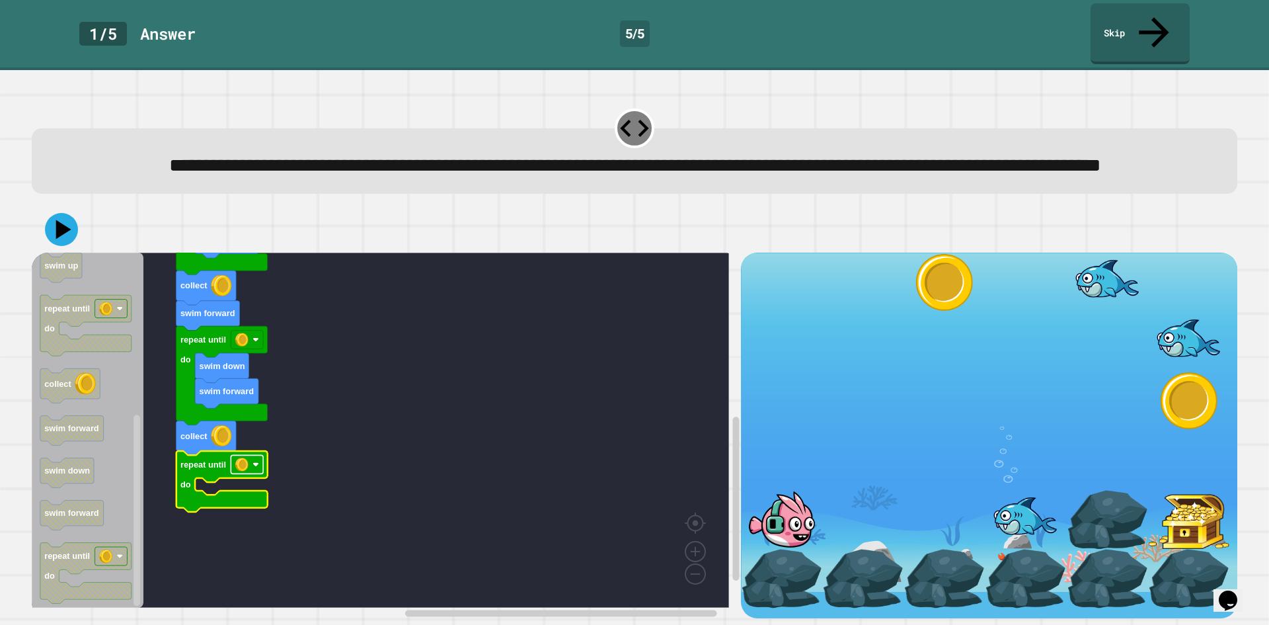
click at [251, 465] on rect "Blockly Workspace" at bounding box center [247, 464] width 32 height 19
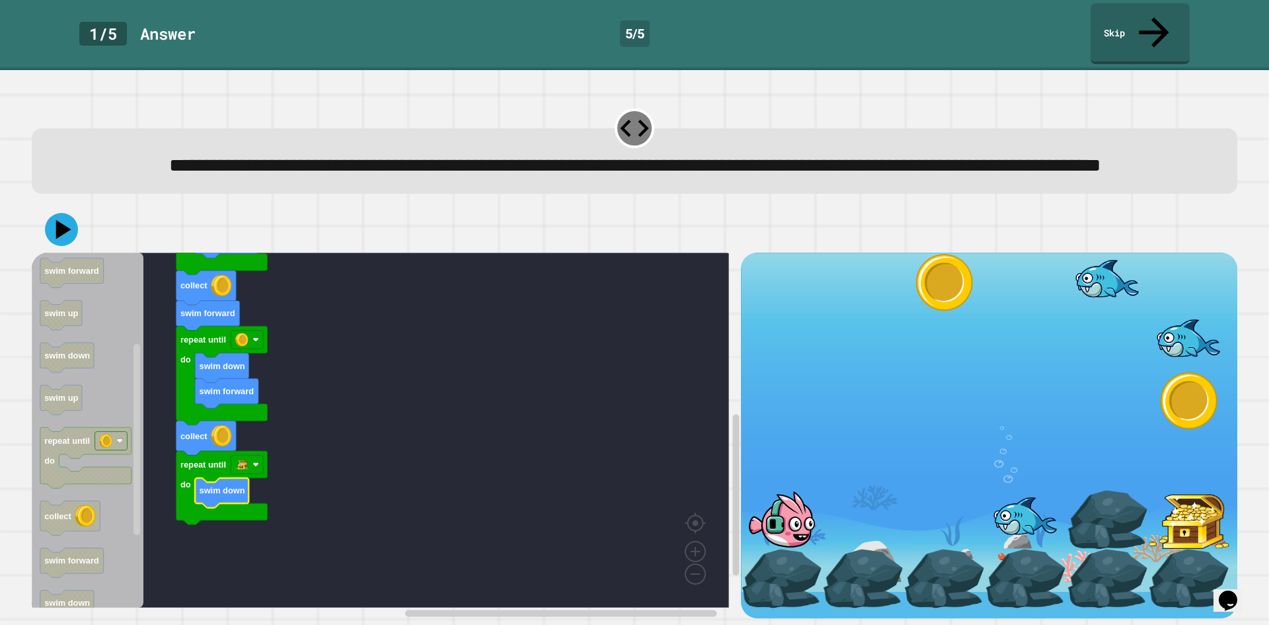
click at [46, 235] on div at bounding box center [635, 229] width 1206 height 46
drag, startPoint x: 50, startPoint y: 233, endPoint x: 58, endPoint y: 233, distance: 8.6
click at [51, 233] on icon at bounding box center [62, 230] width 40 height 40
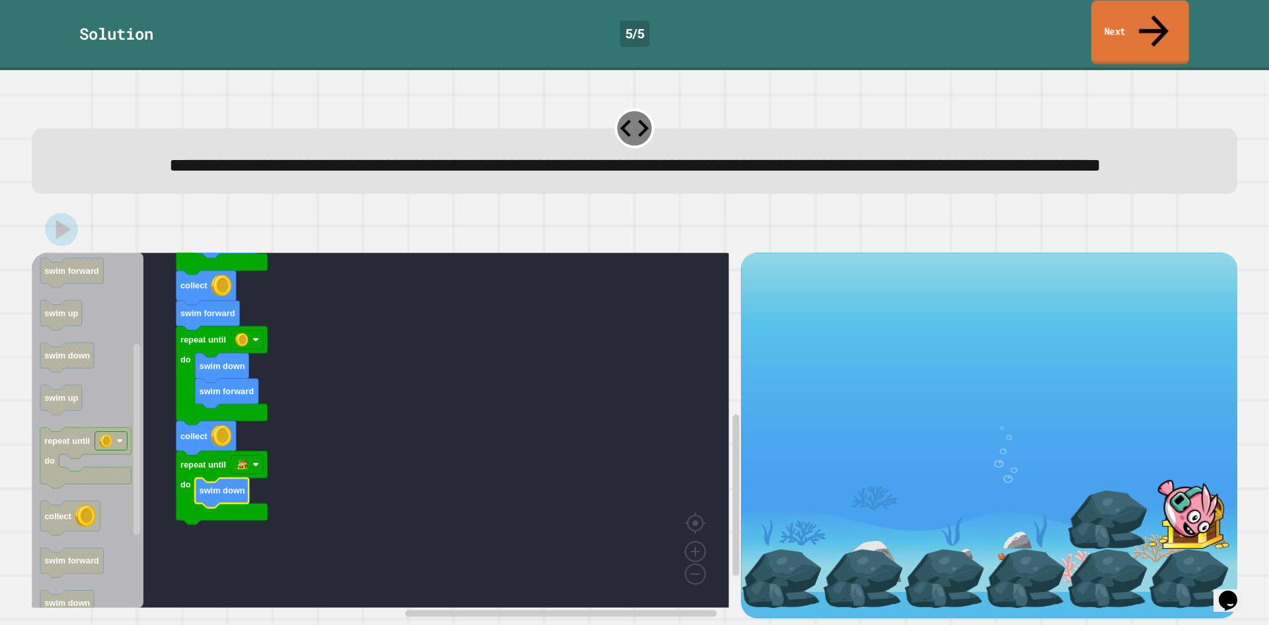
click at [1136, 21] on link "Next" at bounding box center [1140, 33] width 98 height 64
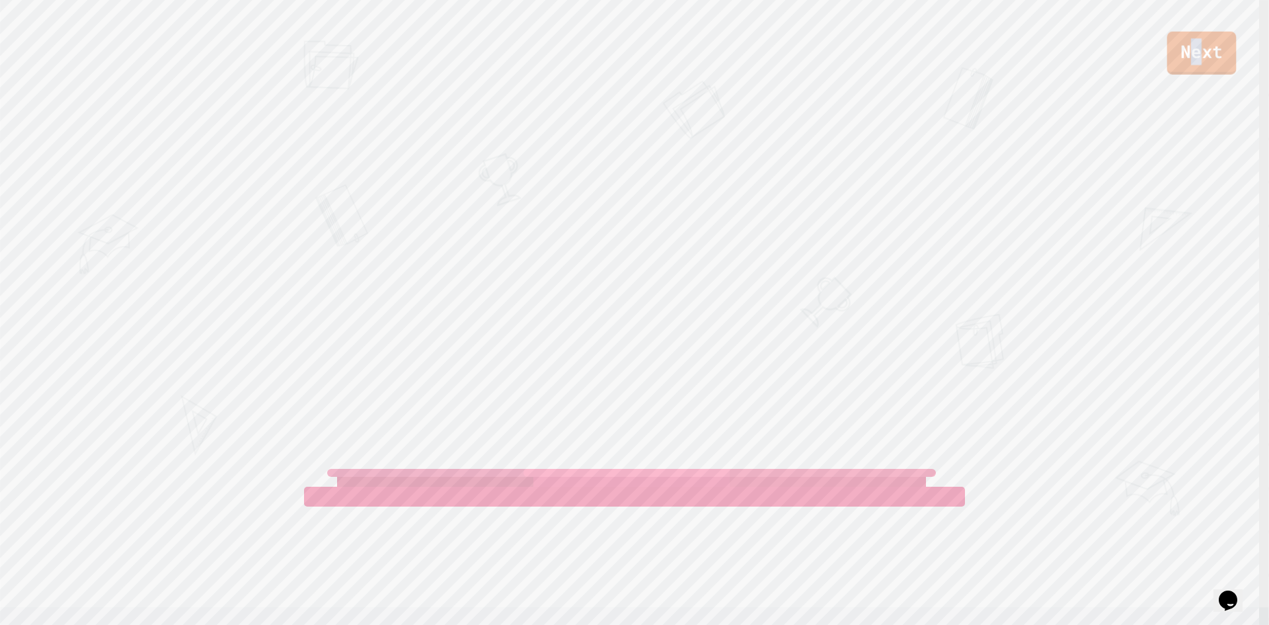
drag, startPoint x: 1197, startPoint y: 69, endPoint x: 1206, endPoint y: 69, distance: 9.3
click at [1206, 69] on link "Next" at bounding box center [1201, 53] width 69 height 43
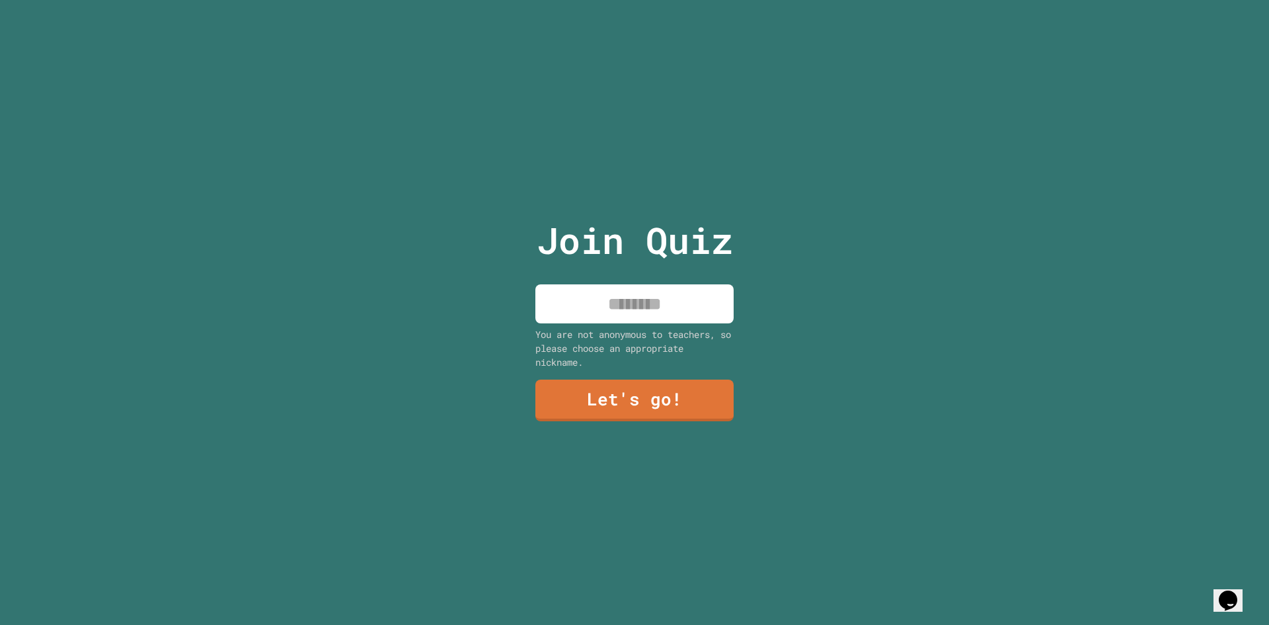
click at [660, 301] on input at bounding box center [634, 303] width 198 height 39
type input "**********"
click at [633, 391] on link "Let's go!" at bounding box center [634, 399] width 181 height 44
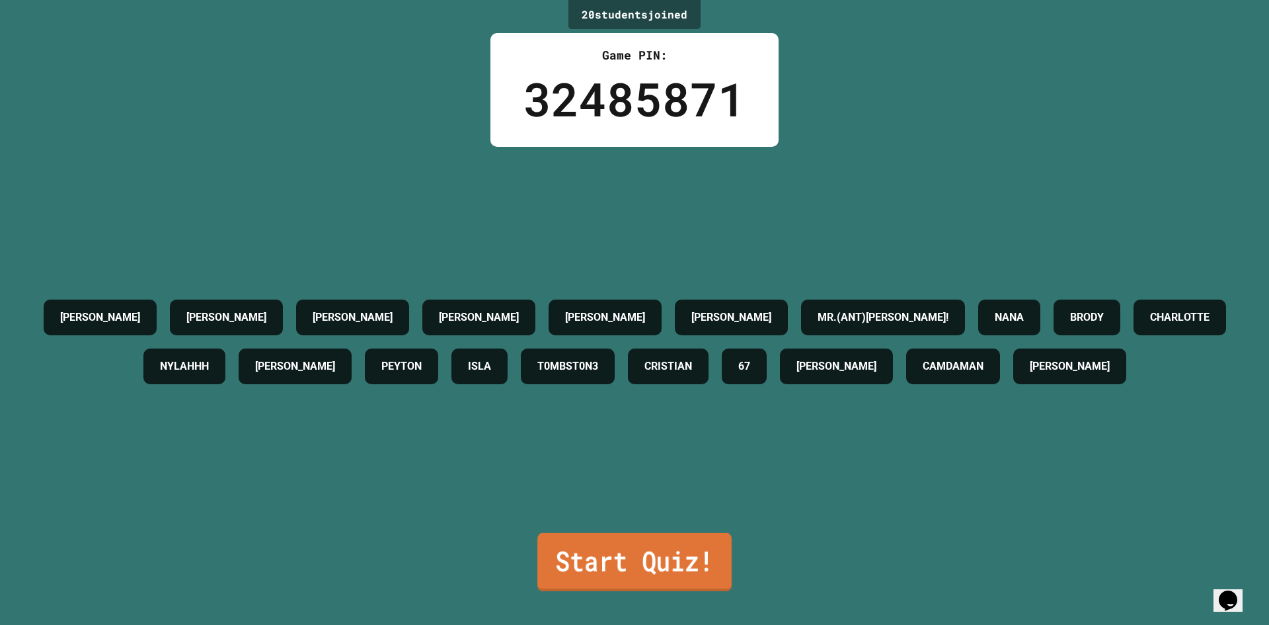
click at [650, 562] on link "Start Quiz!" at bounding box center [634, 562] width 194 height 58
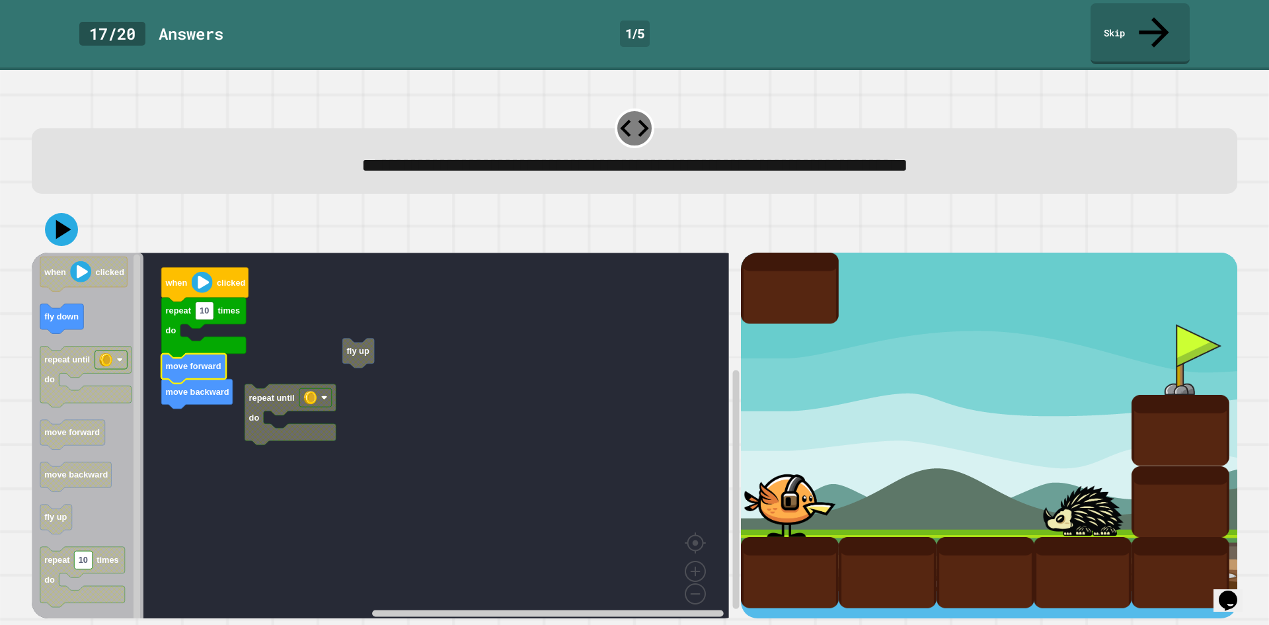
click at [209, 377] on rect "Blockly Workspace" at bounding box center [380, 439] width 697 height 375
click at [221, 320] on g "fly up repeat until do when clicked repeat 10 times do move forward move backwa…" at bounding box center [390, 439] width 716 height 375
click at [222, 306] on text "times" at bounding box center [229, 311] width 22 height 10
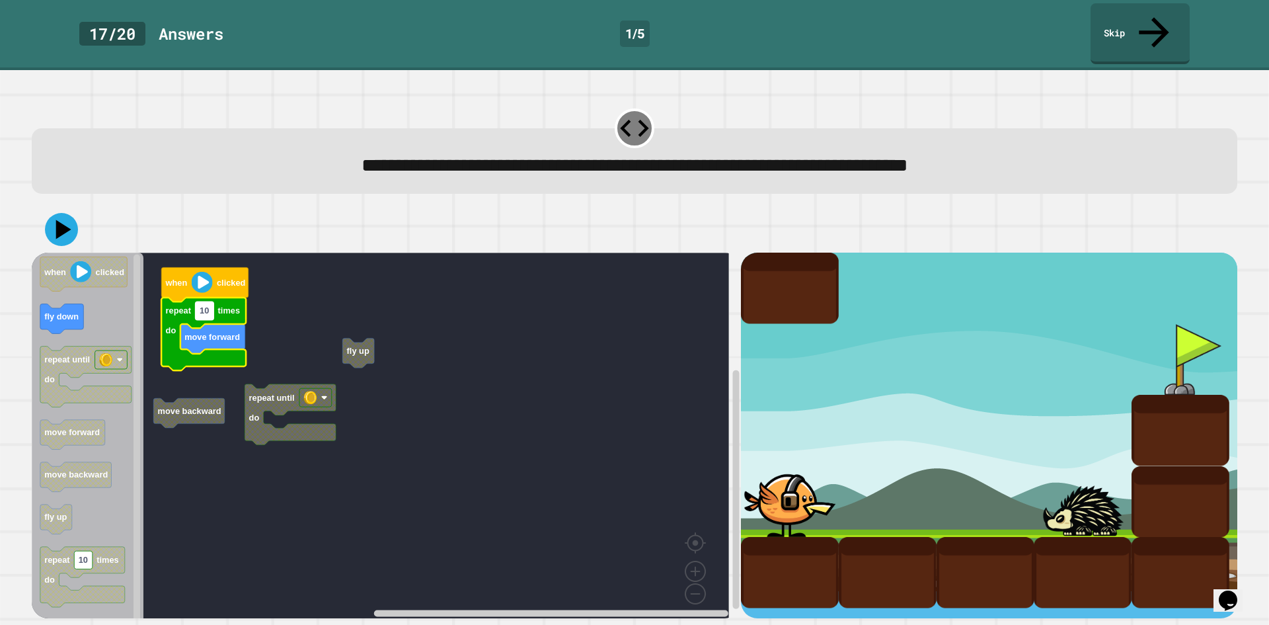
click at [207, 302] on rect "Blockly Workspace" at bounding box center [205, 311] width 19 height 18
type input "*"
click at [306, 260] on rect "Blockly Workspace" at bounding box center [380, 439] width 697 height 375
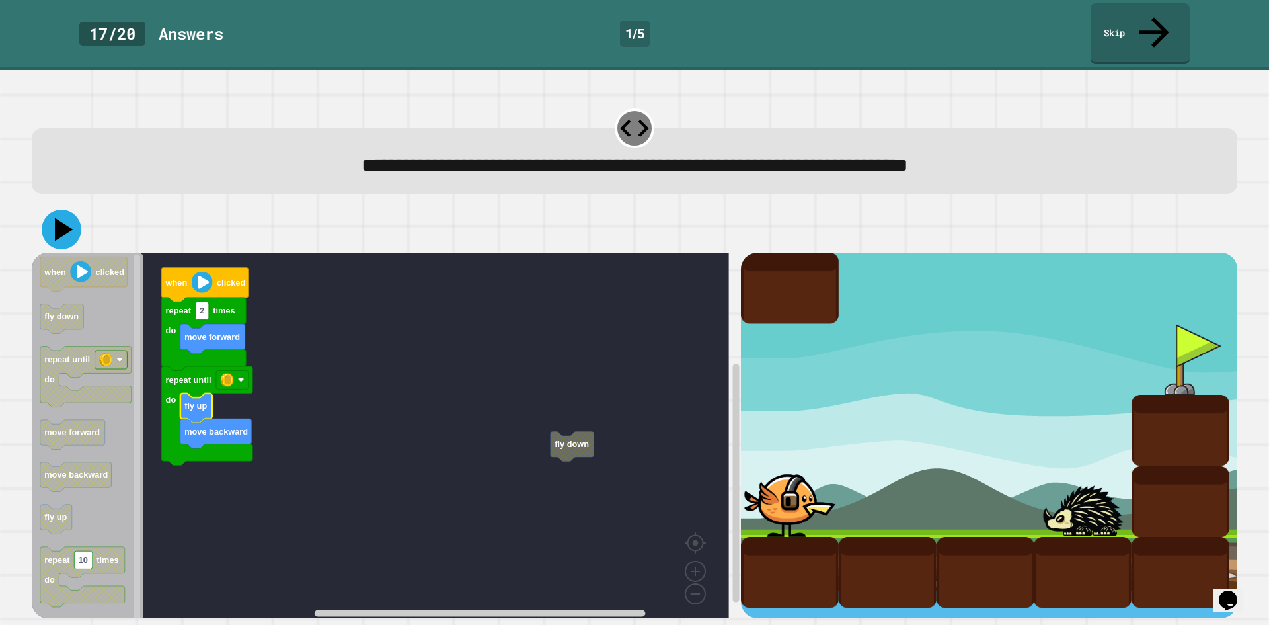
click at [57, 210] on icon at bounding box center [62, 230] width 40 height 40
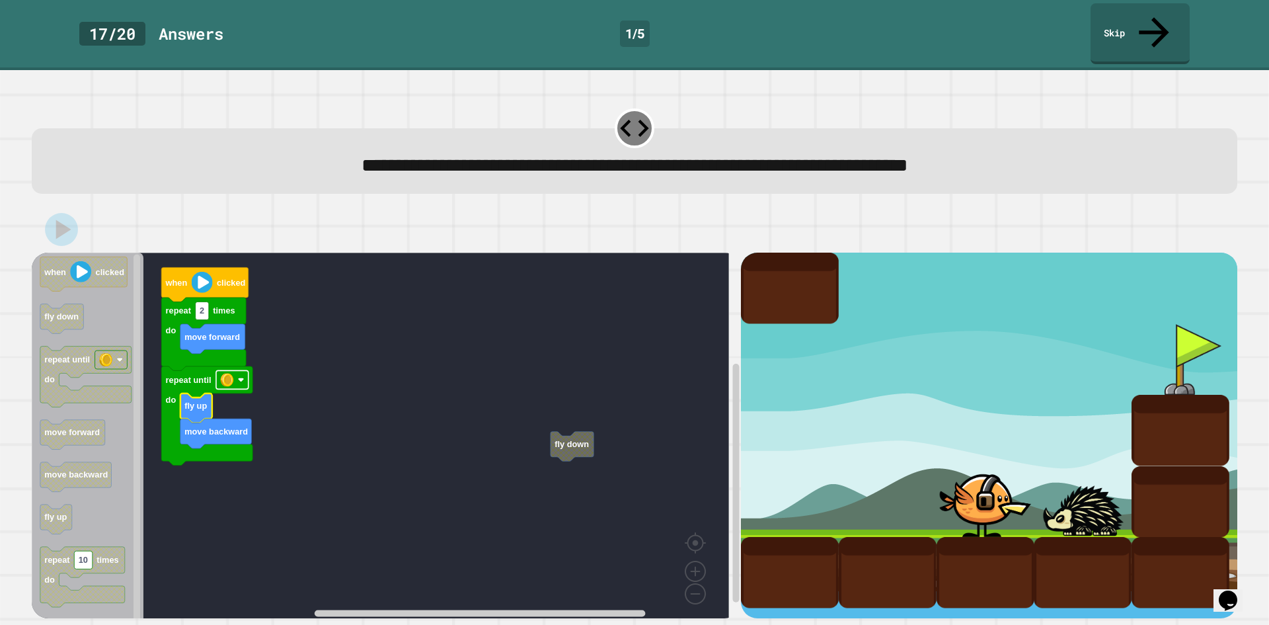
click at [227, 373] on image "Blockly Workspace" at bounding box center [226, 379] width 13 height 13
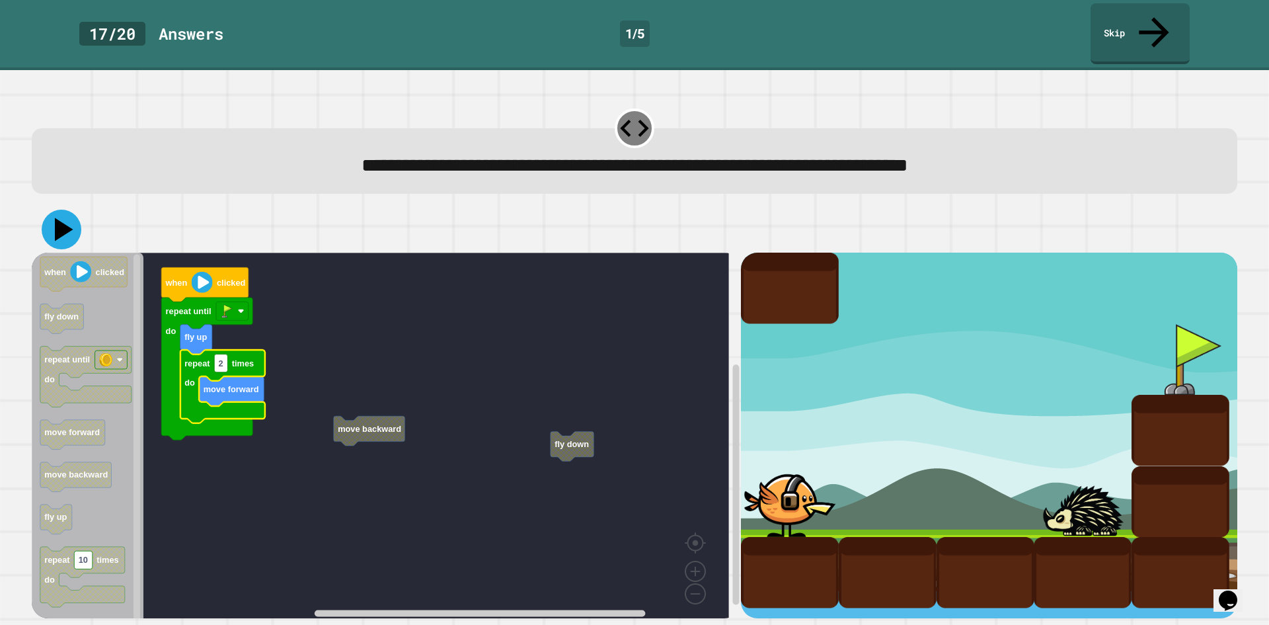
click at [66, 218] on icon at bounding box center [64, 229] width 19 height 23
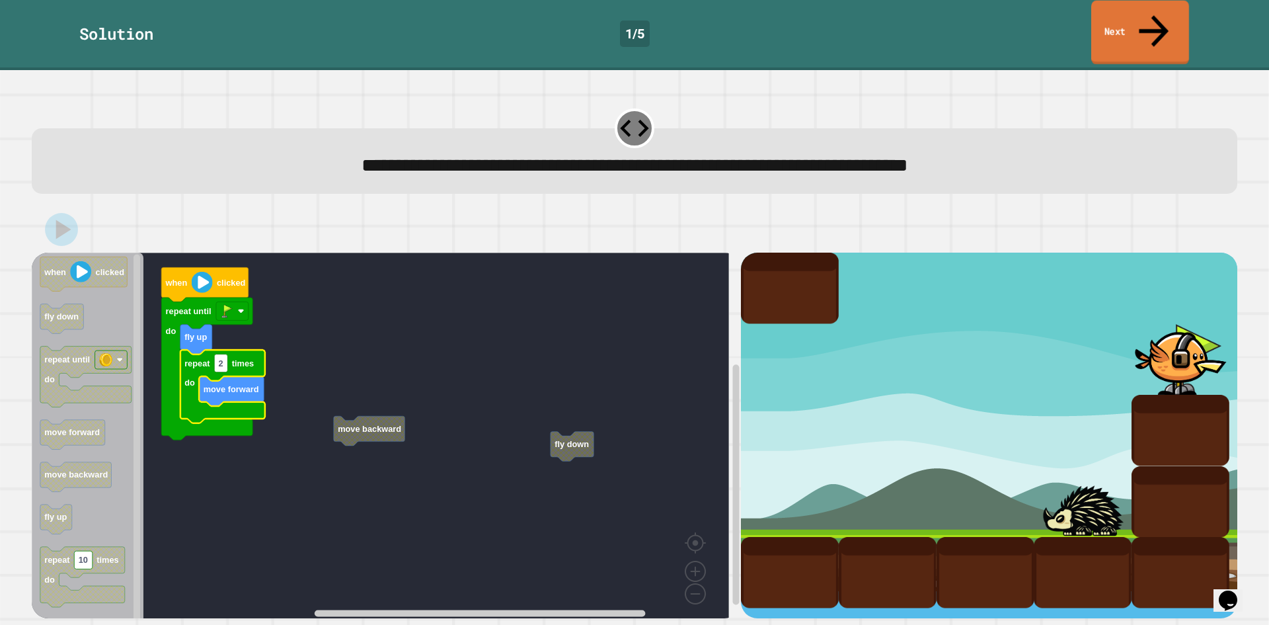
click at [1166, 11] on link "Next" at bounding box center [1140, 33] width 98 height 64
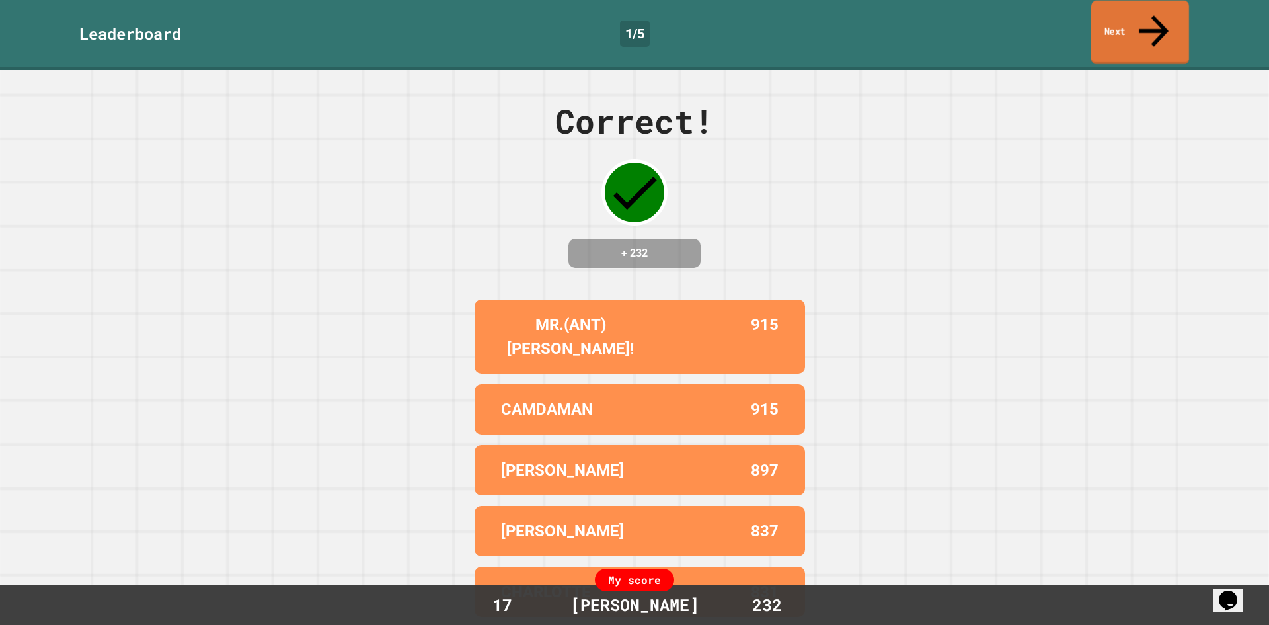
click at [1161, 21] on link "Next" at bounding box center [1140, 33] width 98 height 64
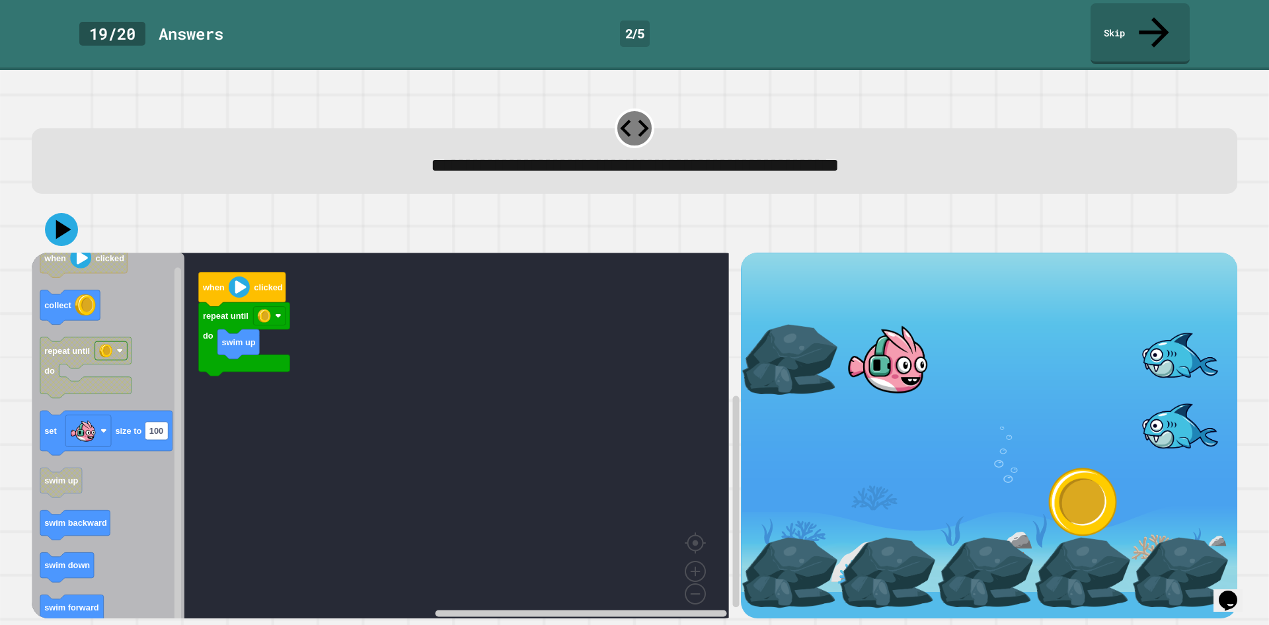
click at [99, 510] on g "swim backward" at bounding box center [75, 525] width 70 height 30
click at [215, 364] on div "when clicked repeat until do swim up when clicked collect repeat until do set s…" at bounding box center [386, 435] width 709 height 366
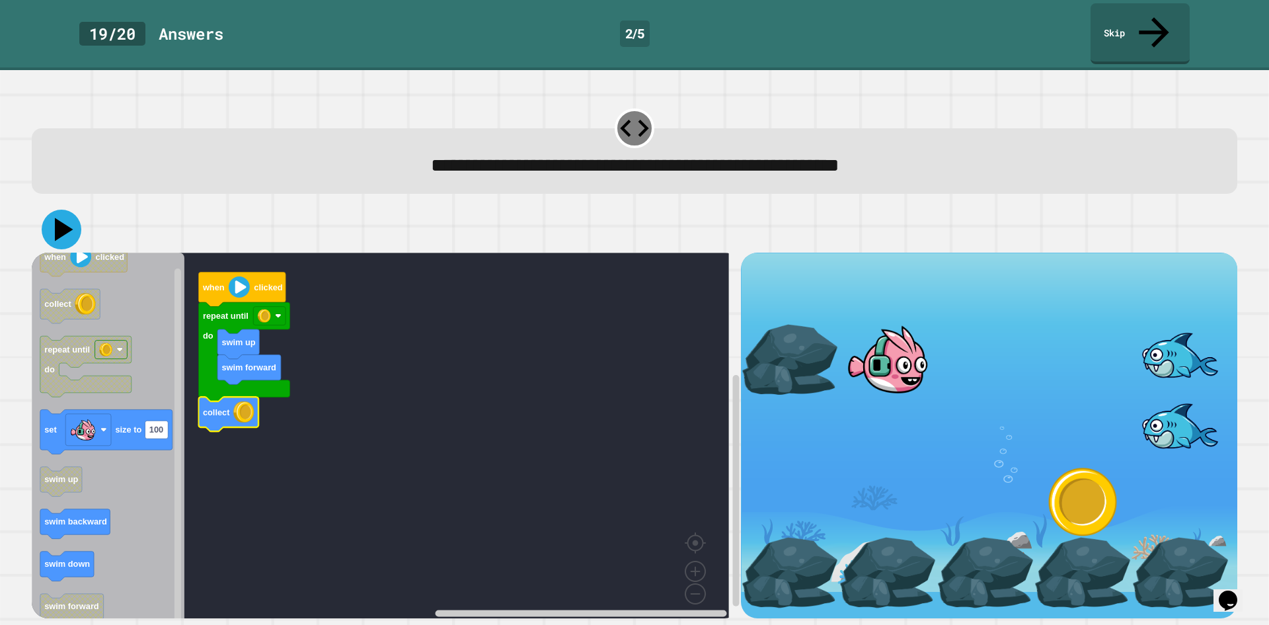
click at [57, 218] on icon at bounding box center [64, 229] width 19 height 23
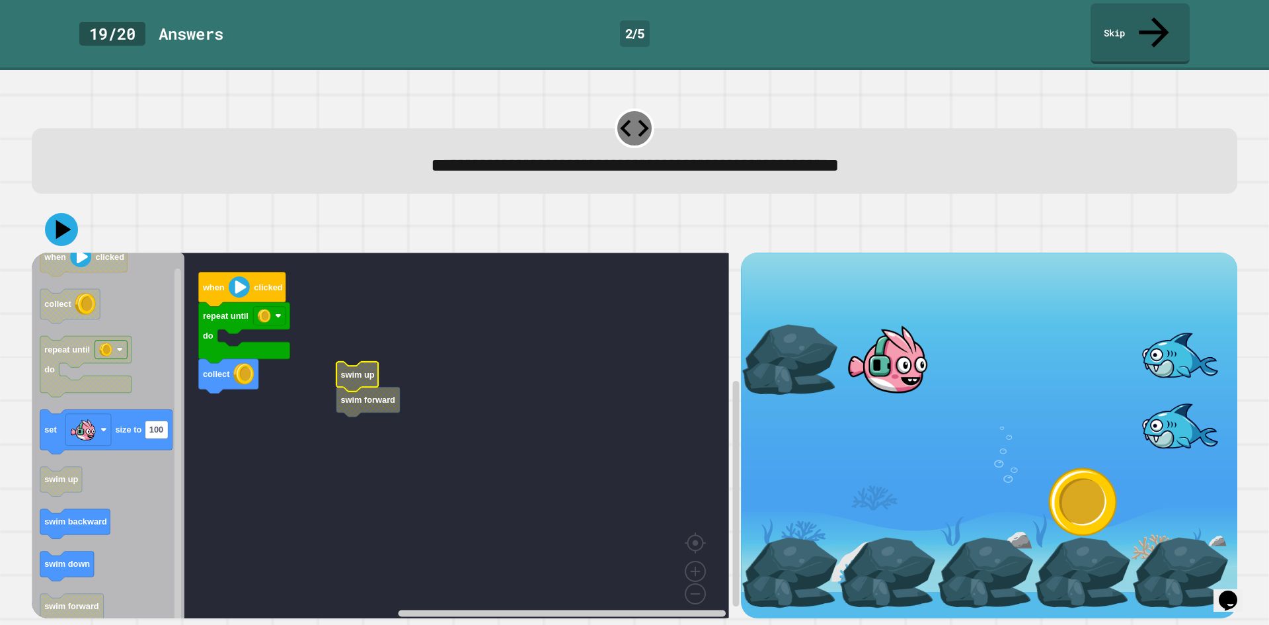
click at [313, 361] on rect "Blockly Workspace" at bounding box center [380, 439] width 697 height 375
click at [284, 346] on rect "Blockly Workspace" at bounding box center [380, 439] width 697 height 375
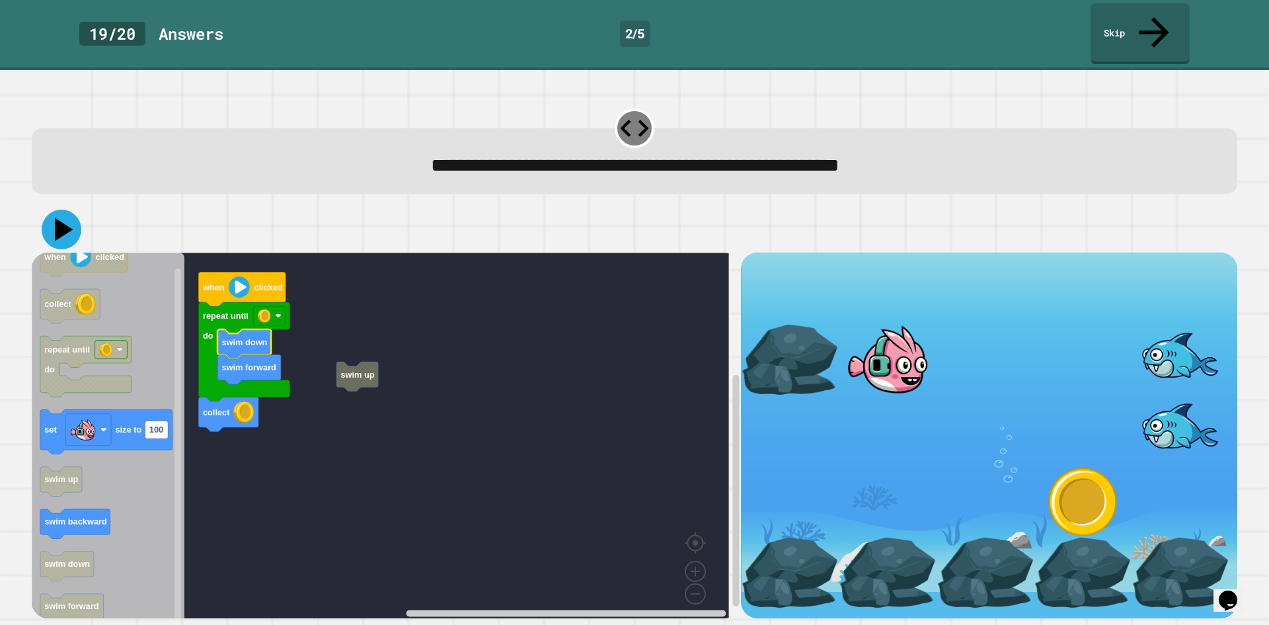
drag, startPoint x: 67, startPoint y: 198, endPoint x: 151, endPoint y: 218, distance: 86.3
click at [67, 218] on icon at bounding box center [64, 229] width 19 height 23
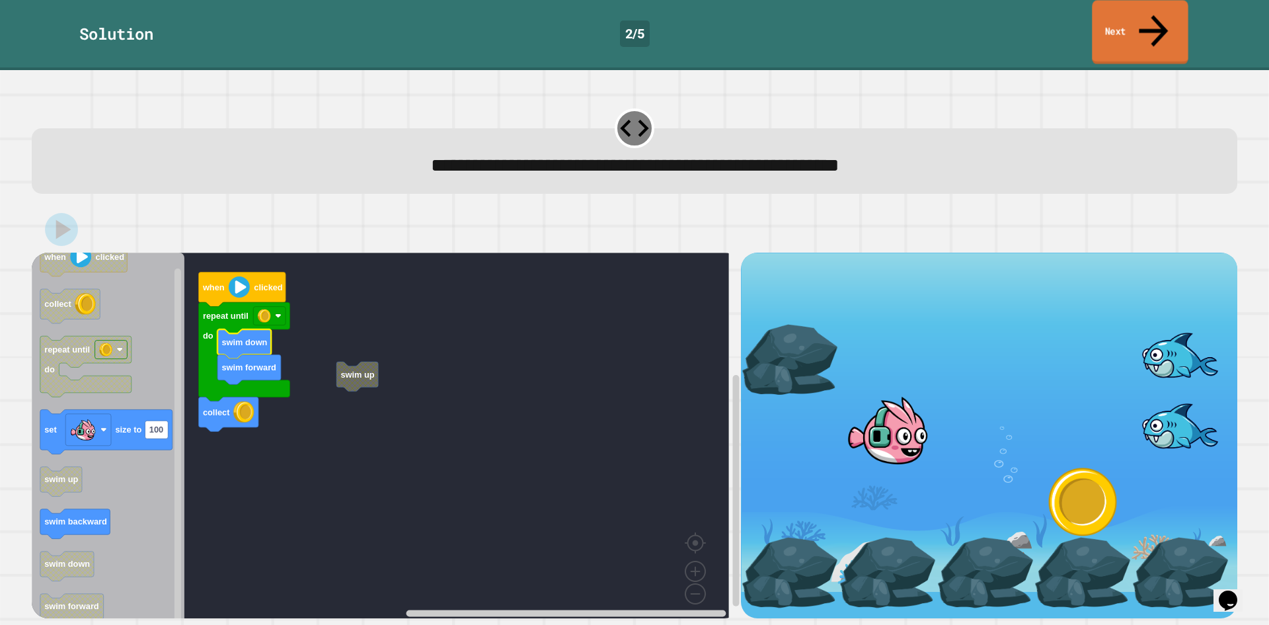
click at [1174, 24] on link "Next" at bounding box center [1140, 32] width 96 height 64
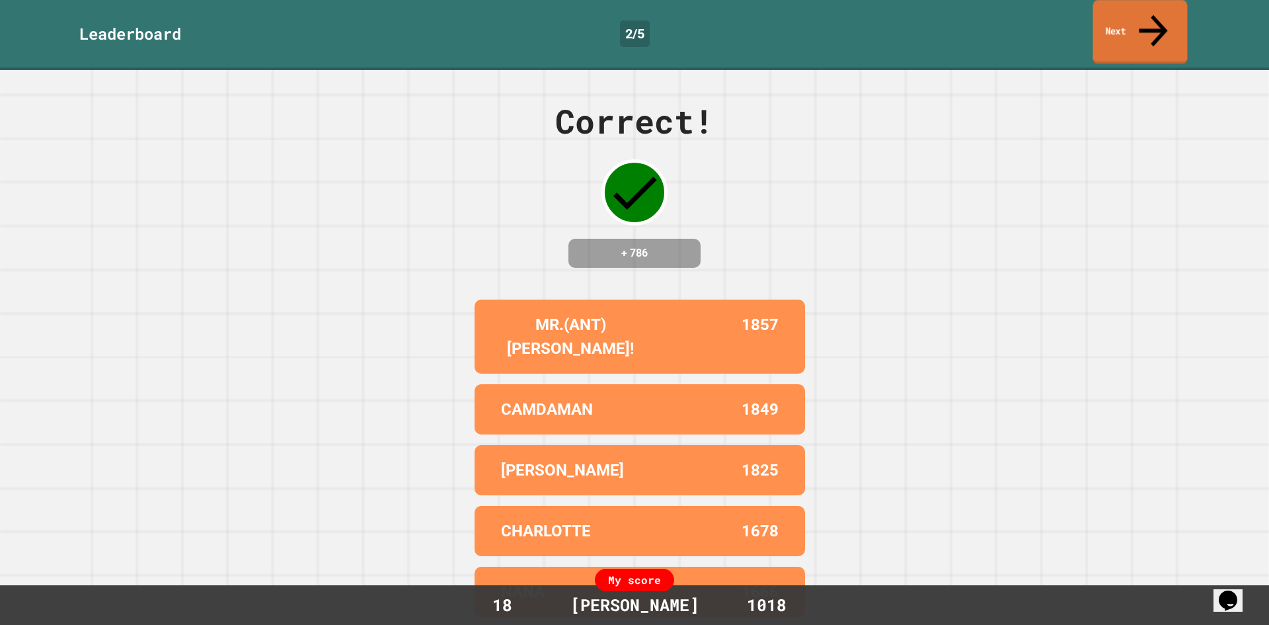
click at [1155, 33] on div "Leaderboard 2 / 5 Next" at bounding box center [634, 35] width 1269 height 70
click at [1133, 30] on link "Next" at bounding box center [1140, 33] width 98 height 64
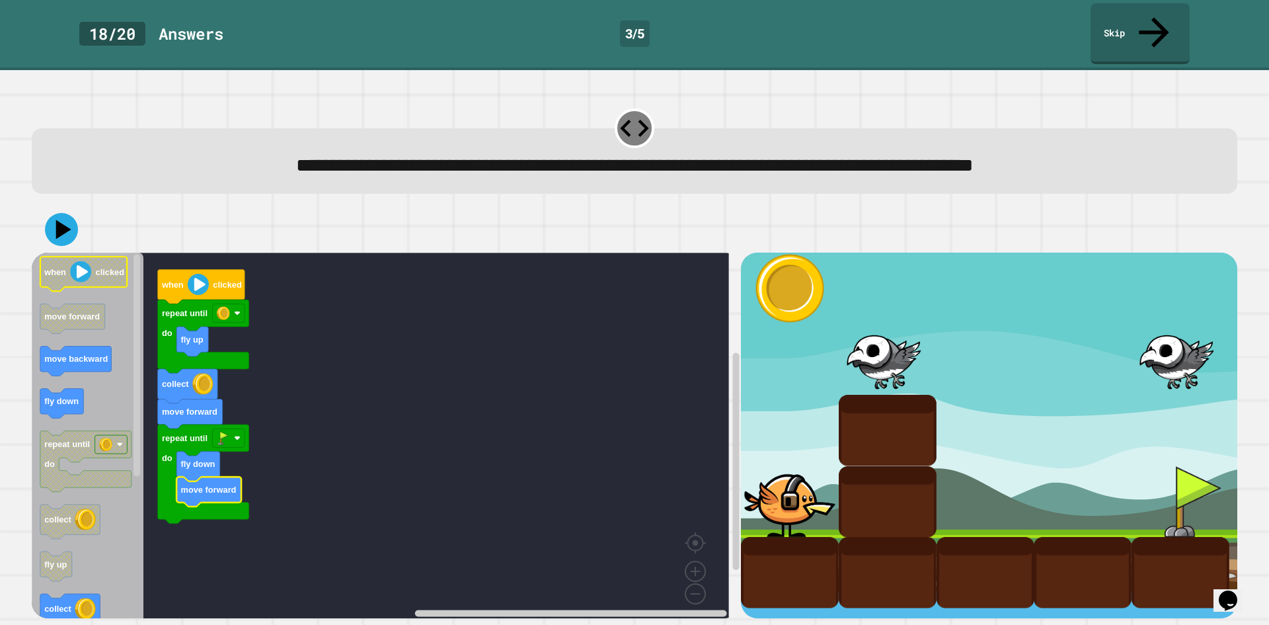
click at [65, 218] on div at bounding box center [635, 229] width 1206 height 46
click at [66, 219] on icon at bounding box center [64, 230] width 17 height 22
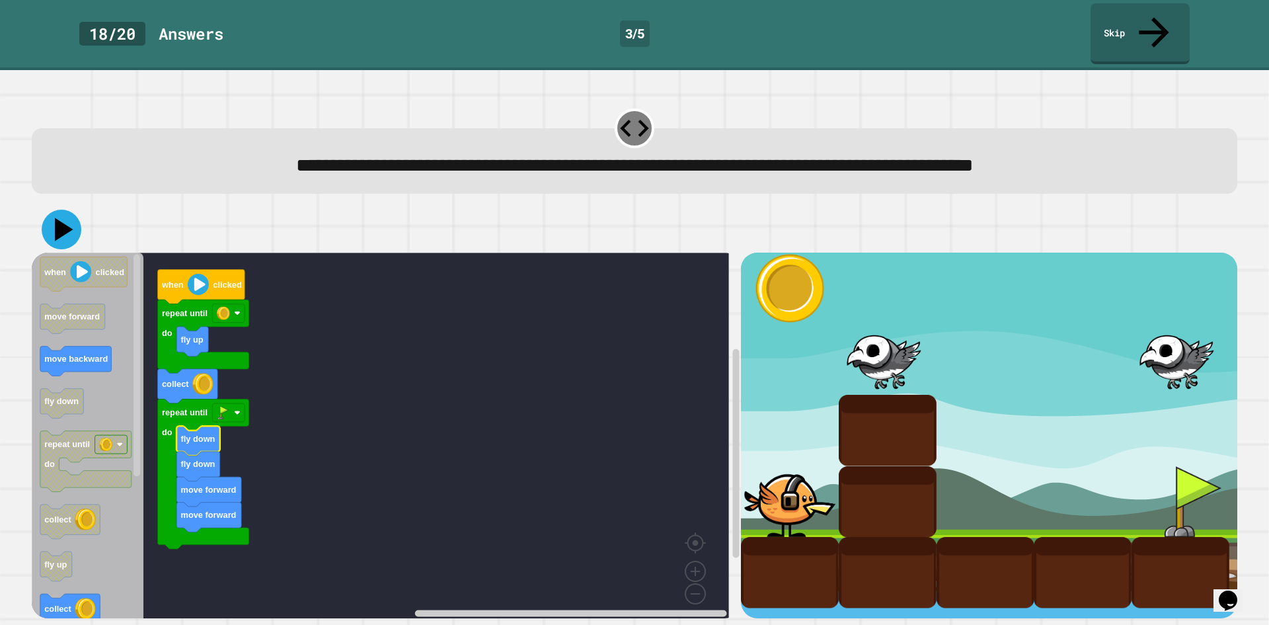
click at [71, 212] on icon at bounding box center [62, 230] width 40 height 40
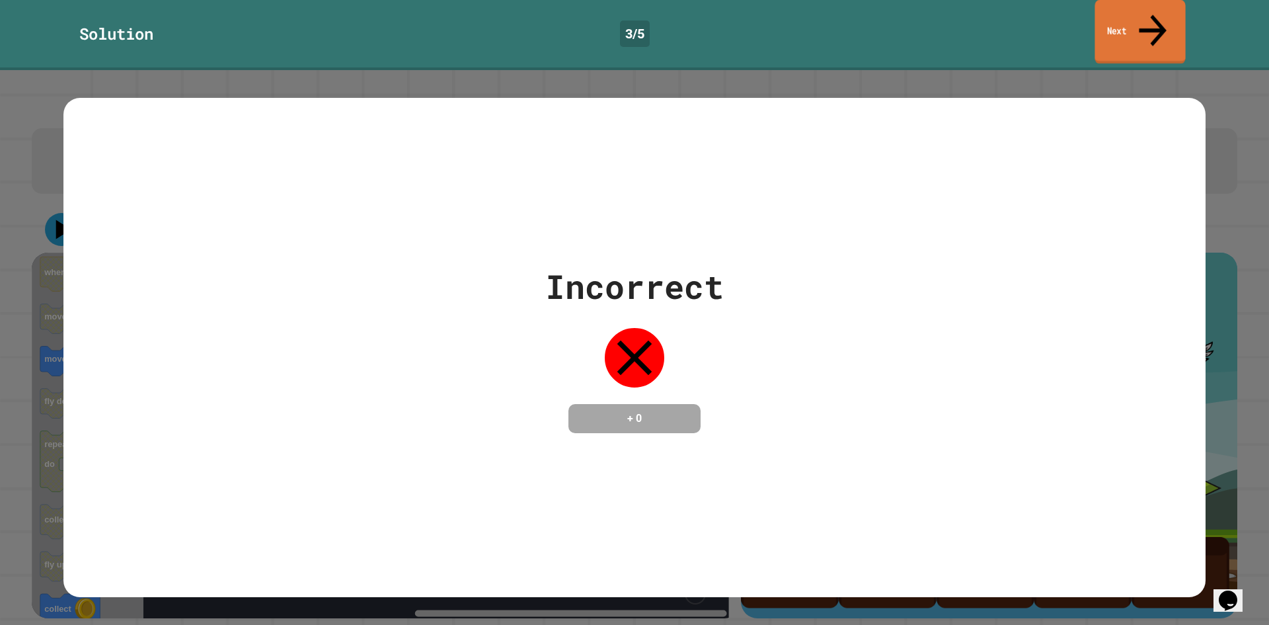
click at [1138, 11] on link "Next" at bounding box center [1140, 32] width 91 height 64
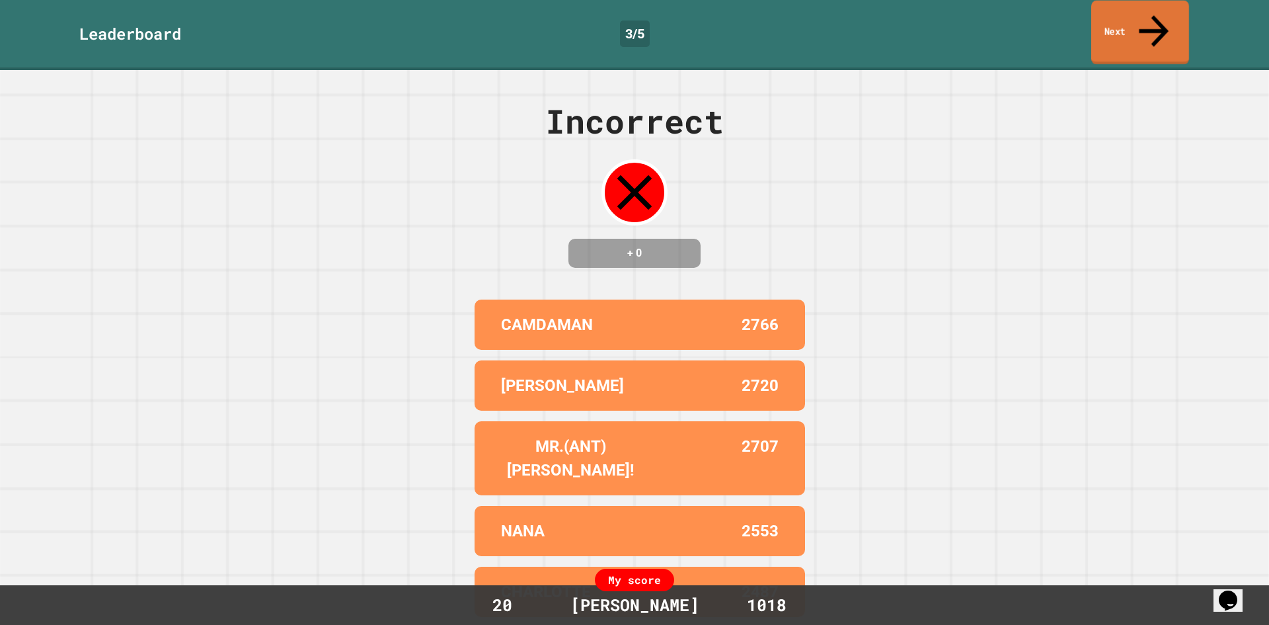
click at [1145, 21] on link "Next" at bounding box center [1140, 33] width 98 height 64
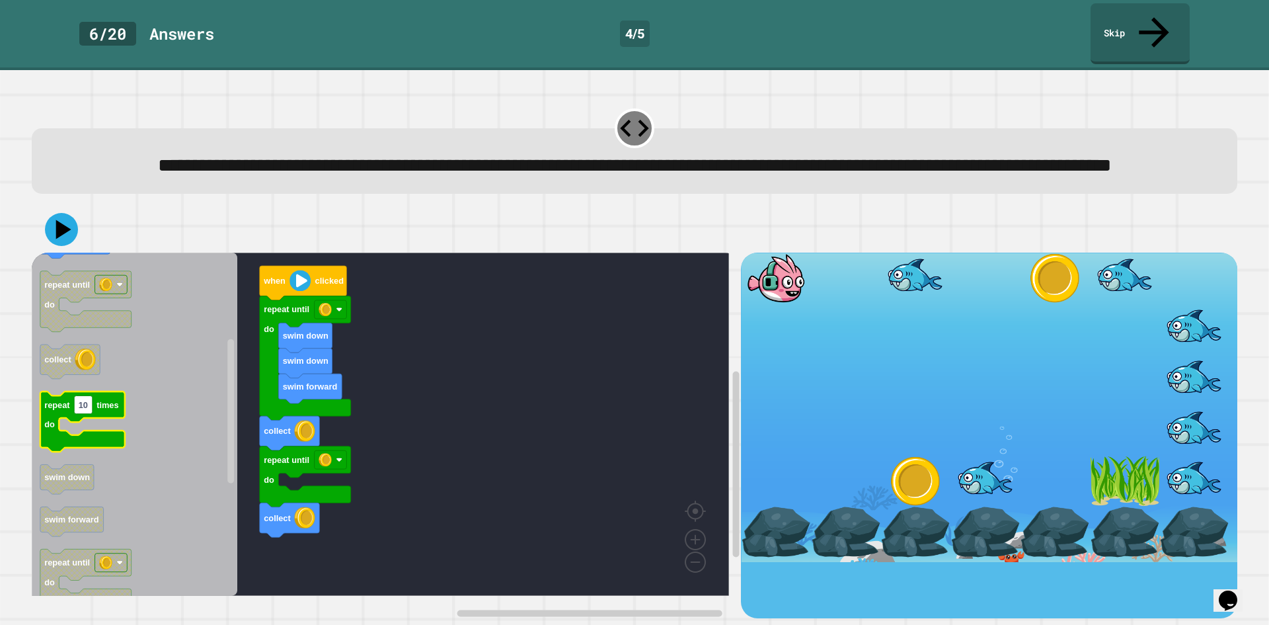
click at [111, 420] on g "repeat 10 times do" at bounding box center [82, 422] width 85 height 60
click at [83, 414] on rect "Blockly Workspace" at bounding box center [83, 405] width 19 height 18
type input "*"
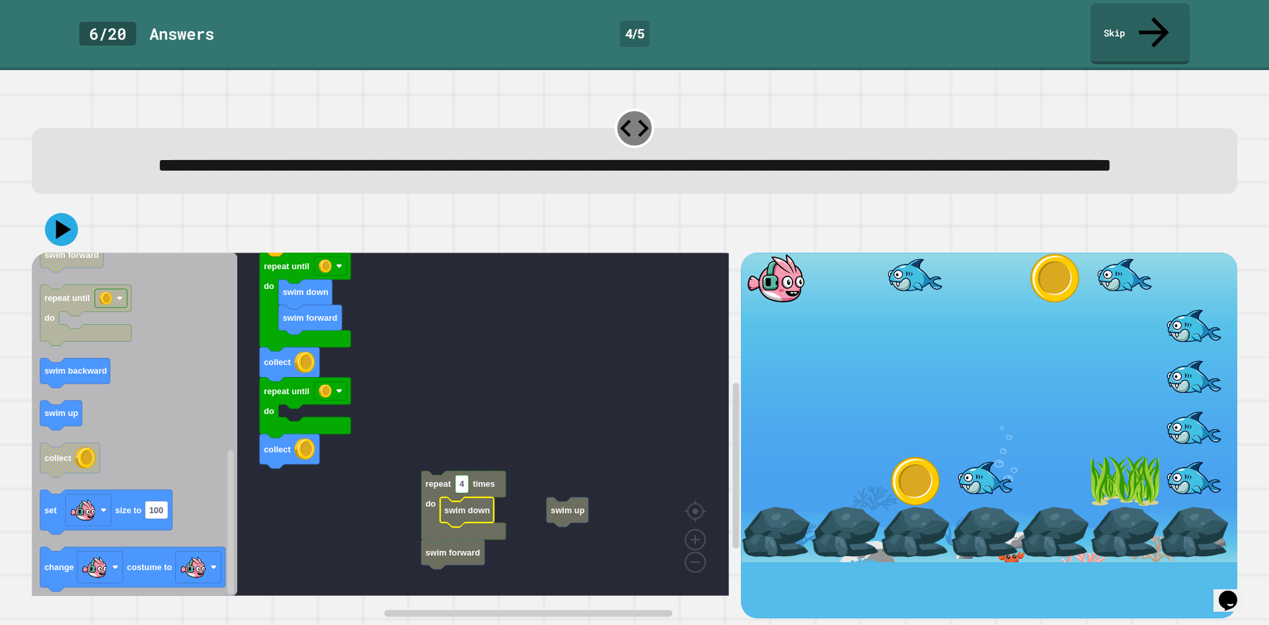
click at [553, 453] on rect "Blockly Workspace" at bounding box center [380, 423] width 697 height 343
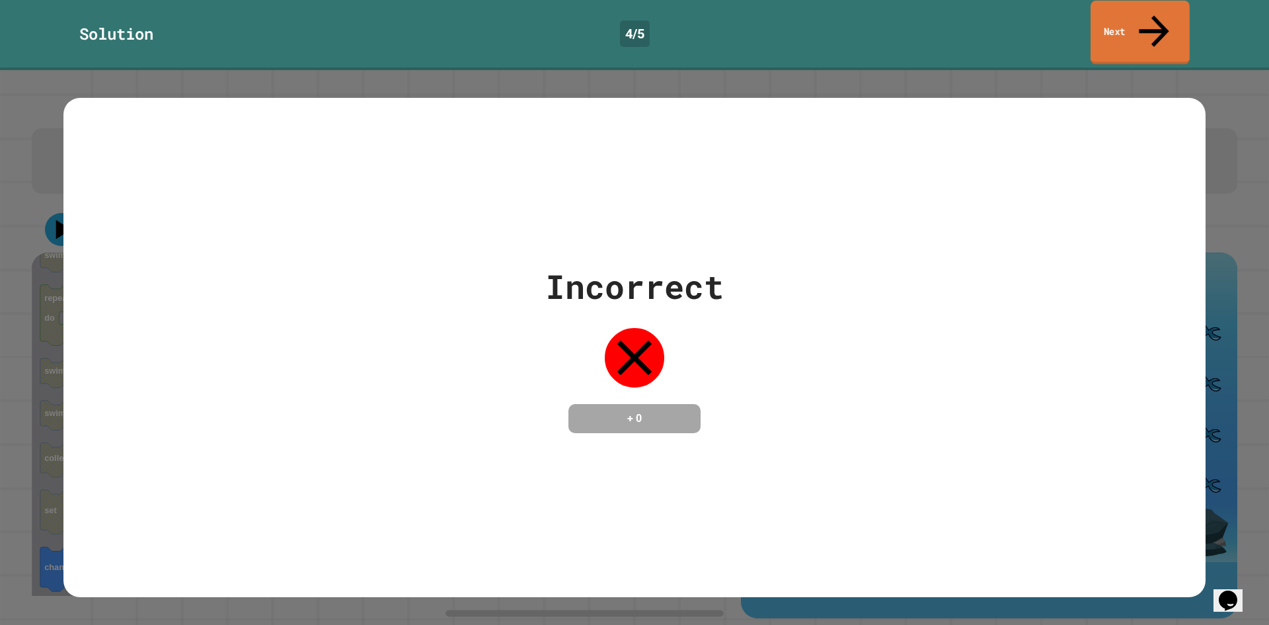
click at [1145, 11] on link "Next" at bounding box center [1140, 33] width 99 height 64
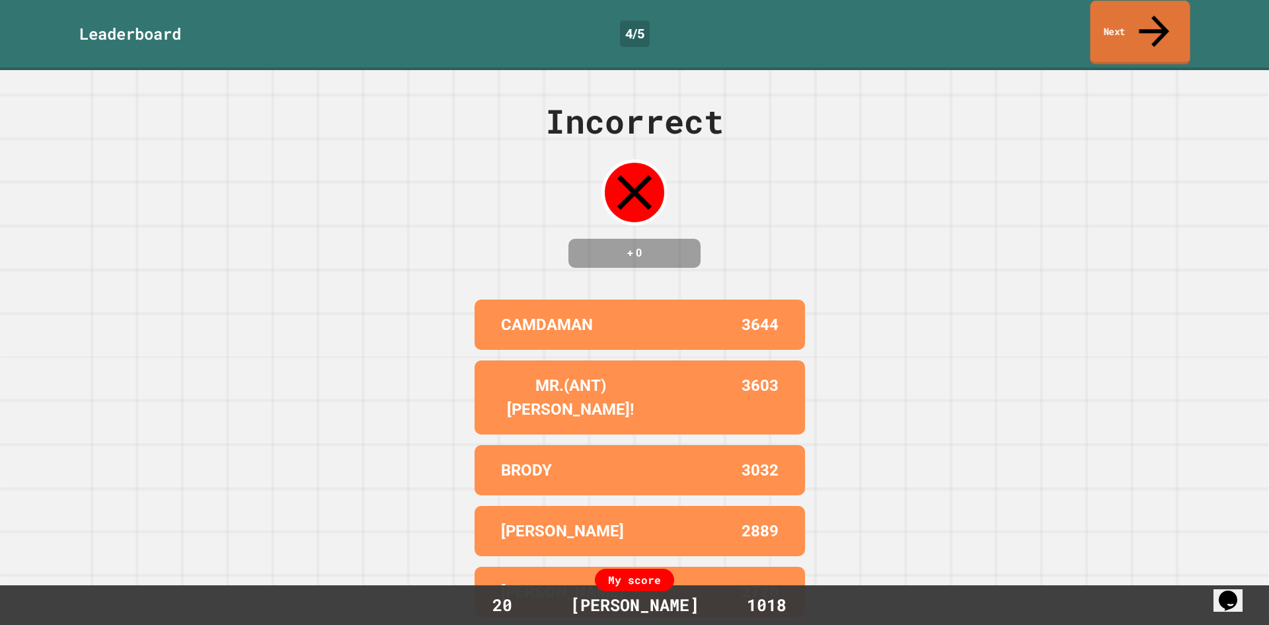
click at [1155, 18] on icon at bounding box center [1154, 31] width 45 height 47
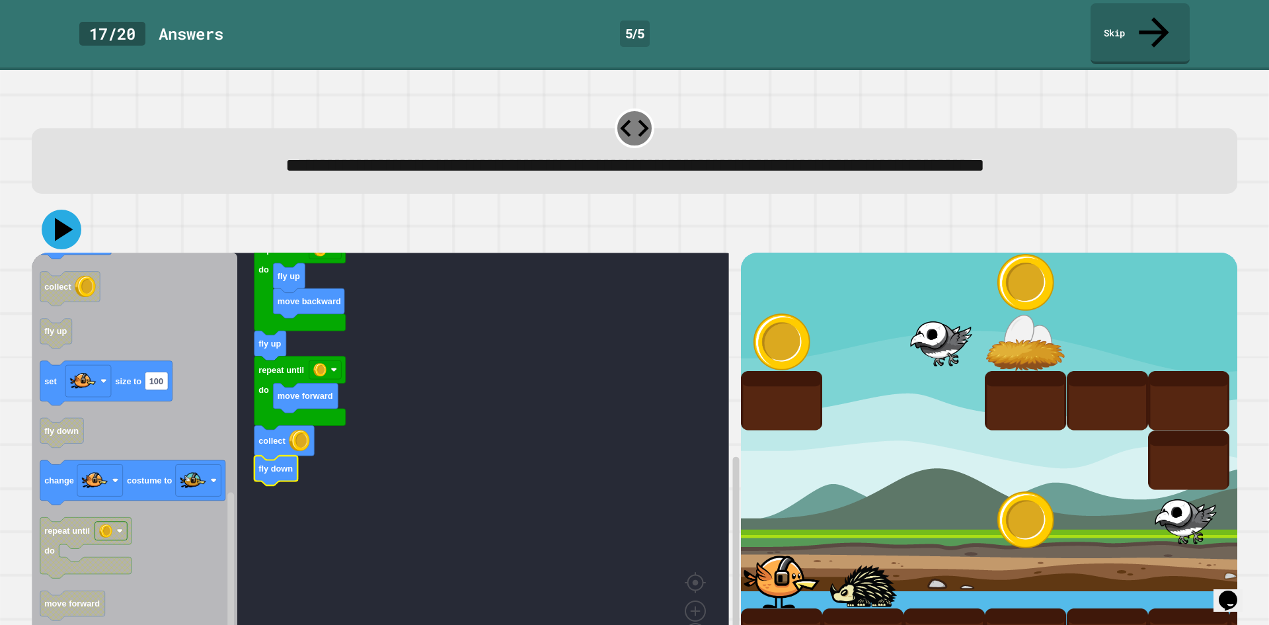
click at [73, 210] on icon at bounding box center [62, 230] width 40 height 40
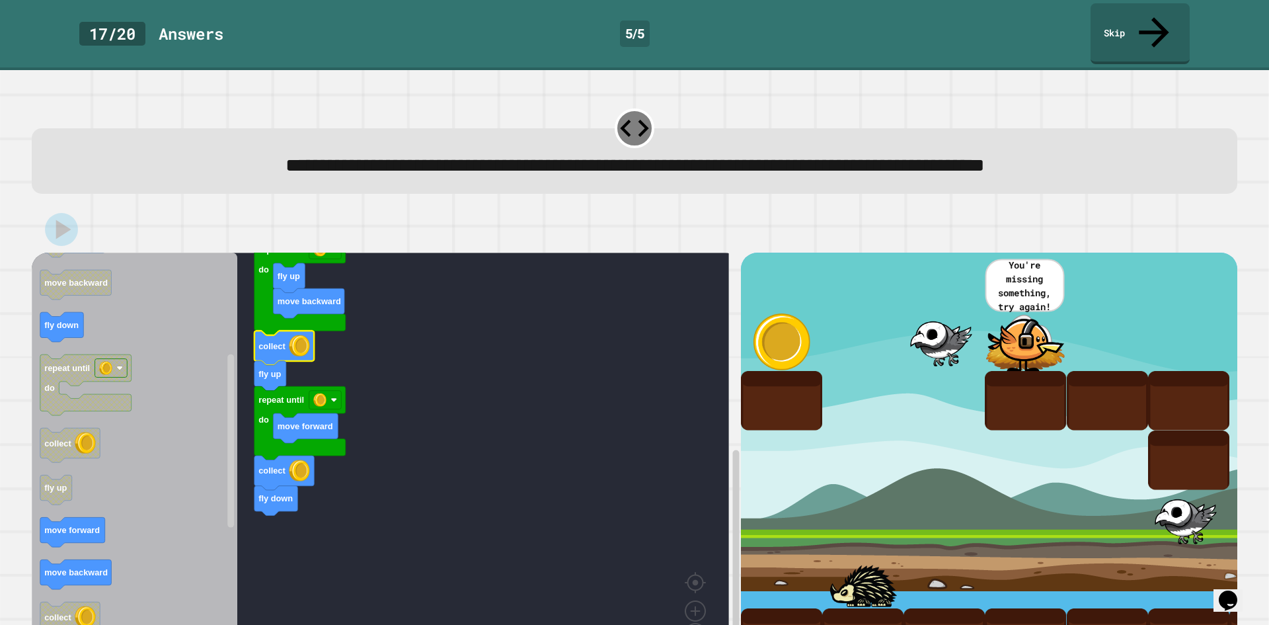
click at [73, 213] on icon at bounding box center [61, 229] width 33 height 33
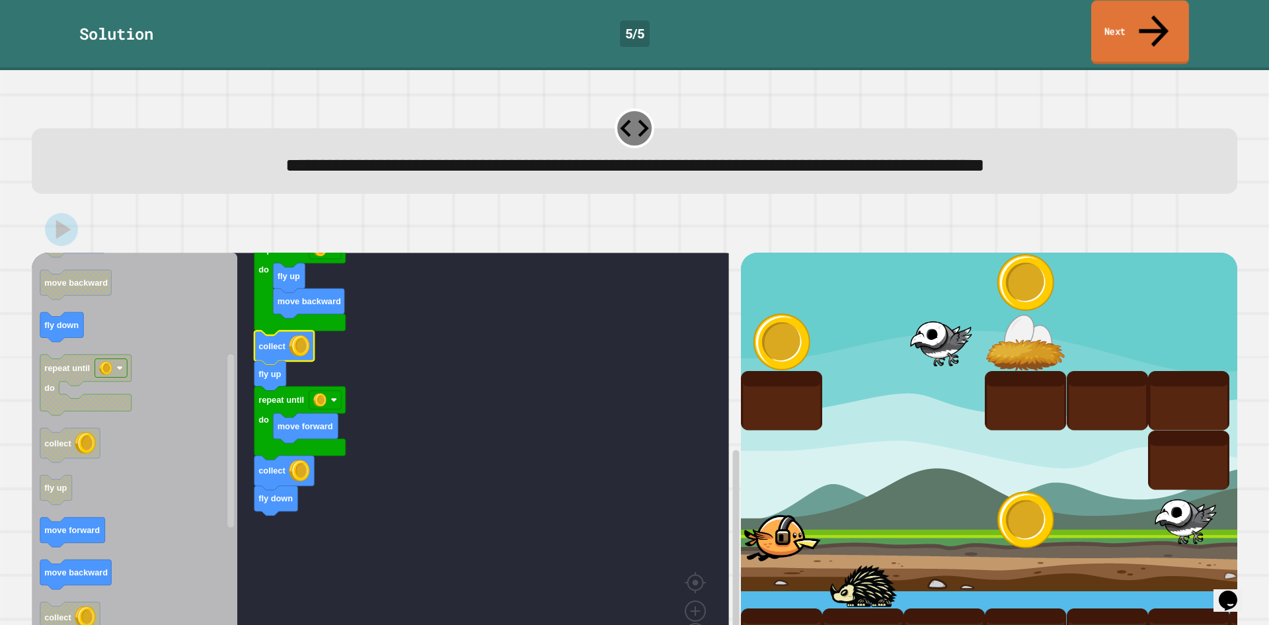
click at [1161, 20] on icon at bounding box center [1154, 30] width 44 height 47
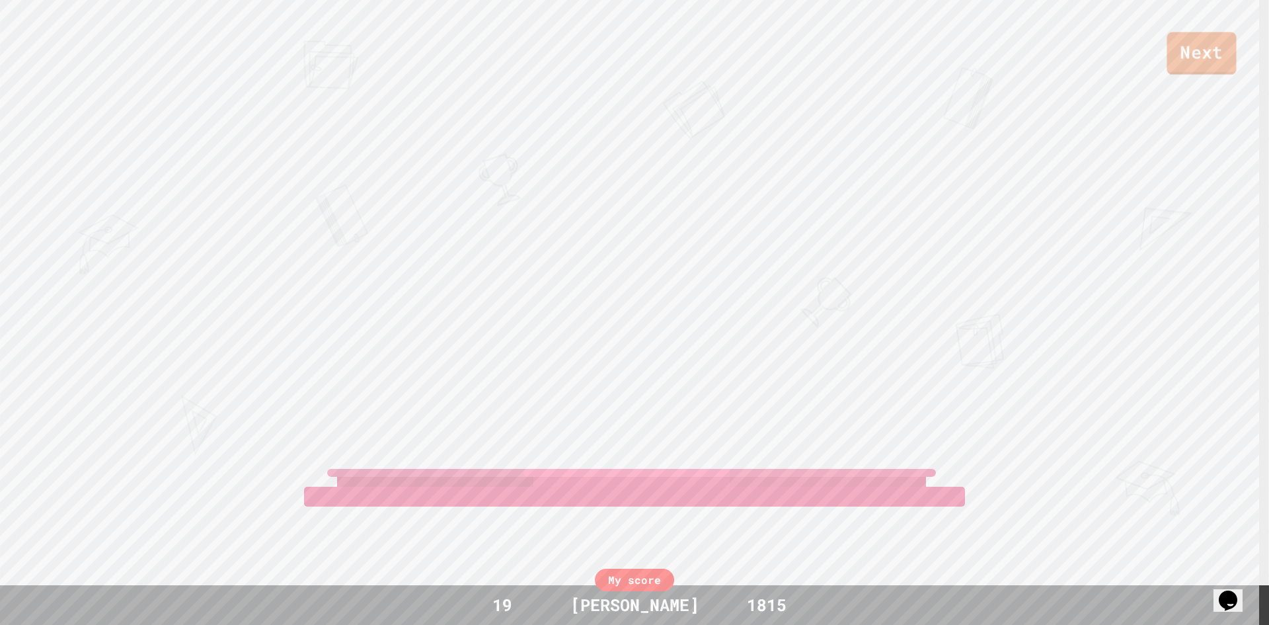
click at [1198, 45] on link "Next" at bounding box center [1201, 53] width 69 height 42
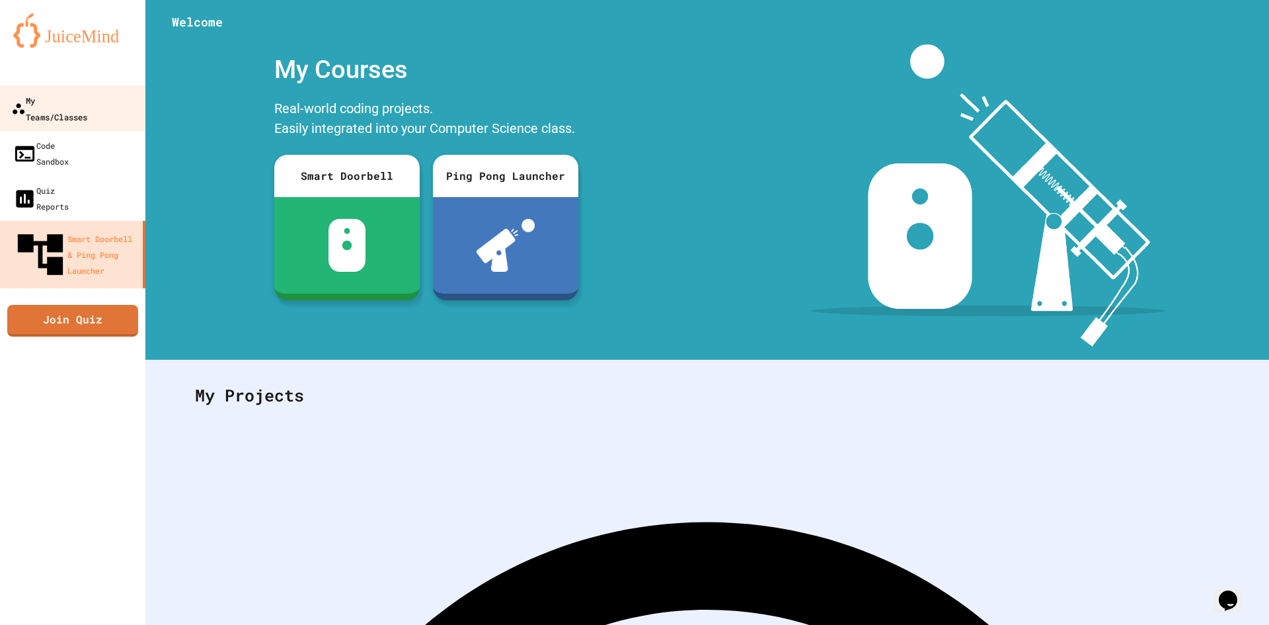
click at [87, 102] on div "My Teams/Classes" at bounding box center [49, 108] width 76 height 32
